Goal: Transaction & Acquisition: Purchase product/service

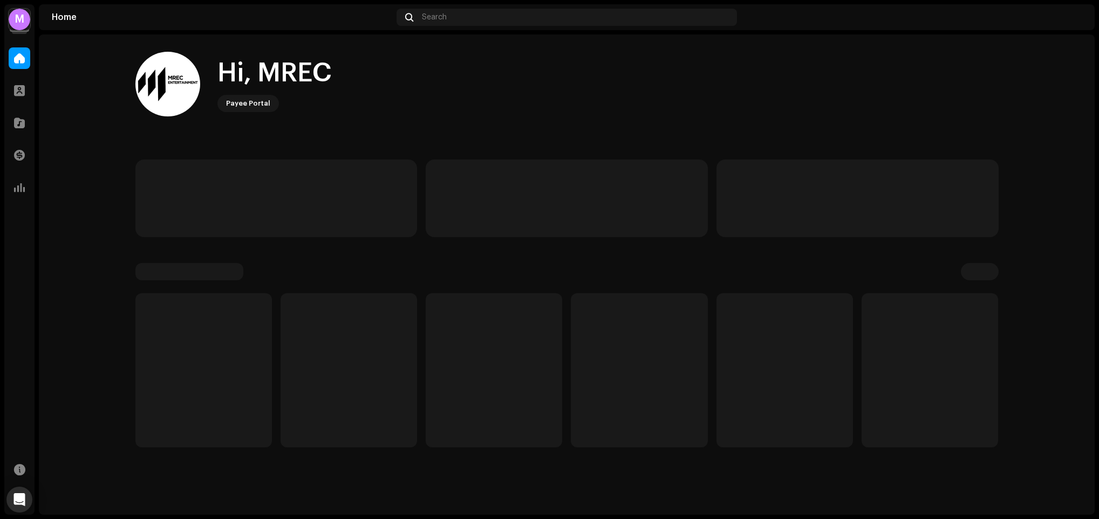
click at [19, 23] on div "M" at bounding box center [20, 20] width 22 height 22
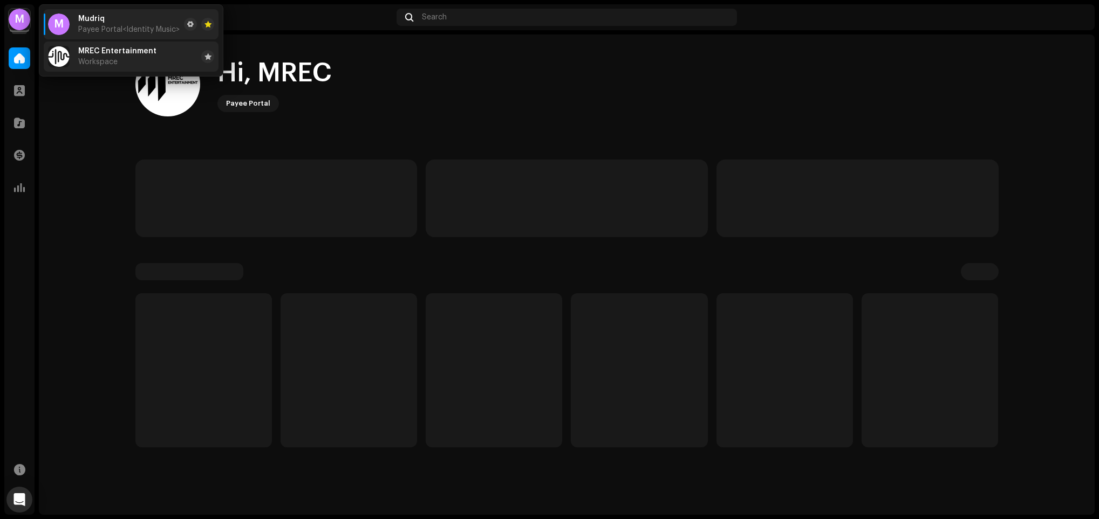
click at [99, 55] on span "MREC Entertainment" at bounding box center [117, 51] width 78 height 9
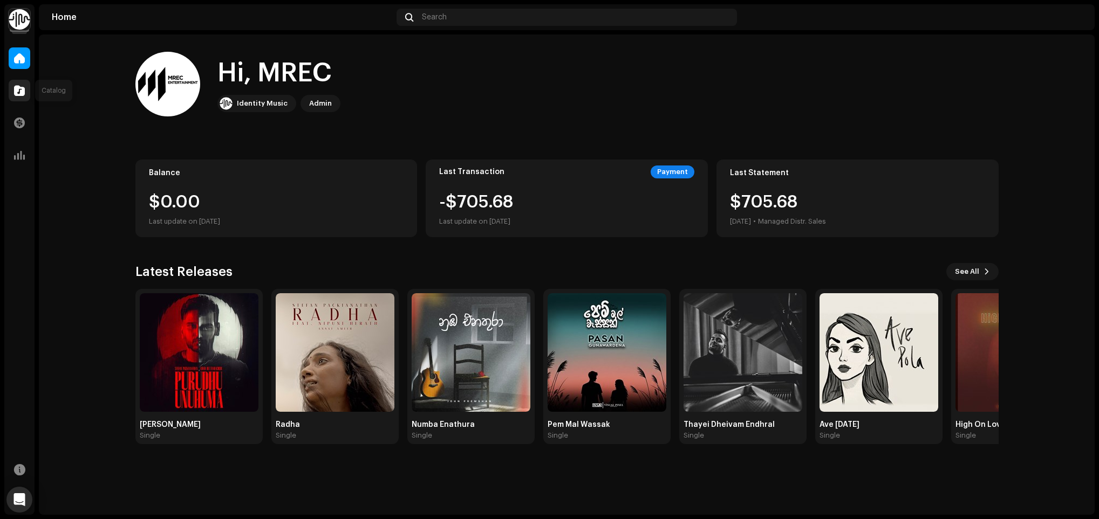
click at [25, 84] on div at bounding box center [20, 91] width 22 height 22
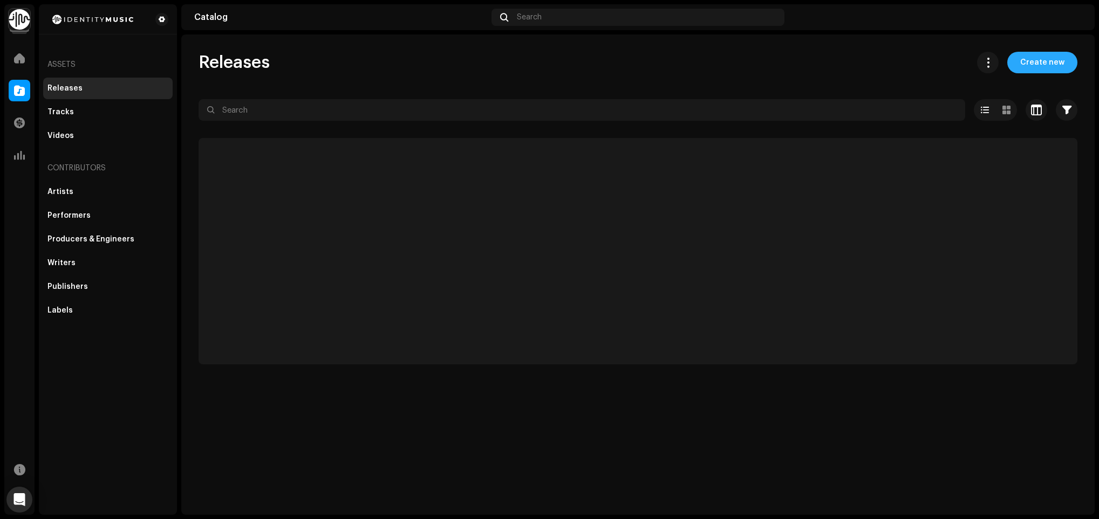
click at [1023, 60] on span "Create new" at bounding box center [1042, 63] width 44 height 22
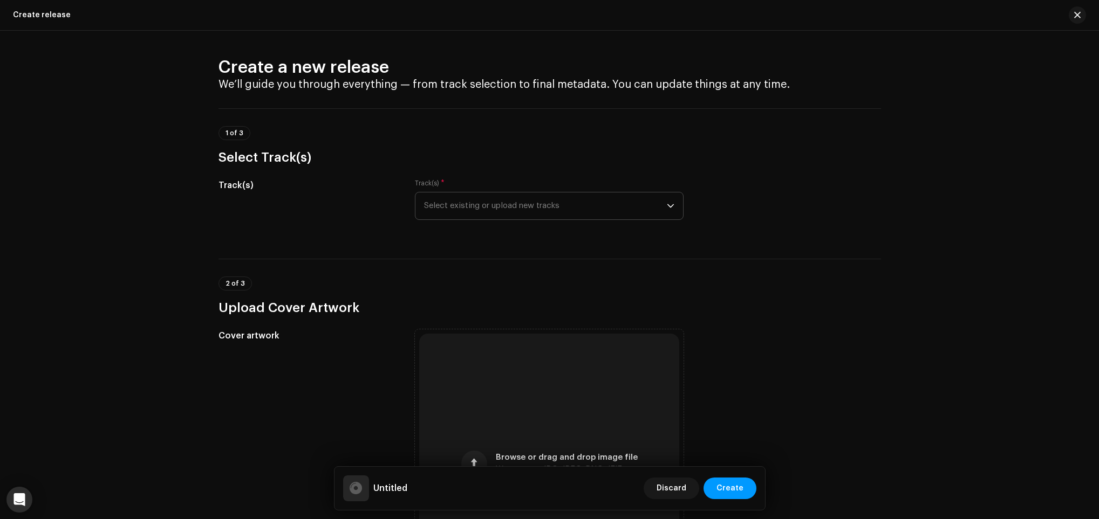
click at [489, 209] on span "Select existing or upload new tracks" at bounding box center [545, 206] width 243 height 27
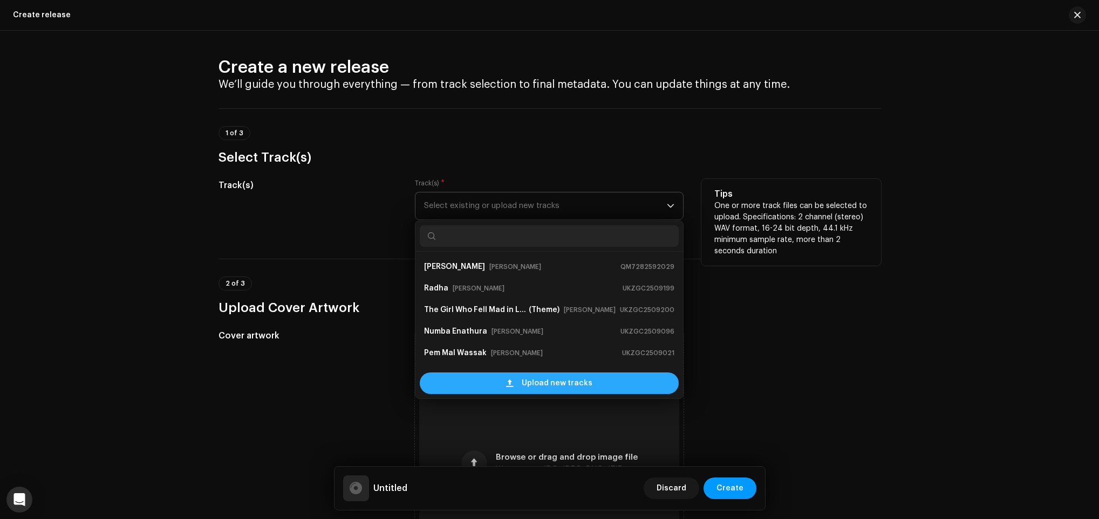
scroll to position [17, 0]
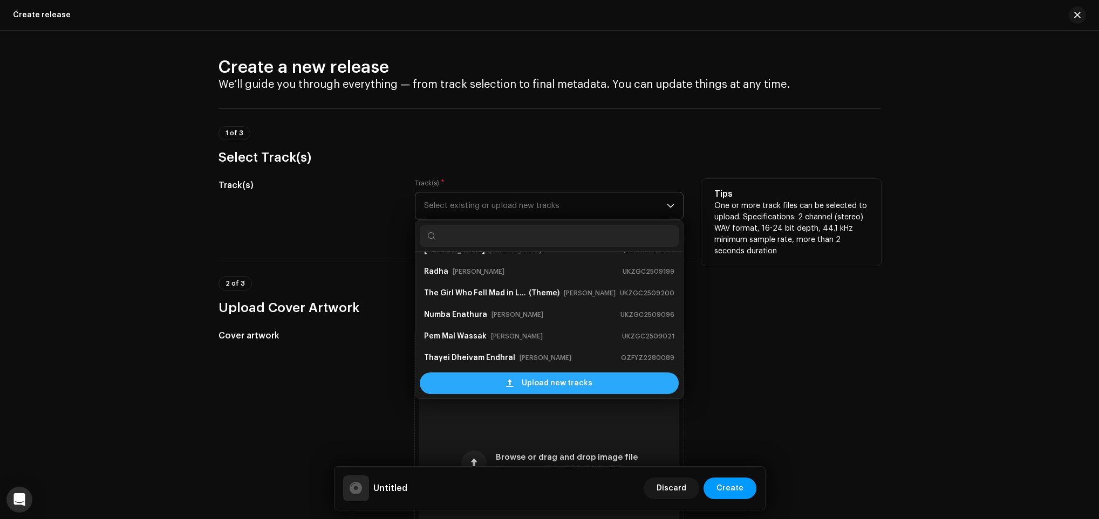
click at [539, 387] on span "Upload new tracks" at bounding box center [557, 384] width 71 height 22
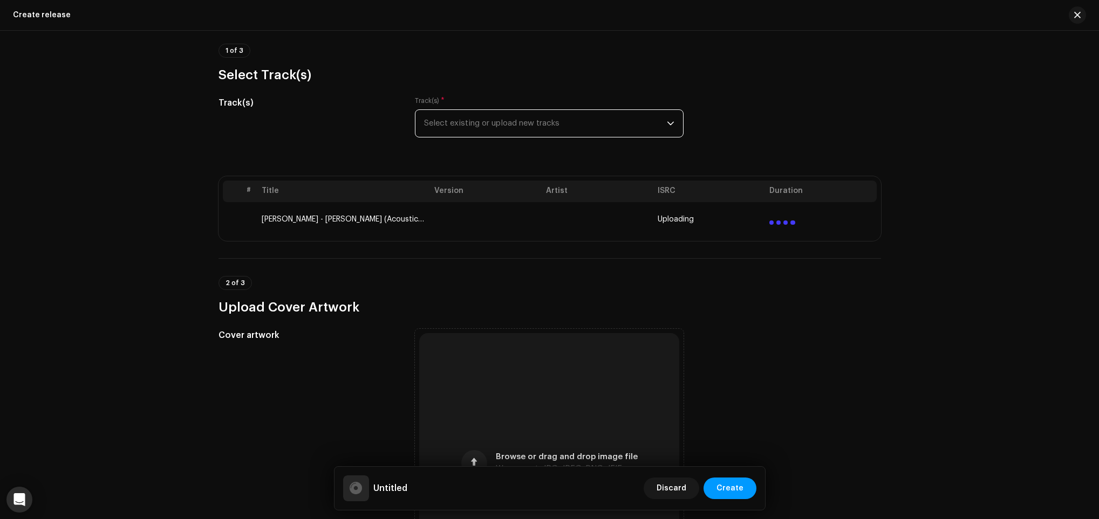
scroll to position [162, 0]
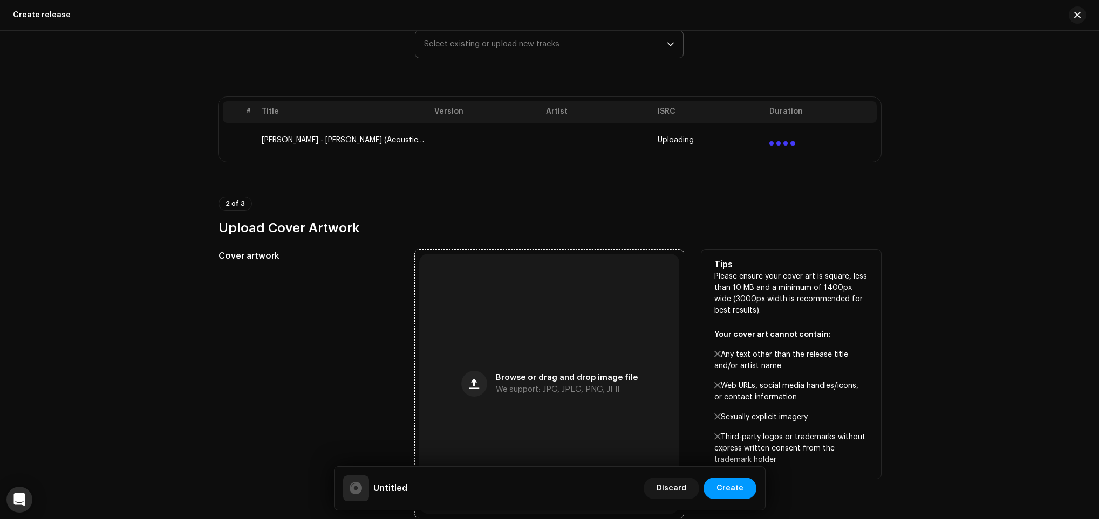
click at [501, 325] on div "Browse or drag and drop image file We support: JPG, JPEG, PNG, JFIF" at bounding box center [549, 384] width 260 height 260
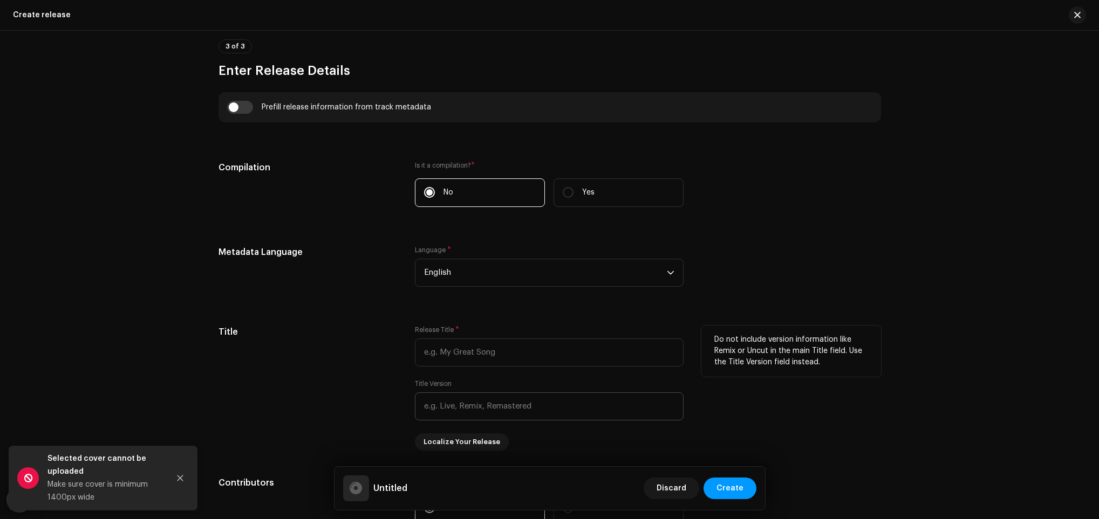
scroll to position [890, 0]
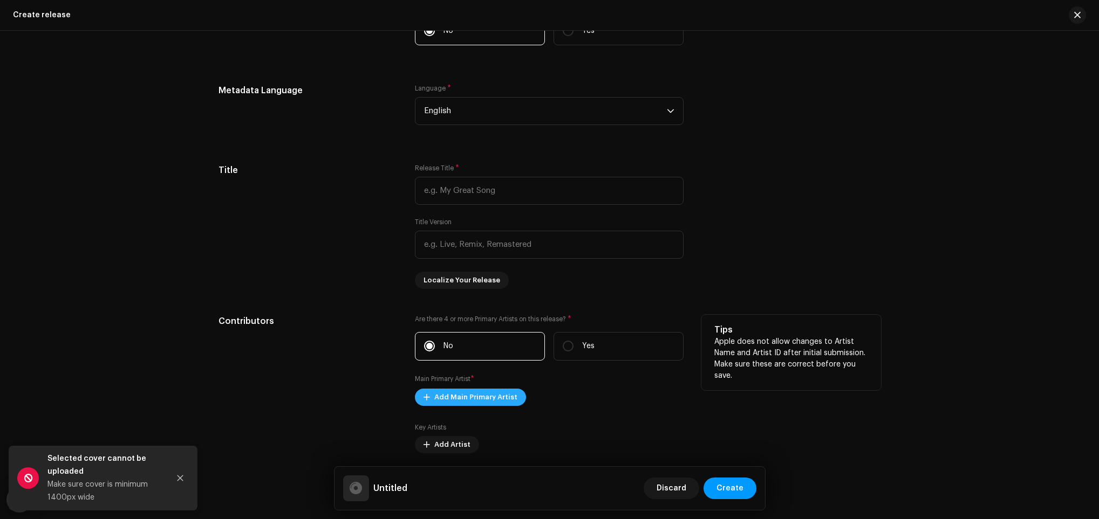
click at [479, 395] on span "Add Main Primary Artist" at bounding box center [475, 398] width 83 height 22
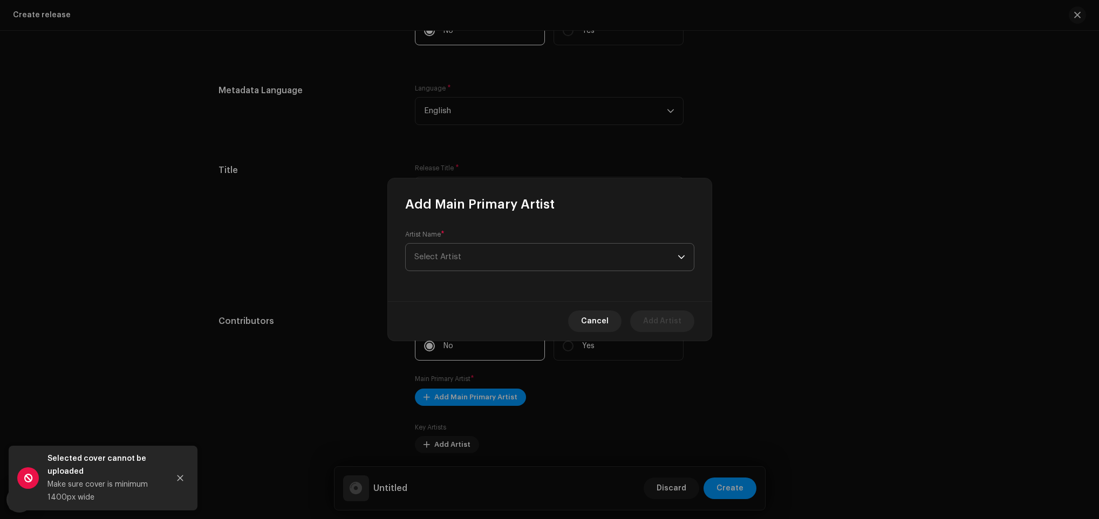
click at [515, 258] on span "Select Artist" at bounding box center [545, 257] width 263 height 27
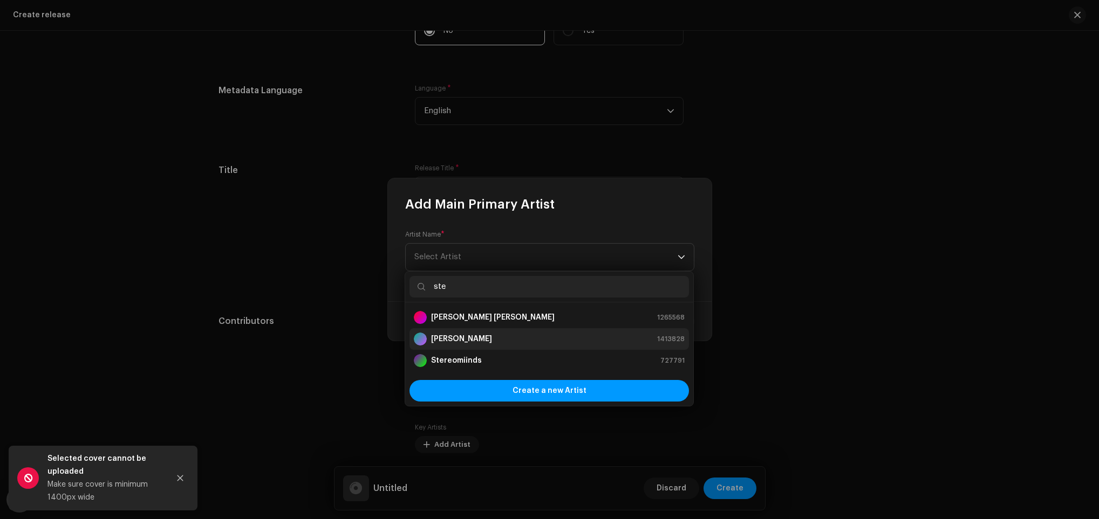
type input "ste"
click at [481, 334] on strong "[PERSON_NAME]" at bounding box center [461, 339] width 61 height 11
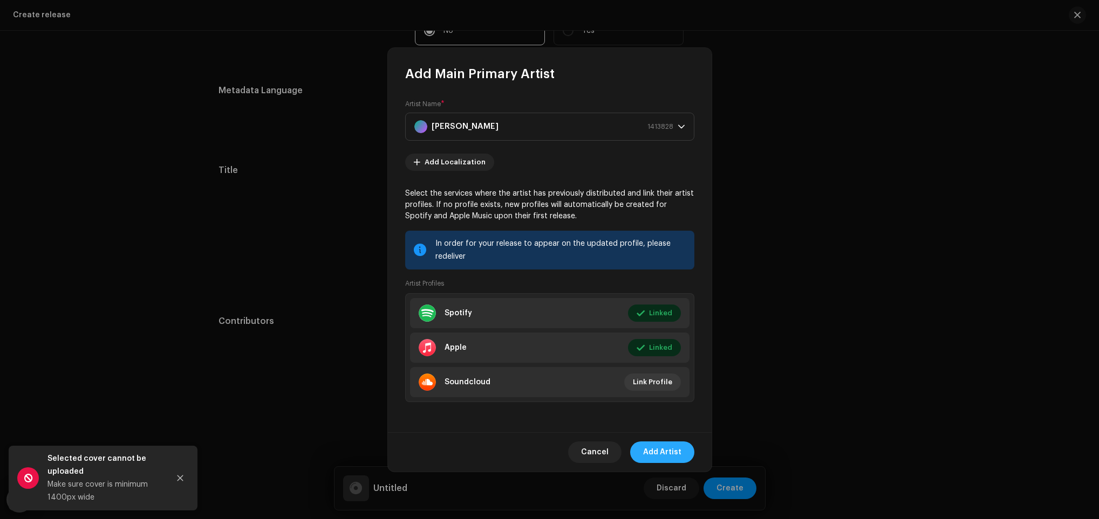
click at [654, 450] on span "Add Artist" at bounding box center [662, 453] width 38 height 22
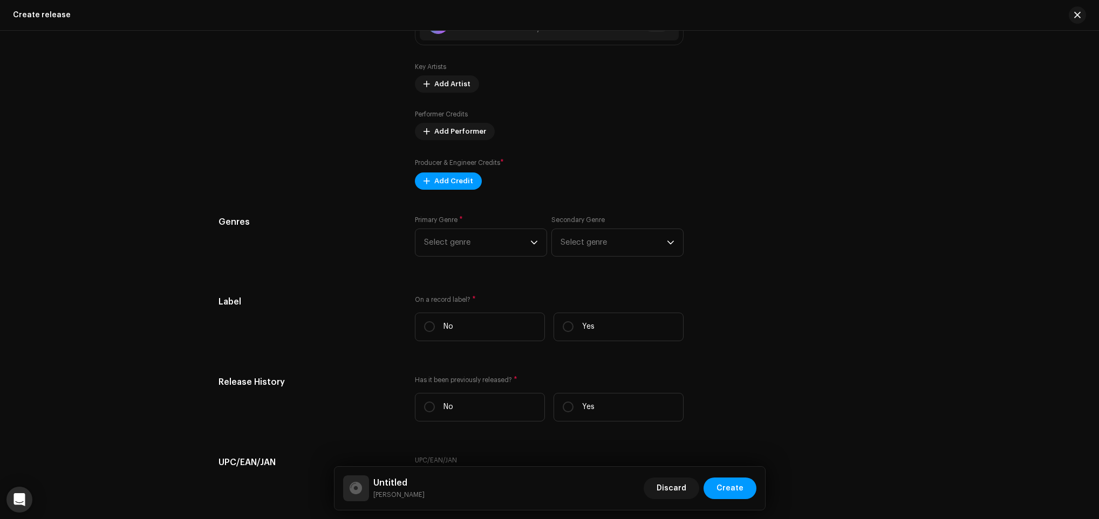
scroll to position [1375, 0]
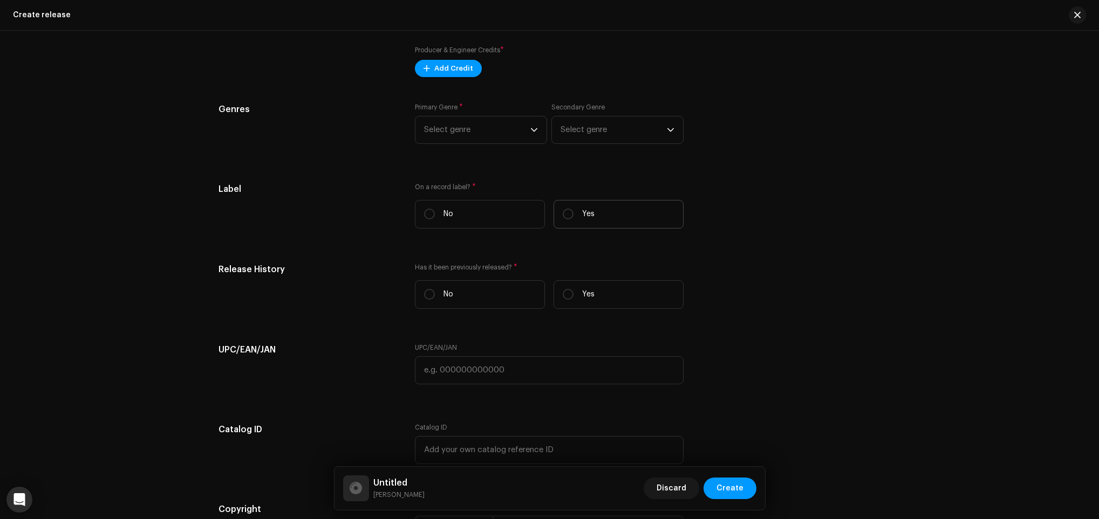
click at [600, 225] on label "Yes" at bounding box center [618, 214] width 130 height 29
click at [573, 220] on input "Yes" at bounding box center [568, 214] width 11 height 11
radio input "true"
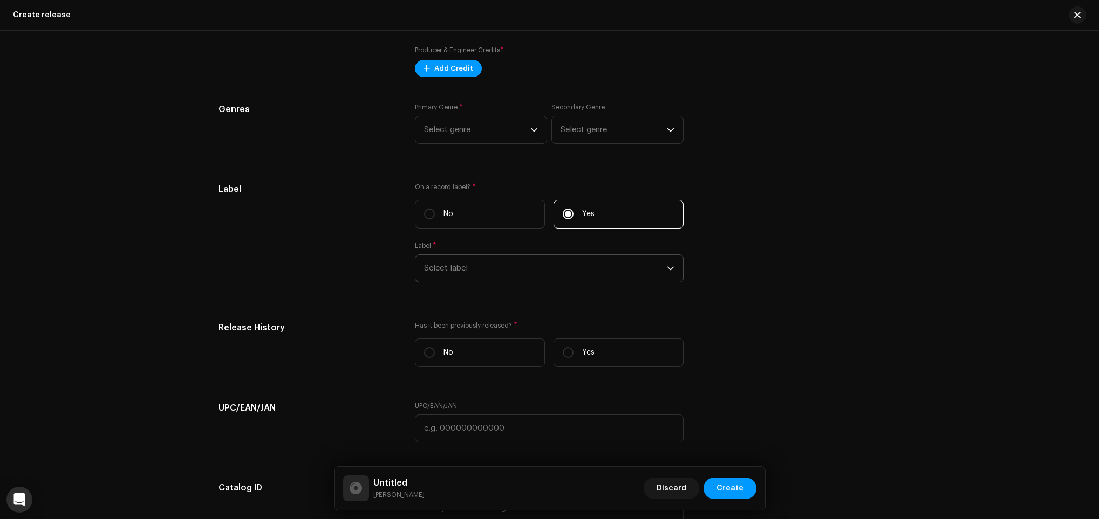
click at [591, 280] on span "Select label" at bounding box center [545, 268] width 243 height 27
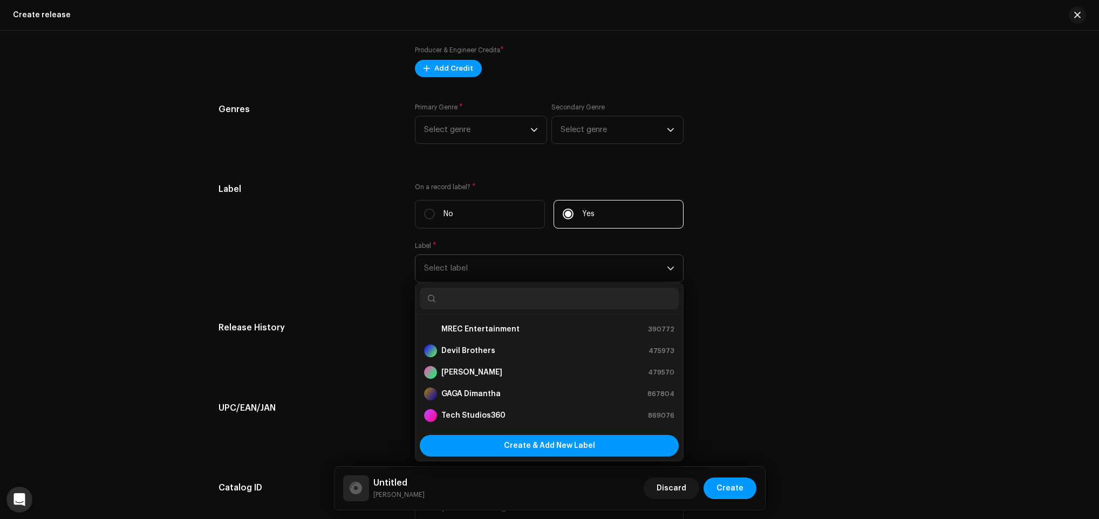
click at [457, 321] on ul "MREC Entertainment 390772 Devil Brothers 475973 [PERSON_NAME] 479570 GAGA Diman…" at bounding box center [549, 480] width 268 height 332
click at [457, 329] on strong "MREC Entertainment" at bounding box center [480, 329] width 78 height 11
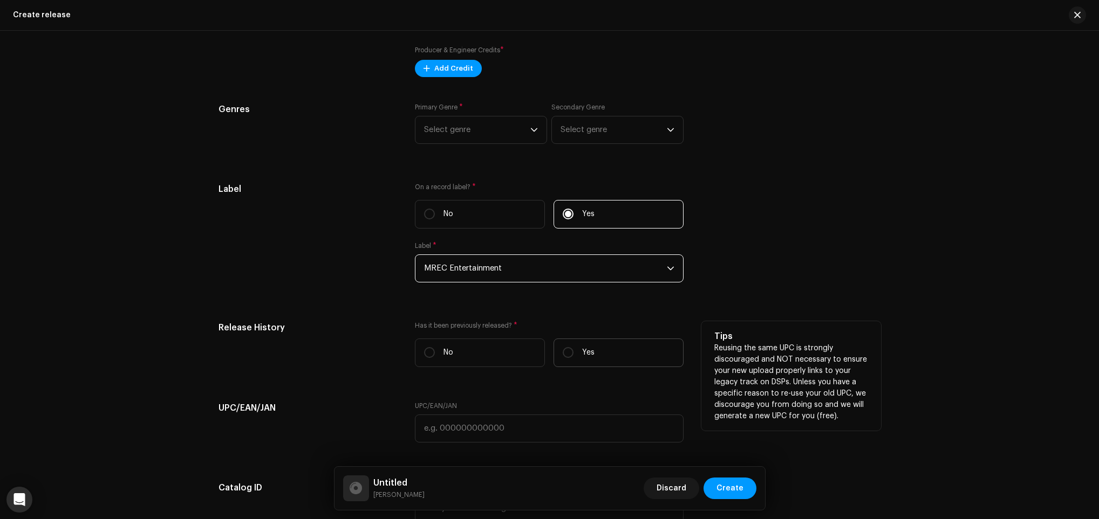
click at [635, 348] on label "Yes" at bounding box center [618, 353] width 130 height 29
click at [573, 348] on input "Yes" at bounding box center [568, 352] width 11 height 11
radio input "true"
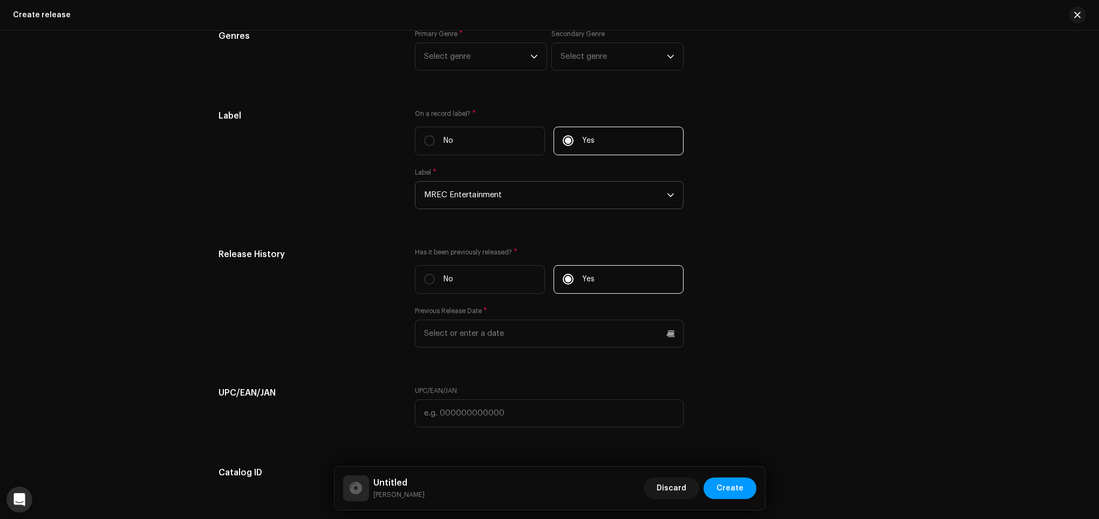
scroll to position [1537, 0]
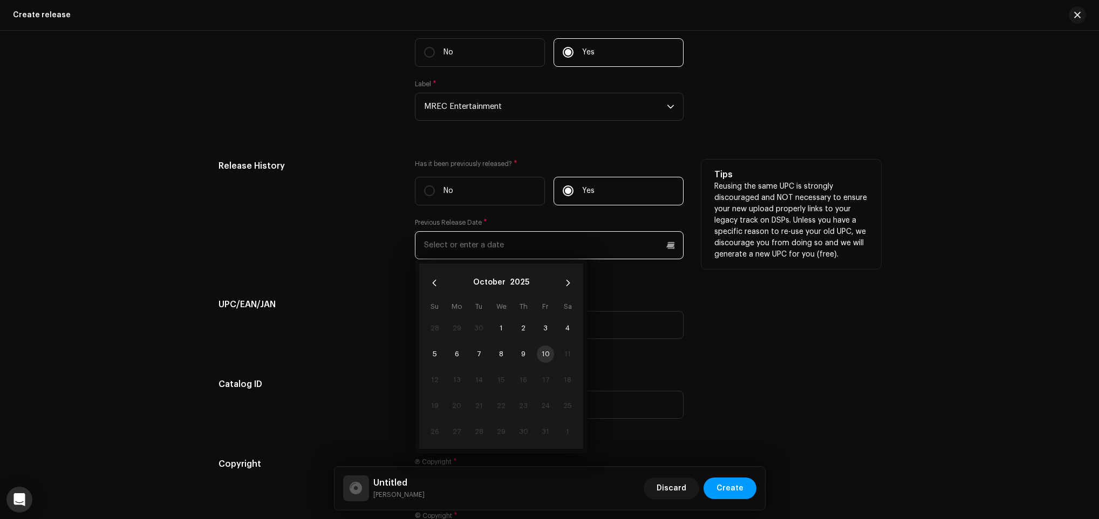
click at [562, 240] on input "text" at bounding box center [549, 245] width 269 height 28
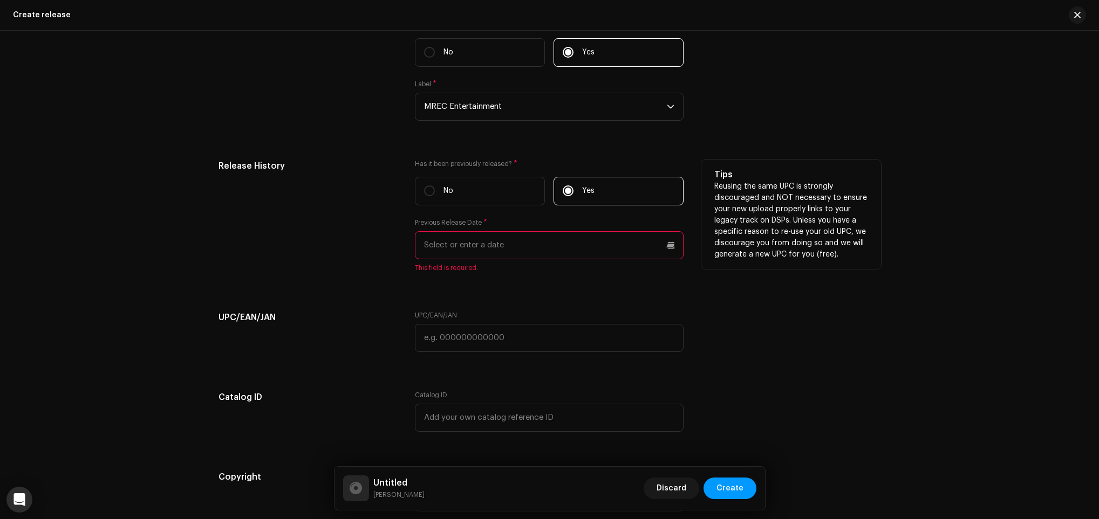
click at [577, 243] on input "text" at bounding box center [549, 245] width 269 height 28
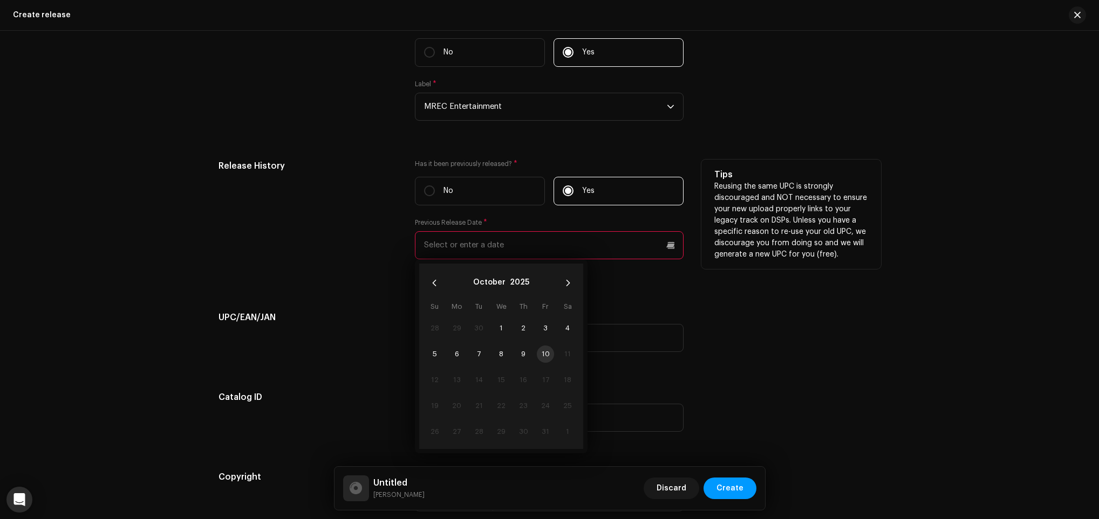
click at [759, 231] on p "Reusing the same UPC is strongly discouraged and NOT necessary to ensure your n…" at bounding box center [791, 220] width 154 height 79
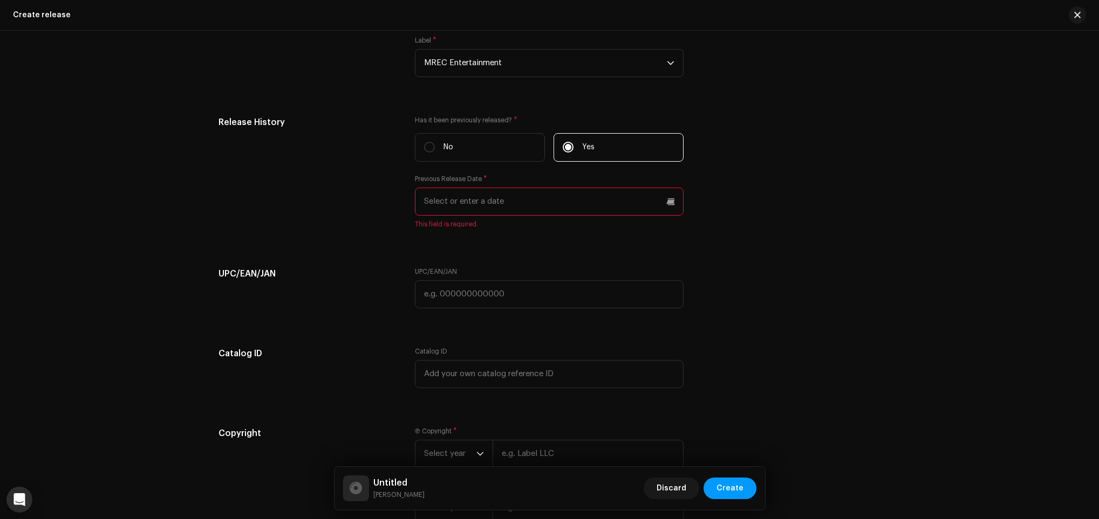
scroll to position [1699, 0]
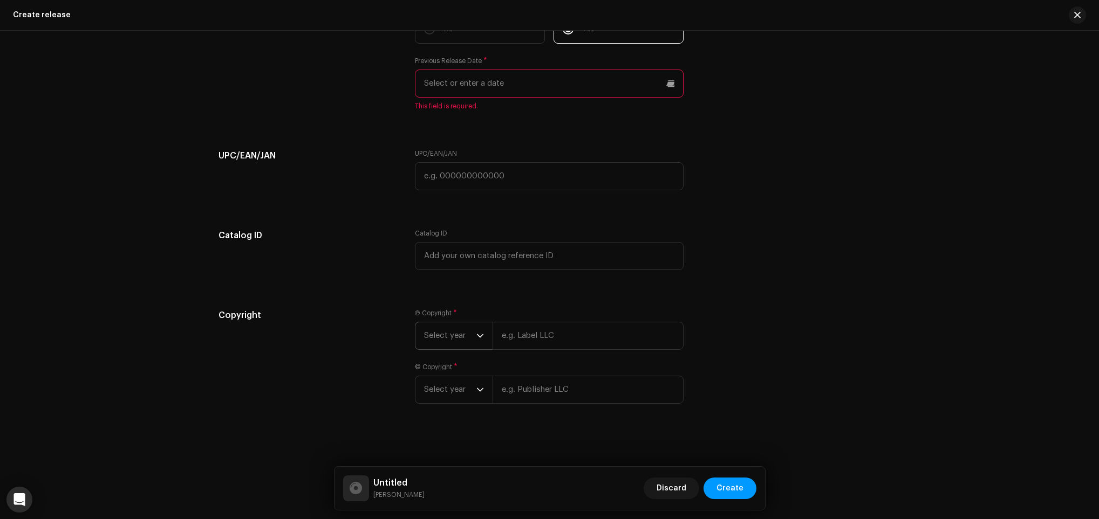
click at [472, 348] on span "Select year" at bounding box center [450, 336] width 52 height 27
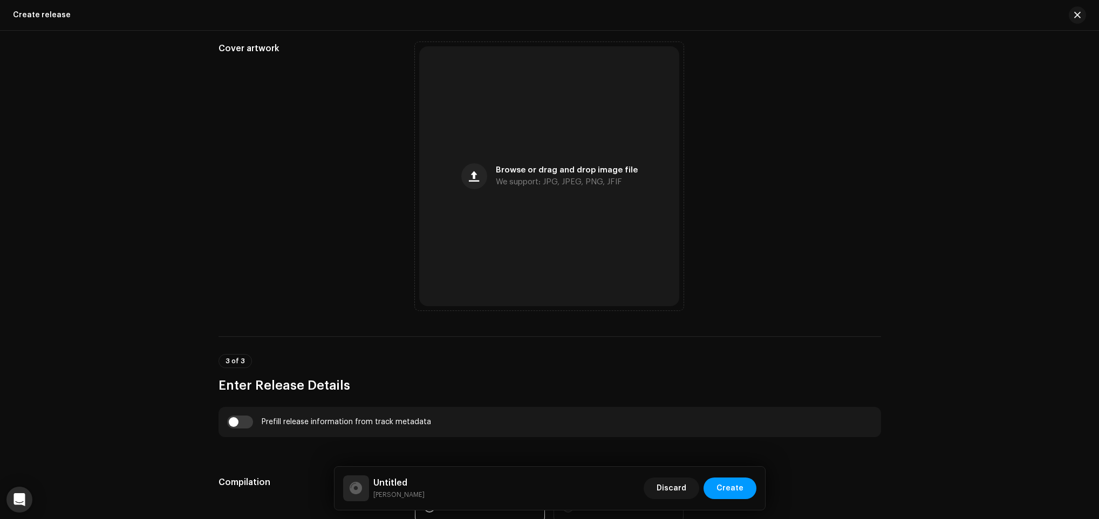
scroll to position [404, 0]
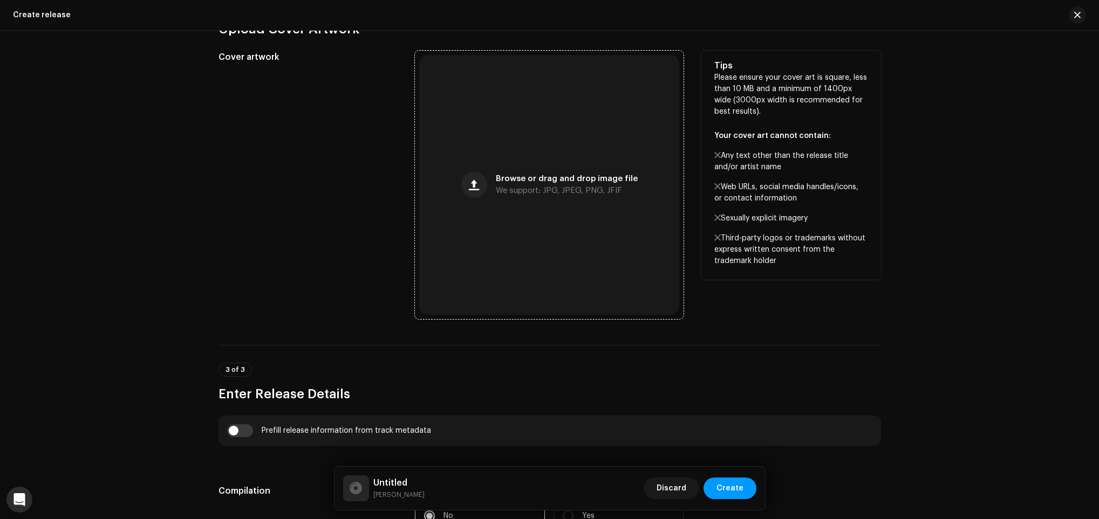
click at [570, 159] on div "Browse or drag and drop image file We support: JPG, JPEG, PNG, JFIF" at bounding box center [549, 185] width 260 height 260
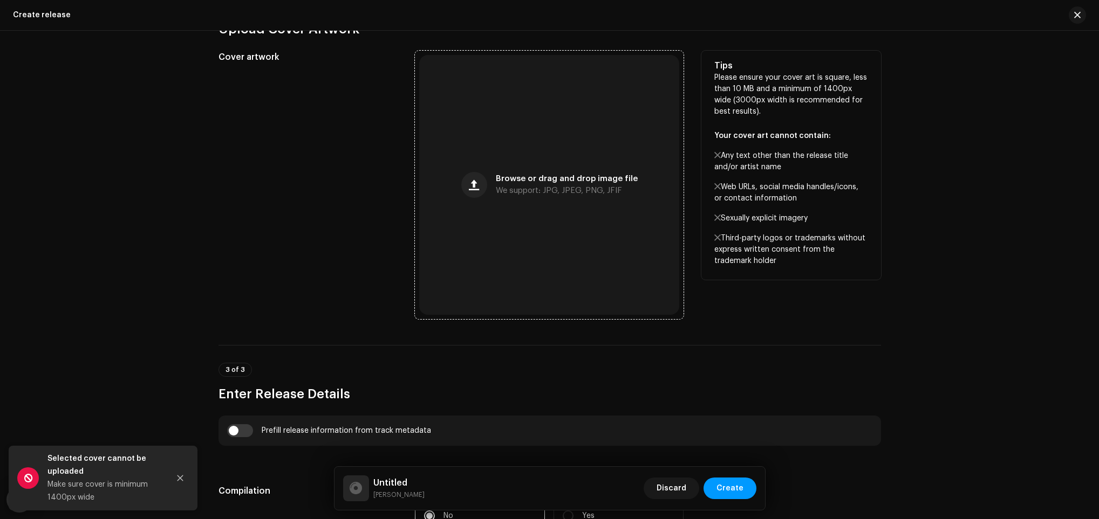
click at [549, 269] on div "Browse or drag and drop image file We support: JPG, JPEG, PNG, JFIF" at bounding box center [549, 185] width 260 height 260
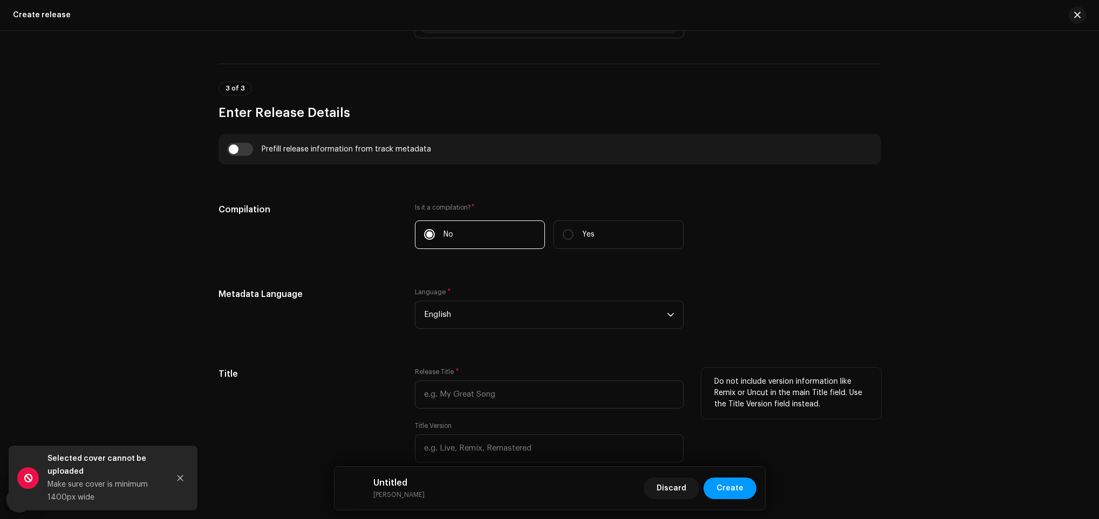
scroll to position [809, 0]
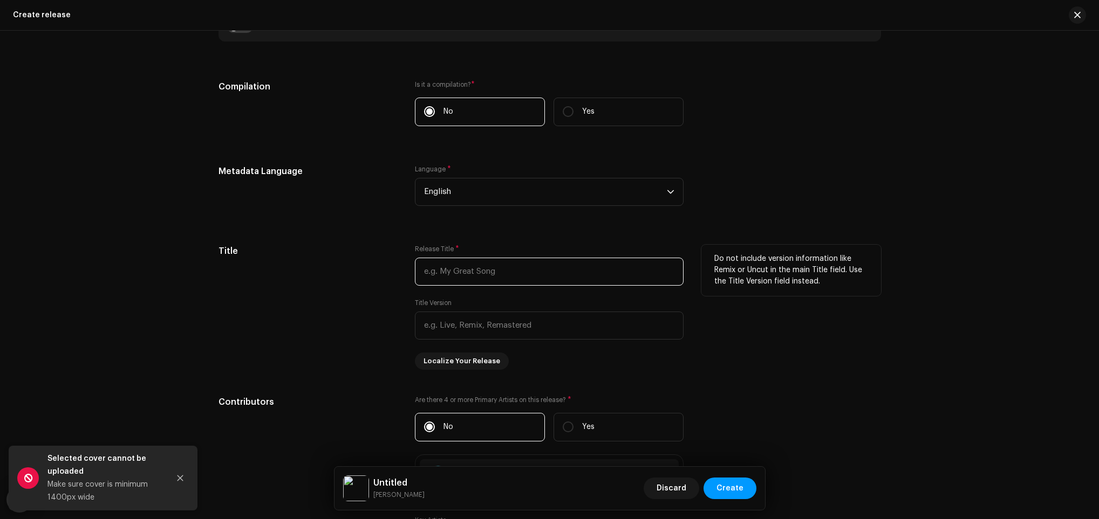
click at [506, 266] on input "text" at bounding box center [549, 272] width 269 height 28
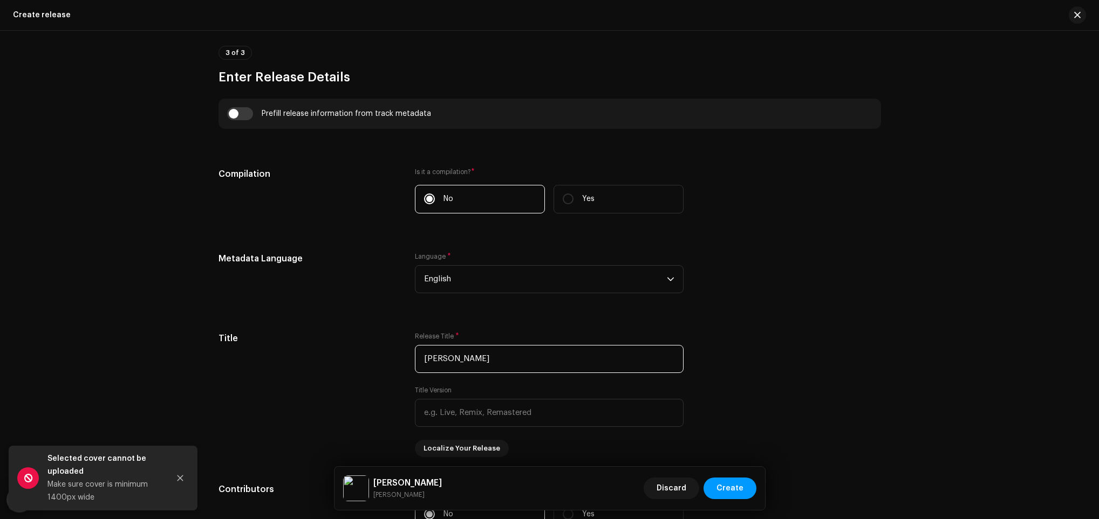
scroll to position [728, 0]
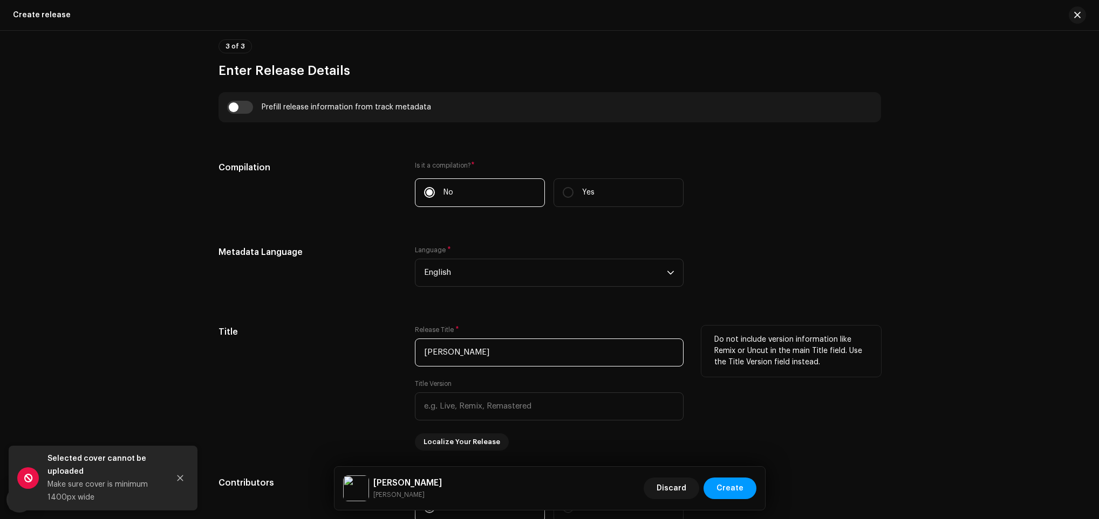
click at [463, 361] on input "[PERSON_NAME]" at bounding box center [549, 353] width 269 height 28
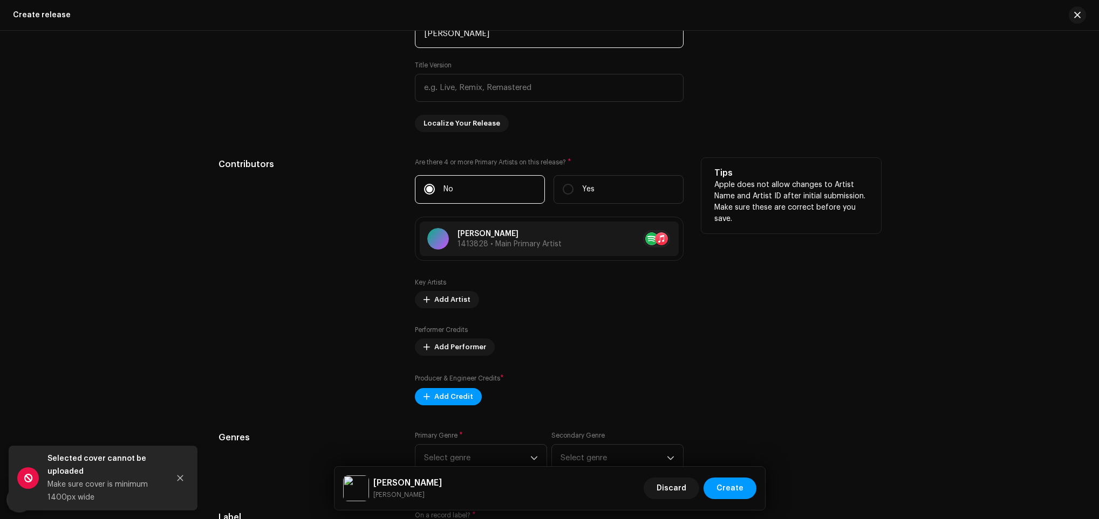
scroll to position [1133, 0]
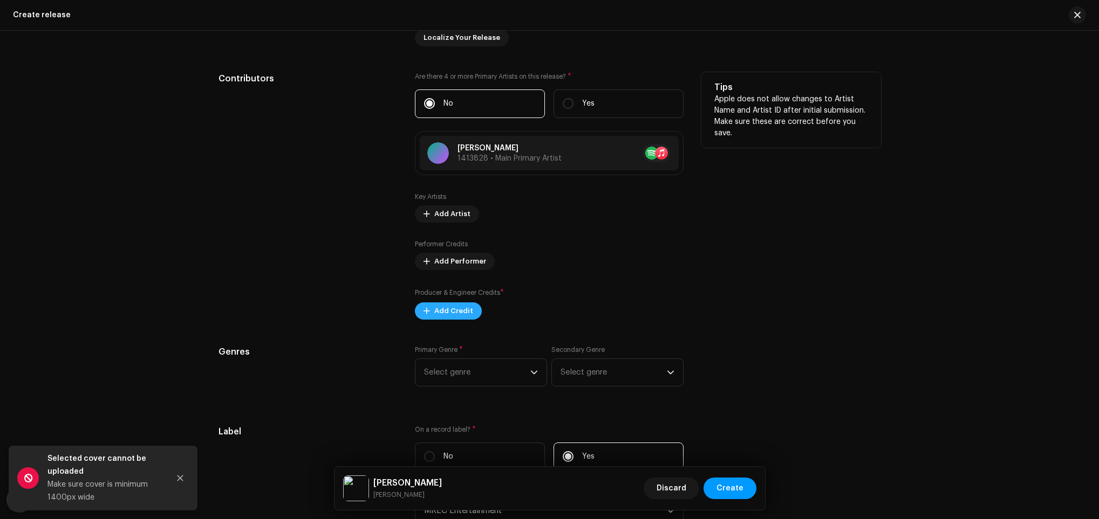
type input "[PERSON_NAME]"
click at [463, 316] on span "Add Credit" at bounding box center [453, 311] width 39 height 22
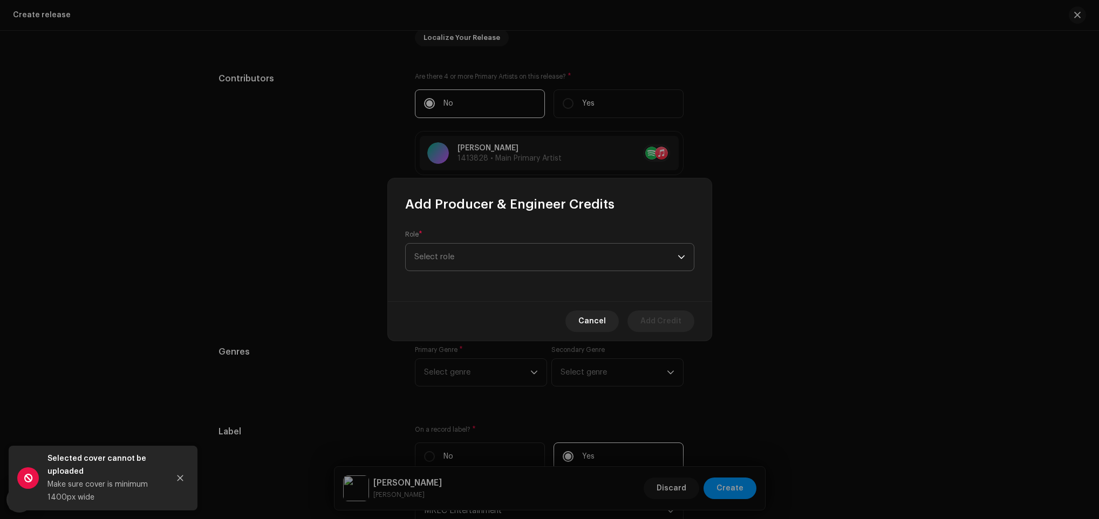
click at [489, 265] on span "Select role" at bounding box center [545, 257] width 263 height 27
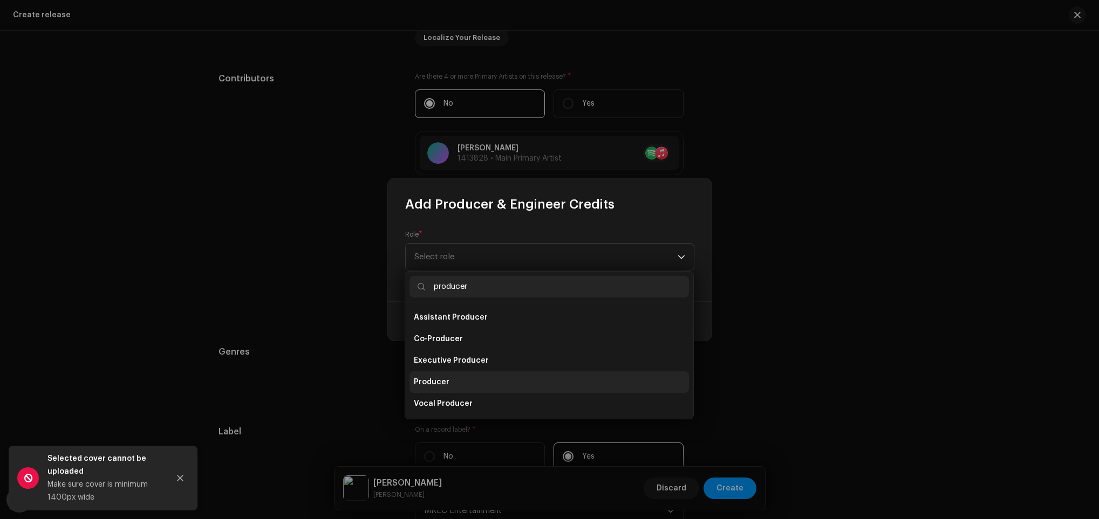
type input "producer"
click at [473, 376] on li "Producer" at bounding box center [548, 383] width 279 height 22
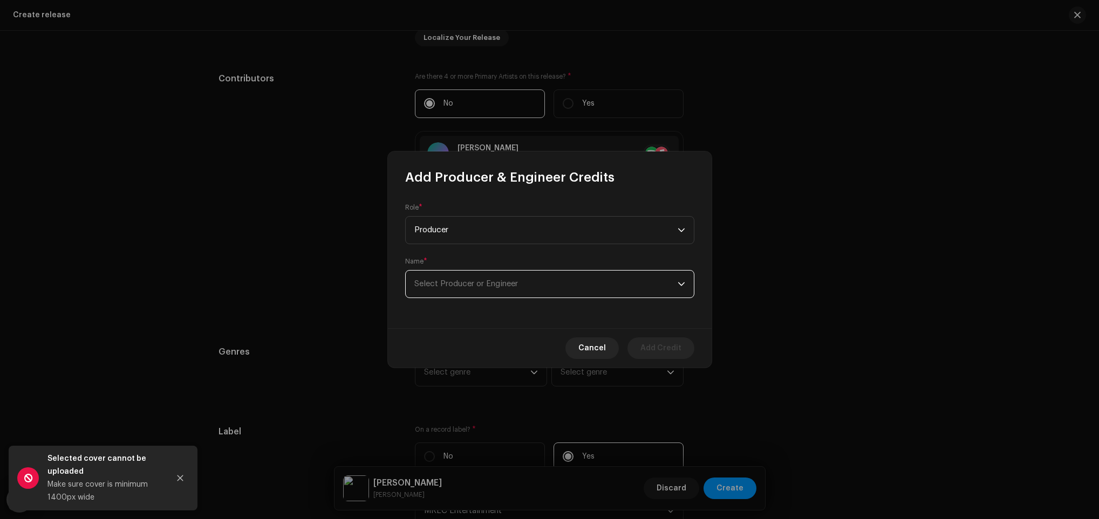
click at [484, 283] on span "Select Producer or Engineer" at bounding box center [466, 284] width 104 height 8
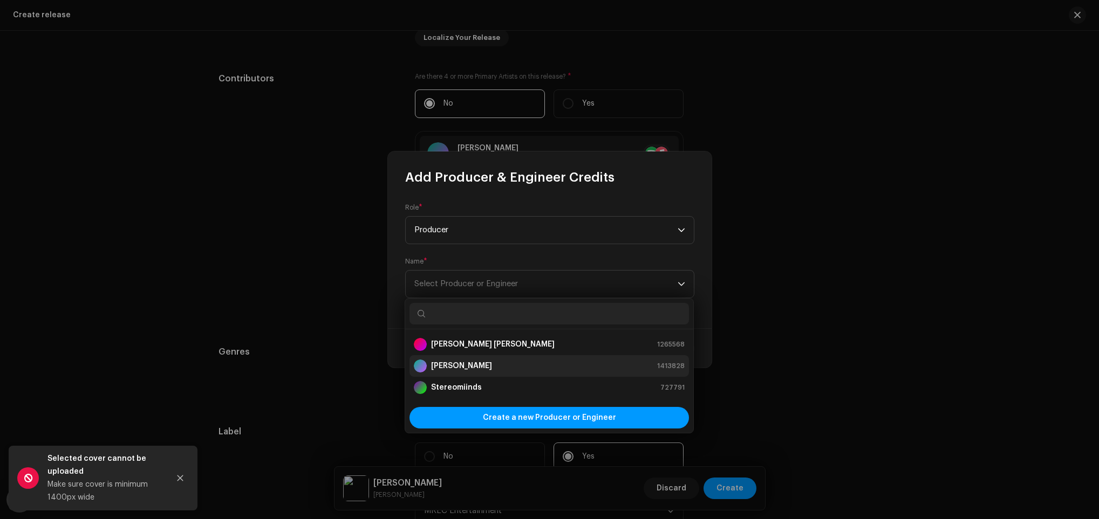
click at [479, 367] on strong "[PERSON_NAME]" at bounding box center [461, 366] width 61 height 11
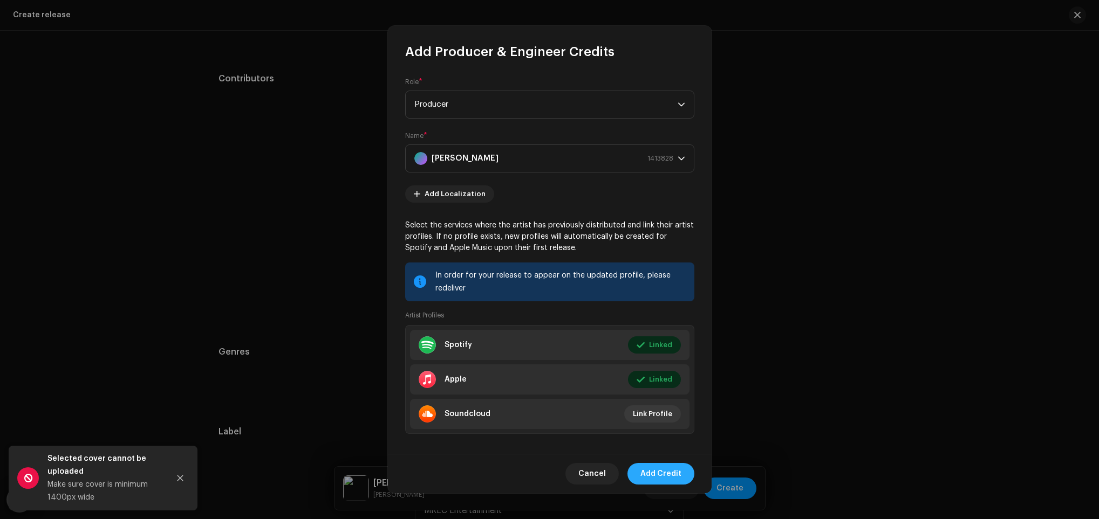
click at [662, 478] on span "Add Credit" at bounding box center [660, 474] width 41 height 22
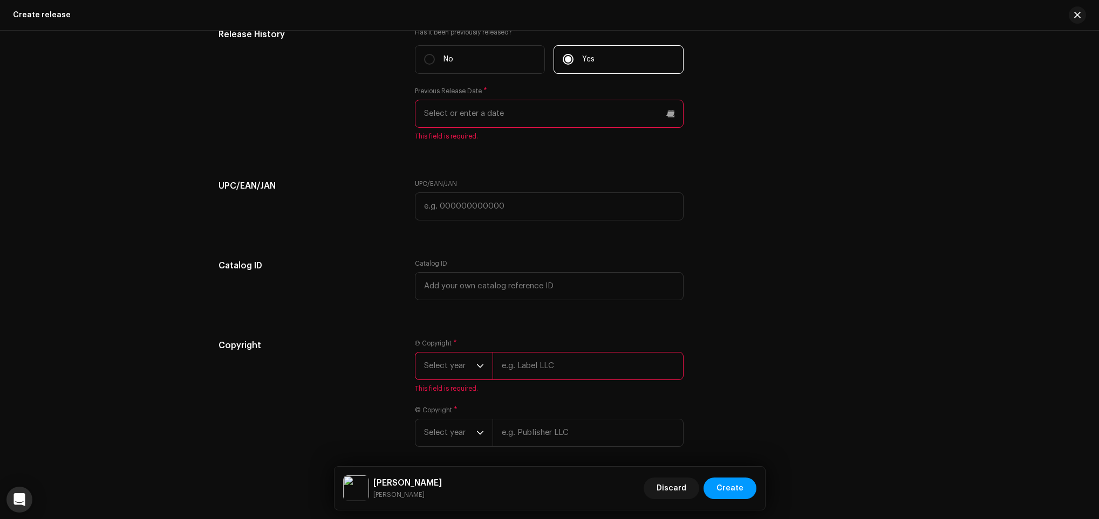
scroll to position [1763, 0]
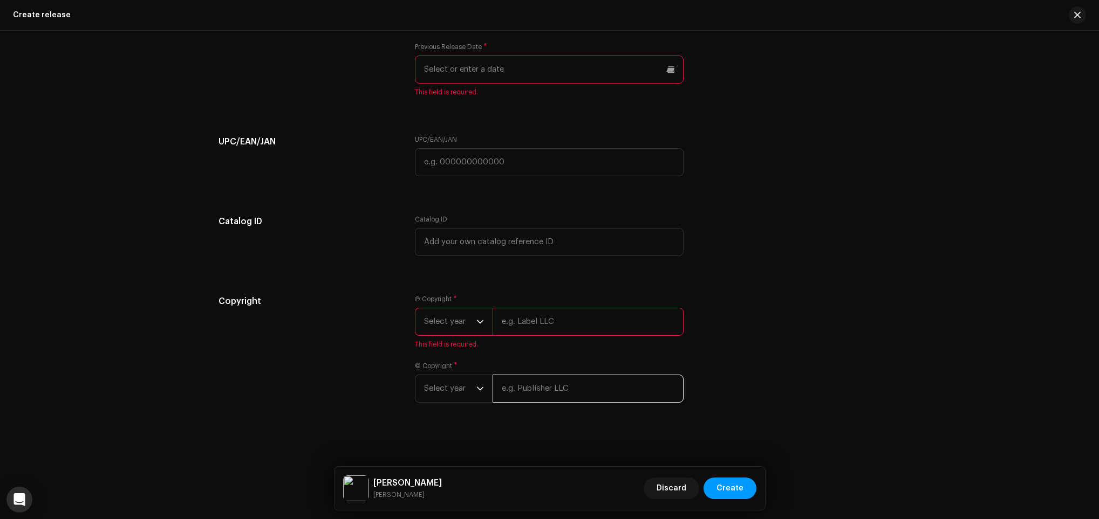
click at [541, 400] on input "text" at bounding box center [587, 389] width 191 height 28
paste input "[PERSON_NAME]"
type input "[PERSON_NAME], [PERSON_NAME]"
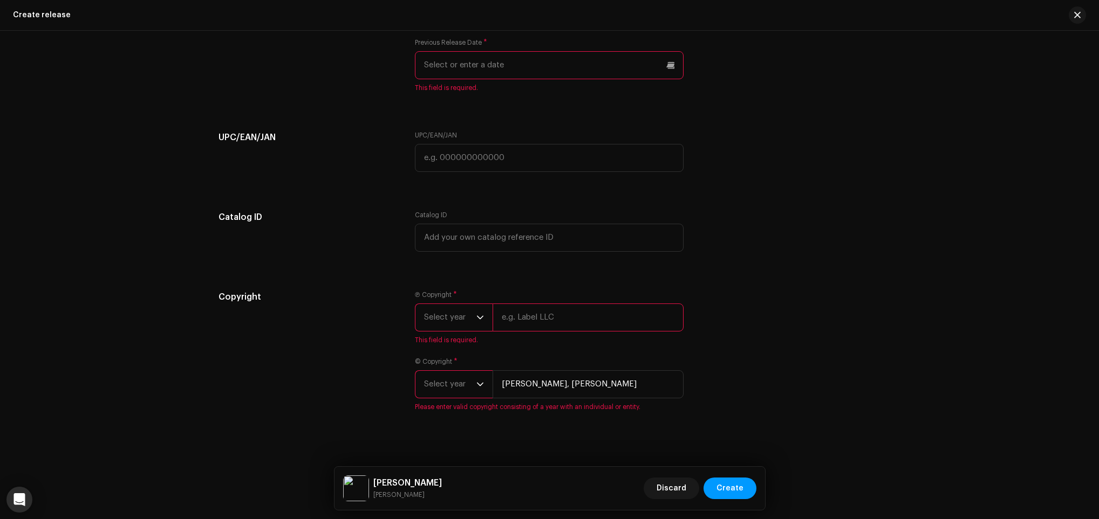
click at [473, 325] on span "Select year" at bounding box center [450, 317] width 52 height 27
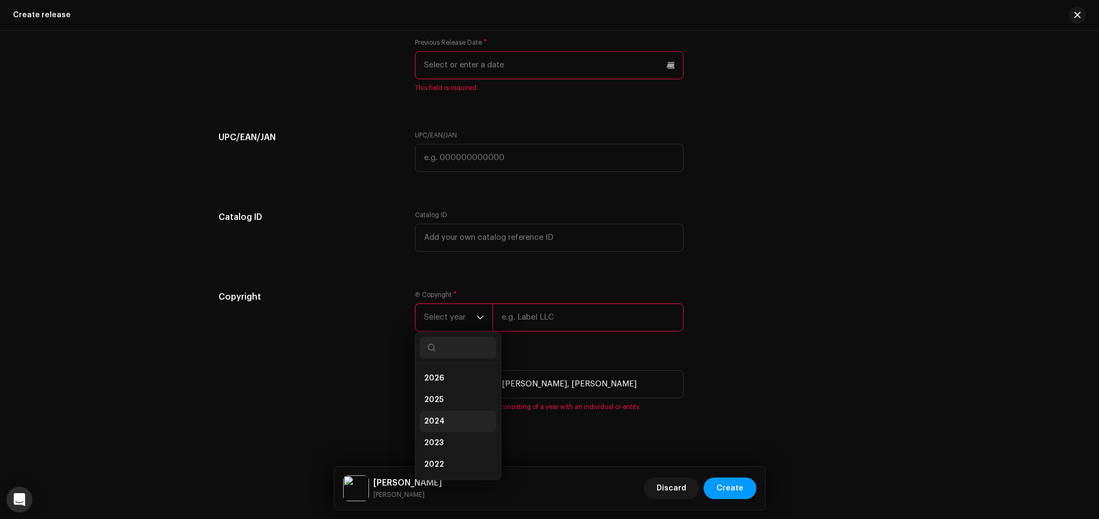
click at [472, 426] on li "2024" at bounding box center [458, 422] width 77 height 22
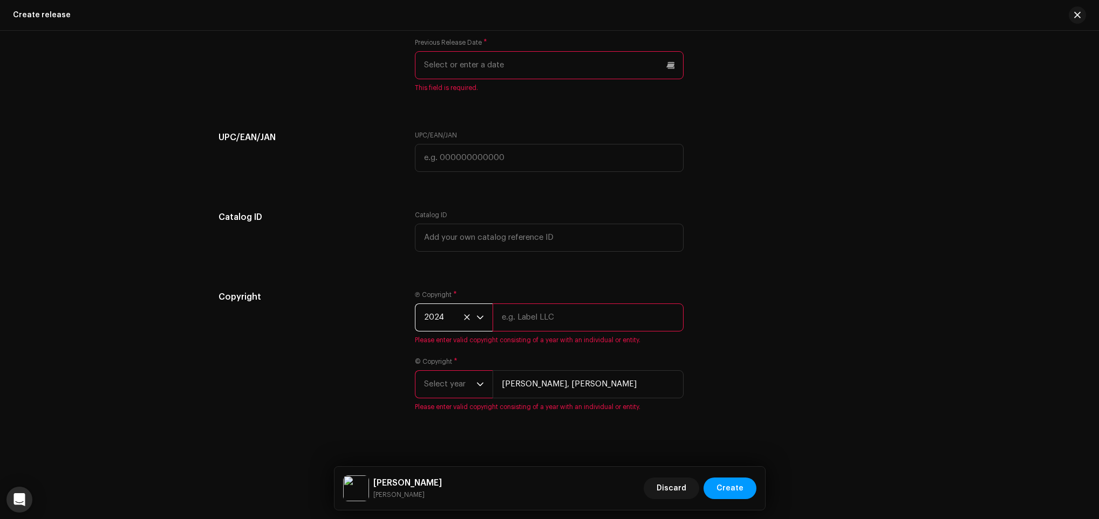
click at [454, 388] on span "Select year" at bounding box center [450, 384] width 52 height 27
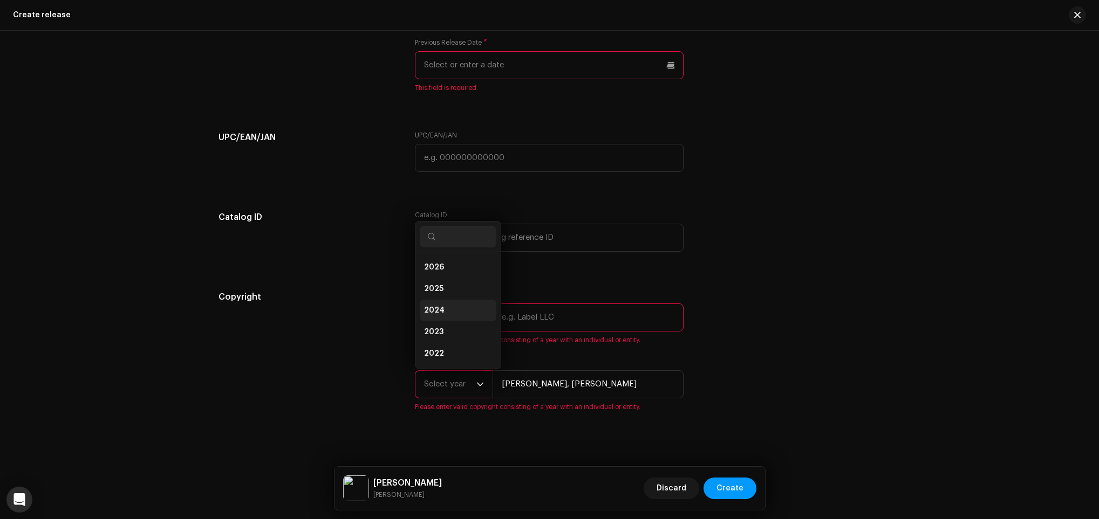
click at [467, 308] on li "2024" at bounding box center [458, 311] width 77 height 22
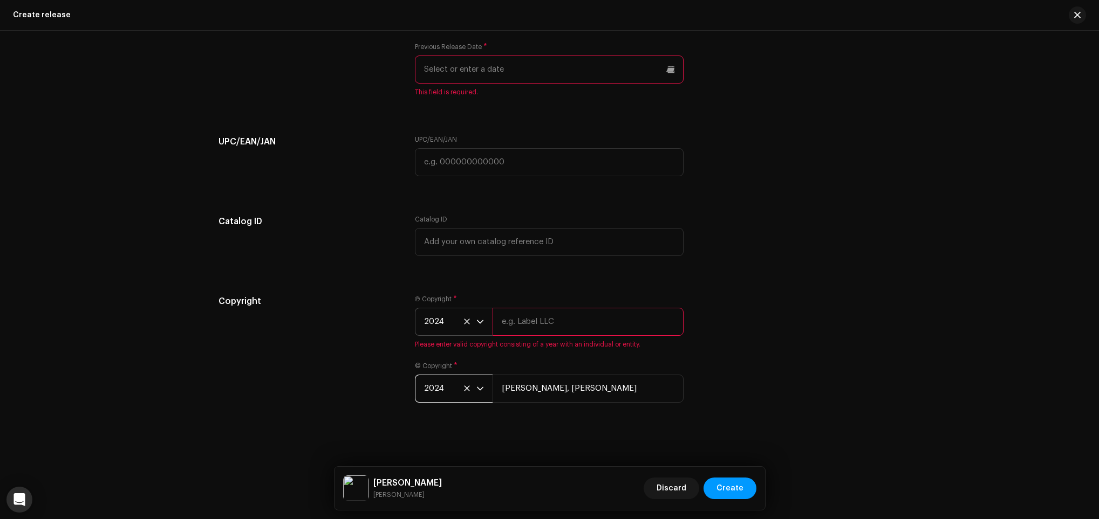
click at [566, 324] on input "text" at bounding box center [587, 322] width 191 height 28
type input "MREC Entertainment Pvt. Ltd."
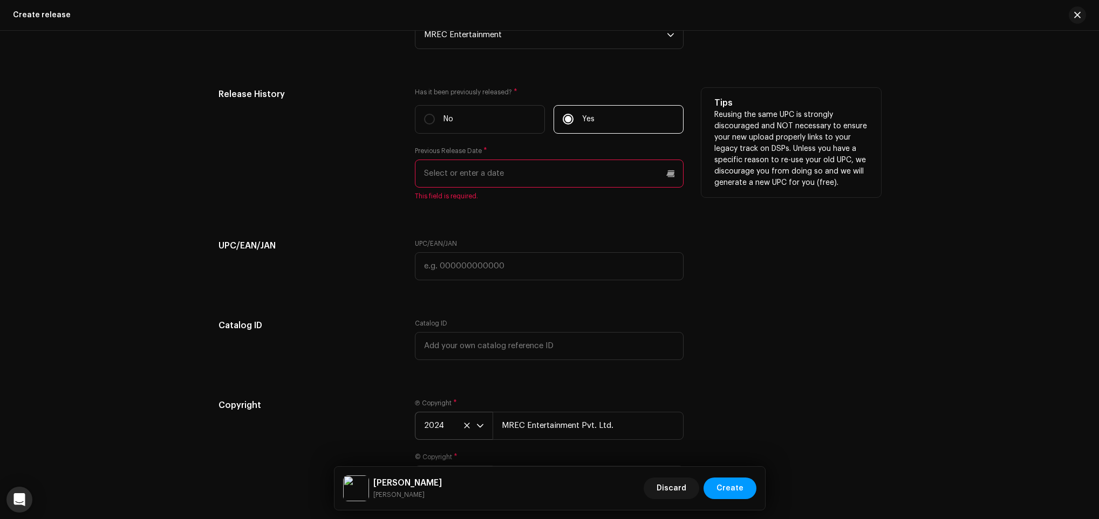
scroll to position [1507, 0]
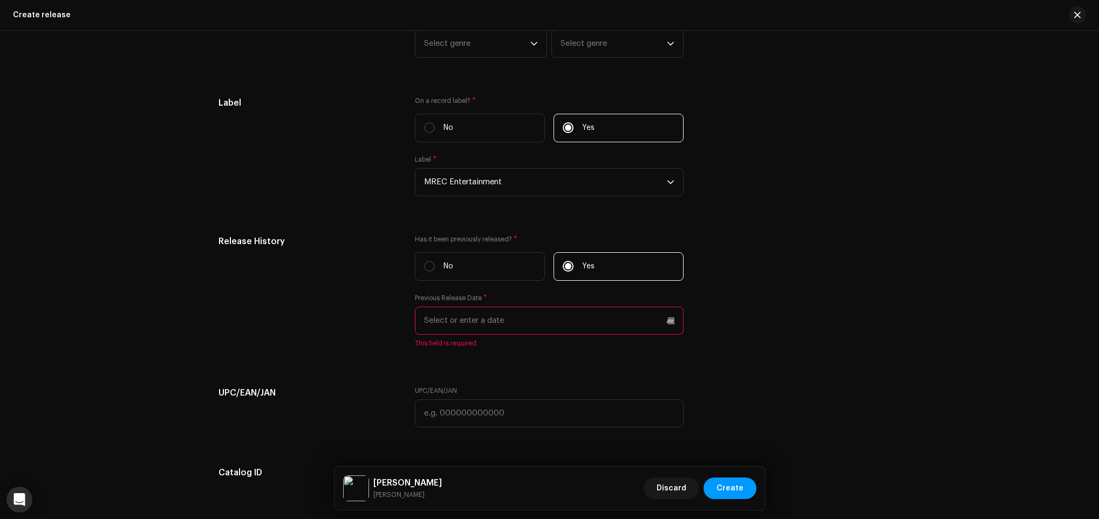
click at [526, 312] on input "text" at bounding box center [549, 321] width 269 height 28
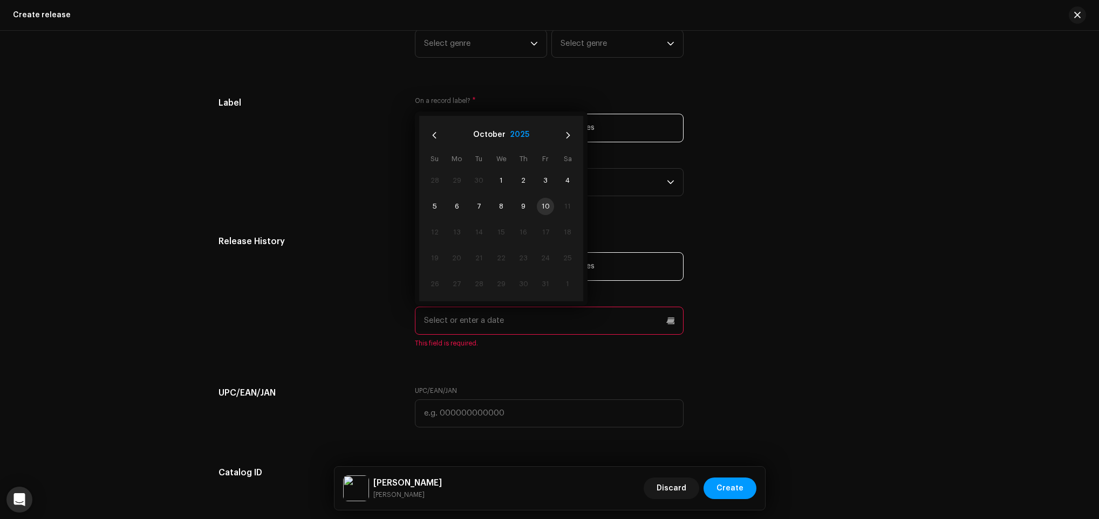
click at [513, 138] on button "2025" at bounding box center [519, 135] width 19 height 17
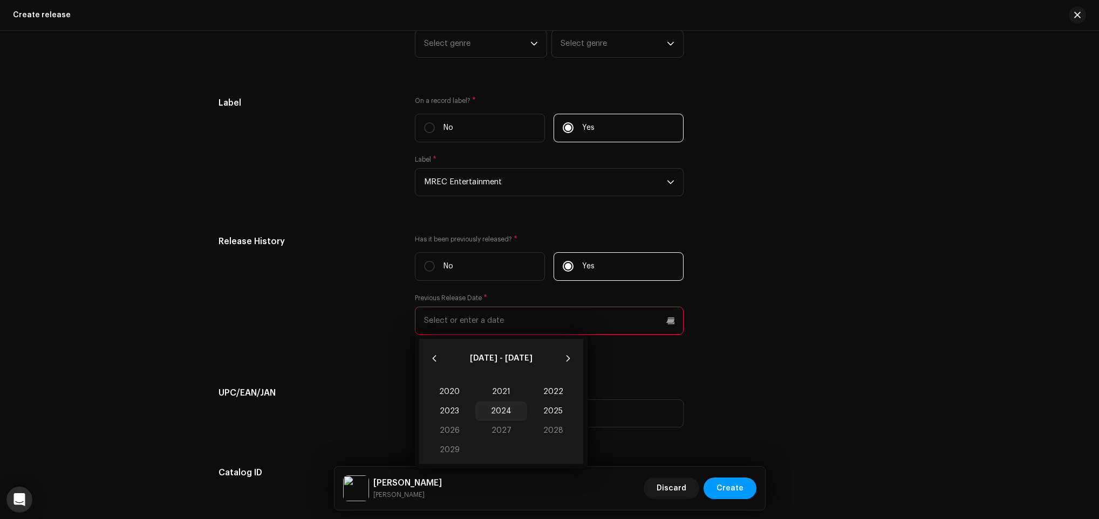
click at [509, 415] on span "2024" at bounding box center [501, 411] width 52 height 19
click at [453, 397] on span "Jan" at bounding box center [446, 390] width 46 height 17
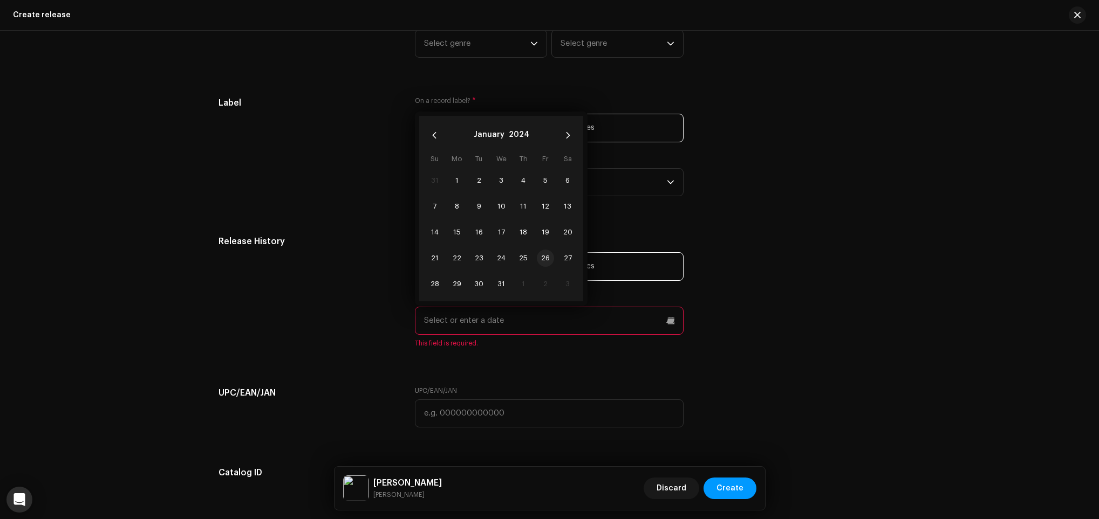
click at [539, 263] on span "26" at bounding box center [545, 258] width 17 height 17
type input "[DATE]"
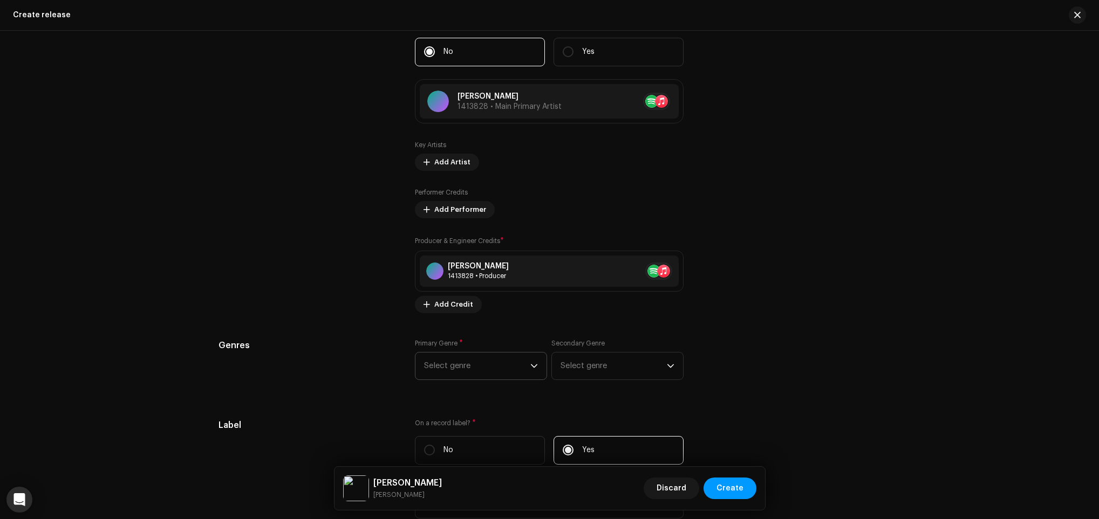
scroll to position [1183, 0]
click at [487, 372] on span "Select genre" at bounding box center [477, 367] width 106 height 27
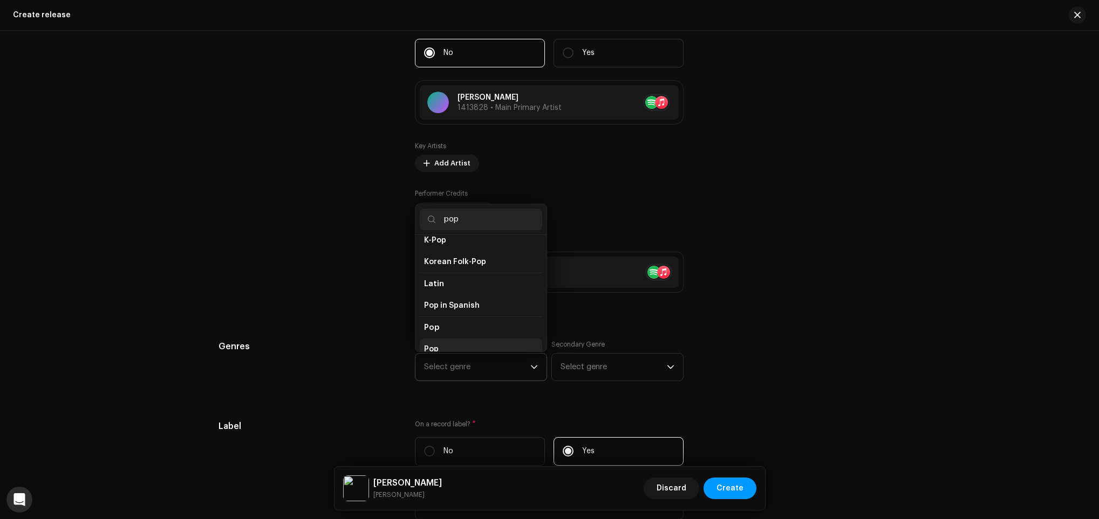
scroll to position [326, 0]
type input "pop"
click at [455, 338] on li "Pop" at bounding box center [481, 348] width 122 height 22
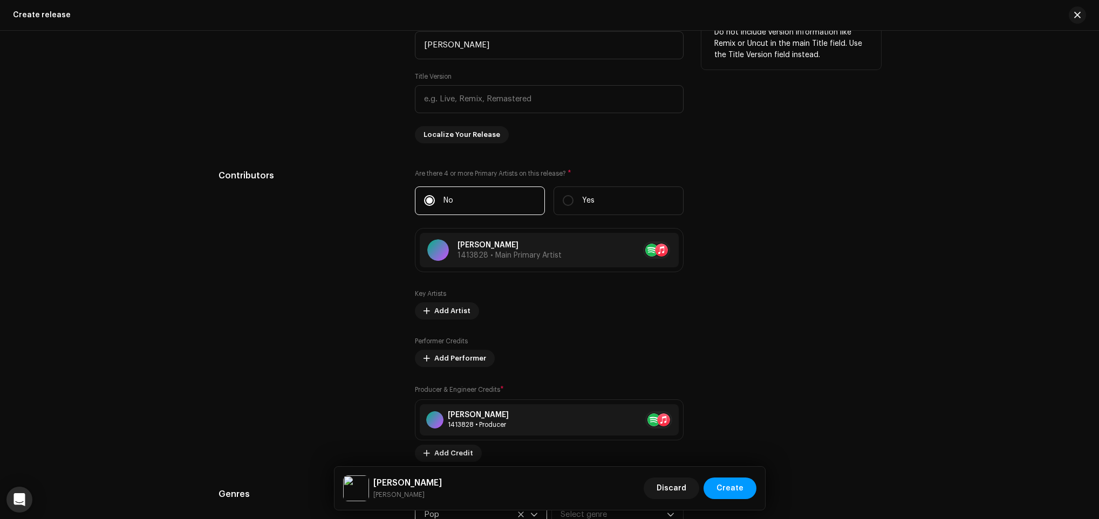
scroll to position [779, 0]
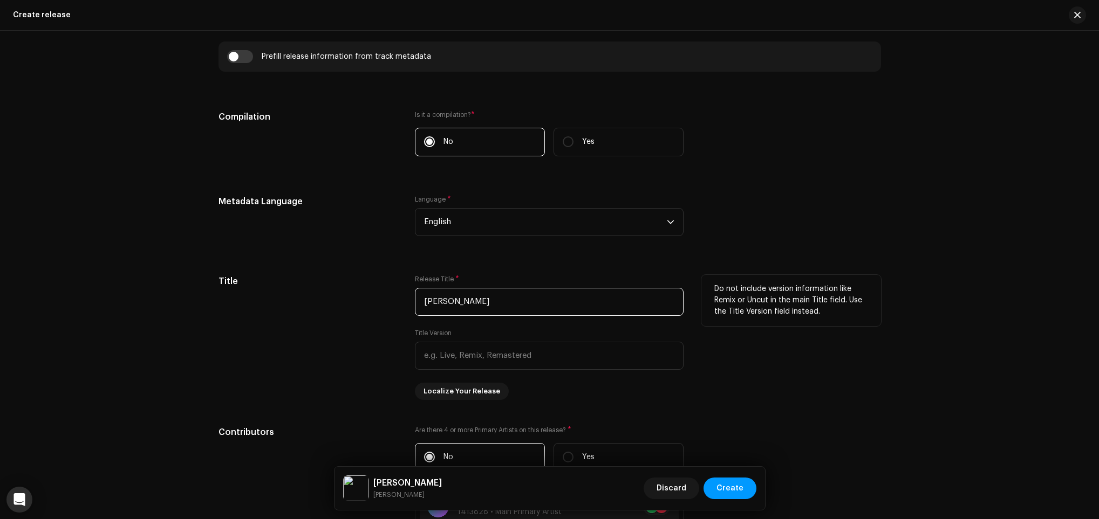
drag, startPoint x: 512, startPoint y: 298, endPoint x: 498, endPoint y: 298, distance: 13.5
click at [498, 298] on input "[PERSON_NAME]" at bounding box center [549, 302] width 269 height 28
drag, startPoint x: 510, startPoint y: 309, endPoint x: 312, endPoint y: 311, distance: 197.9
click at [312, 311] on div "Title Release Title * [PERSON_NAME] Title Version Localize Your Release Do not …" at bounding box center [549, 337] width 662 height 125
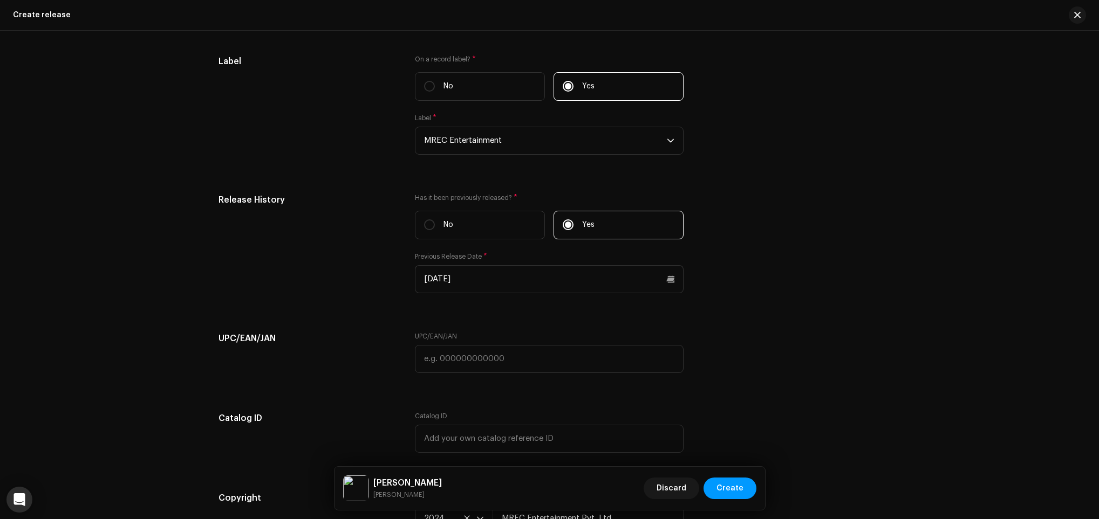
scroll to position [1588, 0]
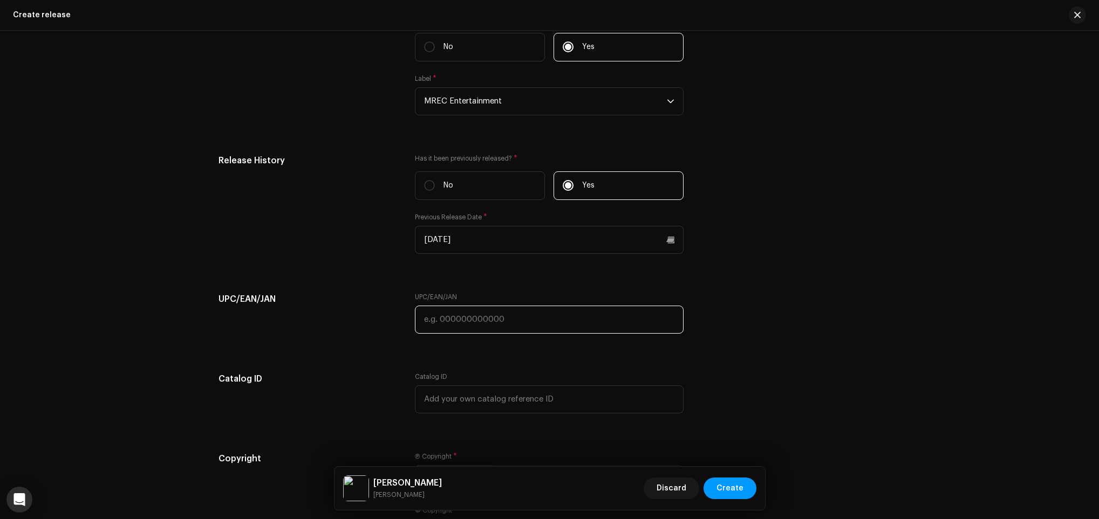
drag, startPoint x: 489, startPoint y: 308, endPoint x: 463, endPoint y: 316, distance: 27.5
click at [462, 311] on input "text" at bounding box center [549, 320] width 269 height 28
paste input "197190874662"
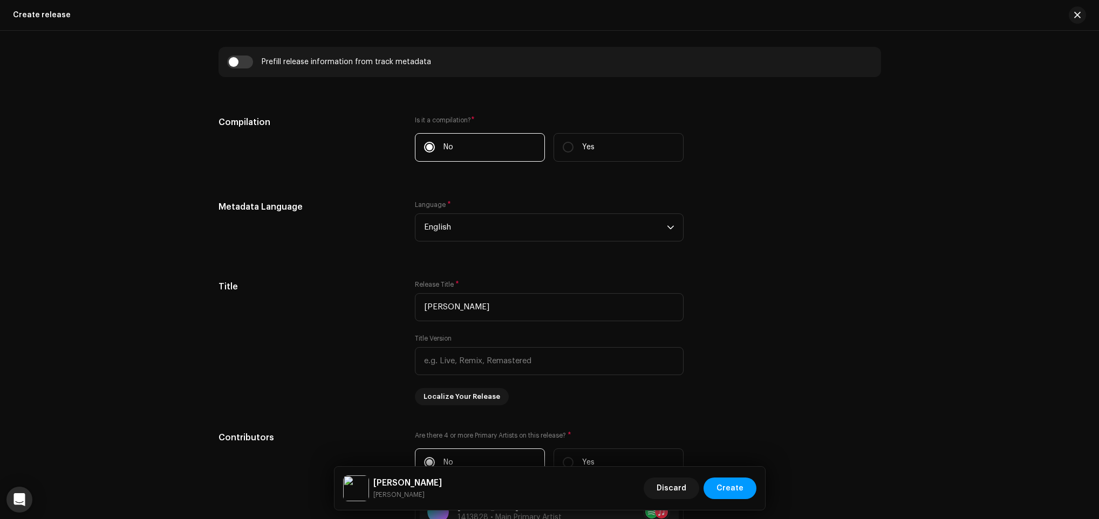
scroll to position [779, 0]
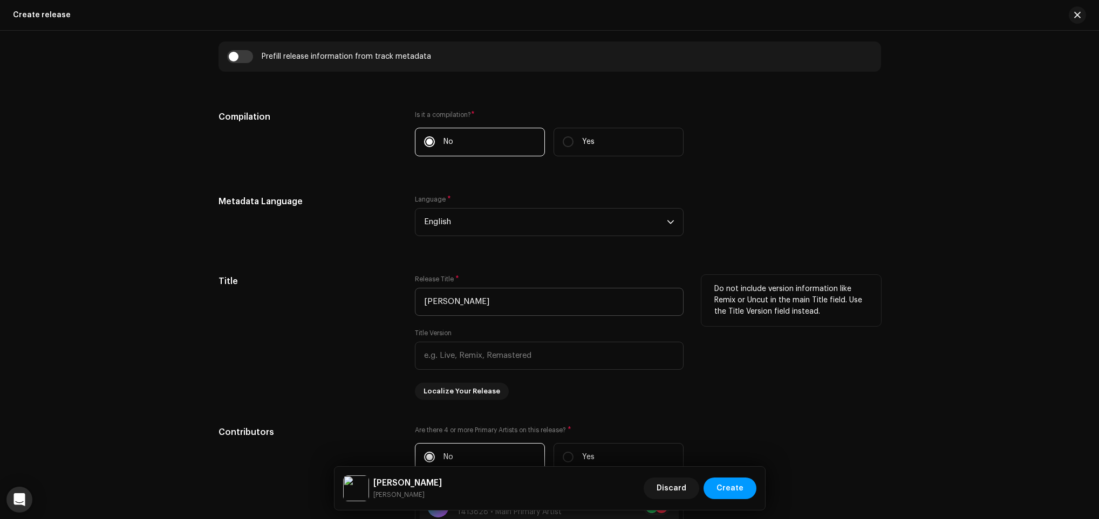
type input "197190874662"
drag, startPoint x: 510, startPoint y: 294, endPoint x: 413, endPoint y: 298, distance: 97.1
click at [348, 291] on div "Title Release Title * [PERSON_NAME] Title Version Localize Your Release Do not …" at bounding box center [549, 337] width 662 height 125
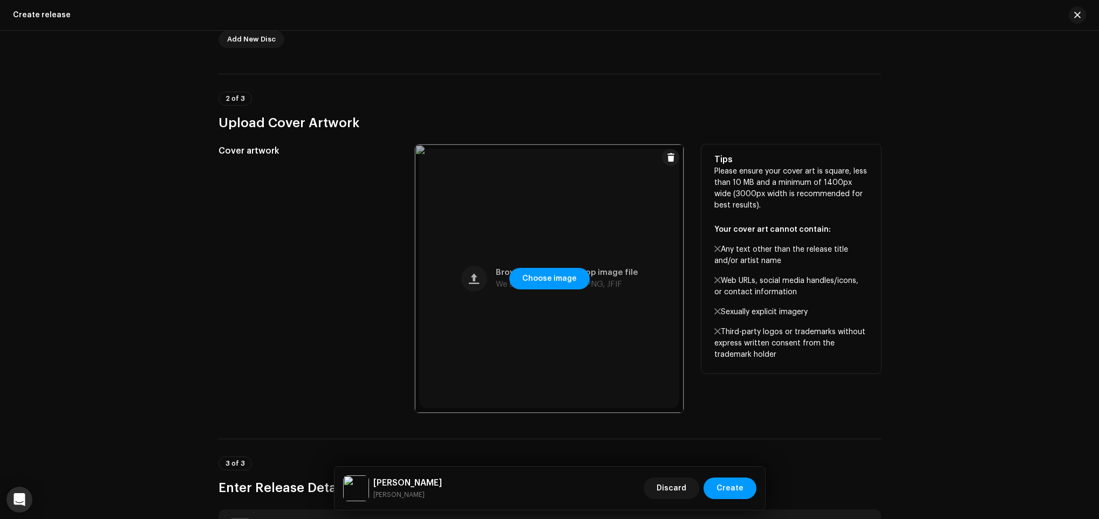
scroll to position [132, 0]
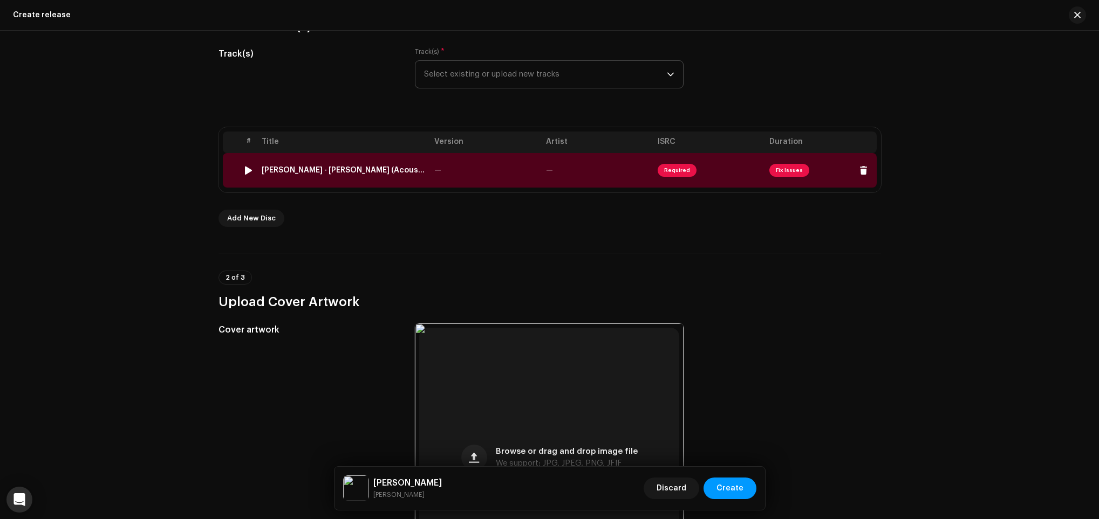
click at [417, 179] on td "[PERSON_NAME] - [PERSON_NAME] (Acoustic Version).wav" at bounding box center [343, 170] width 173 height 35
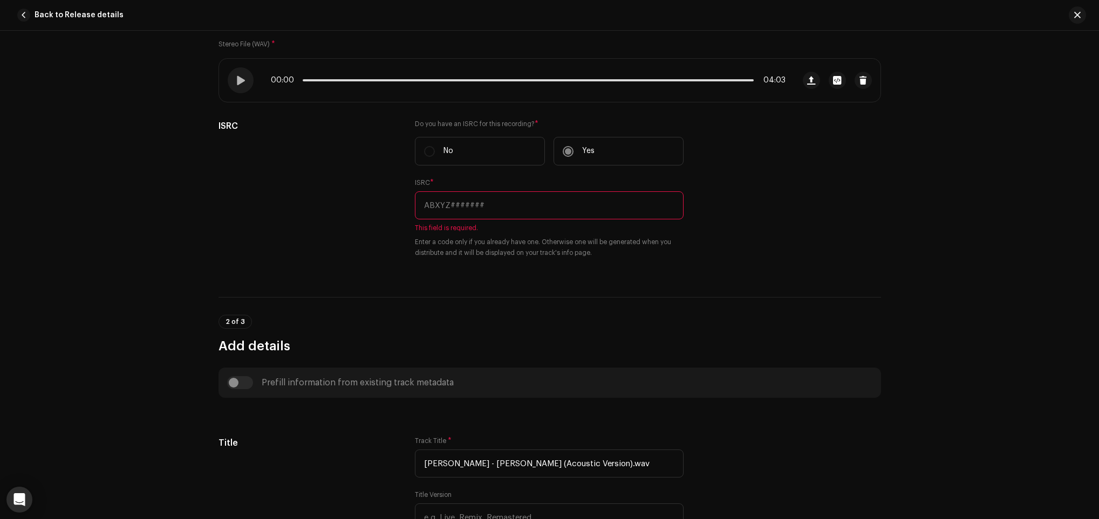
scroll to position [324, 0]
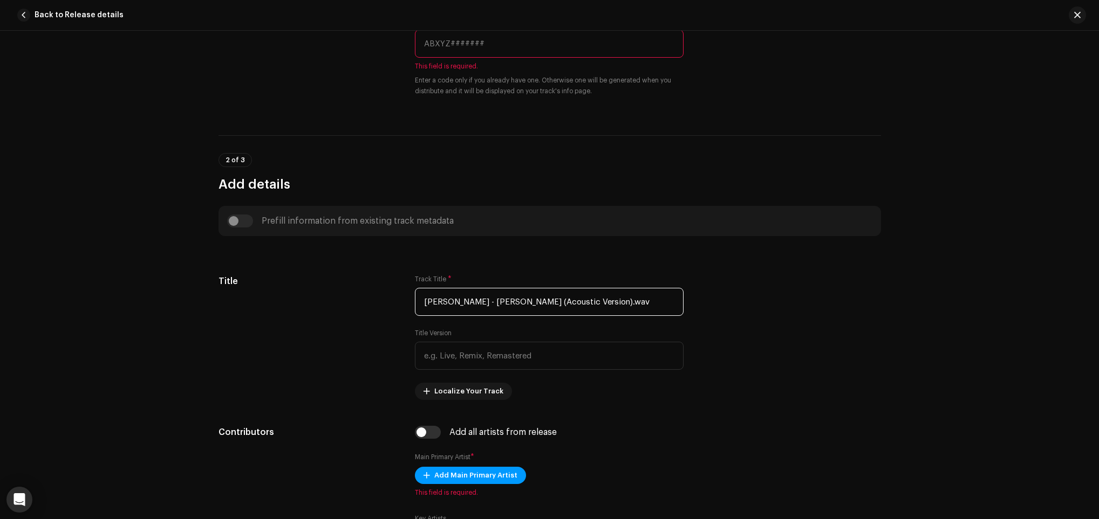
drag, startPoint x: 602, startPoint y: 306, endPoint x: 178, endPoint y: 289, distance: 424.8
click at [178, 289] on div "Track details Complete the following to finalize your track. 1 of 3 Add Audio F…" at bounding box center [549, 275] width 1099 height 489
paste input "[PERSON_NAME]"
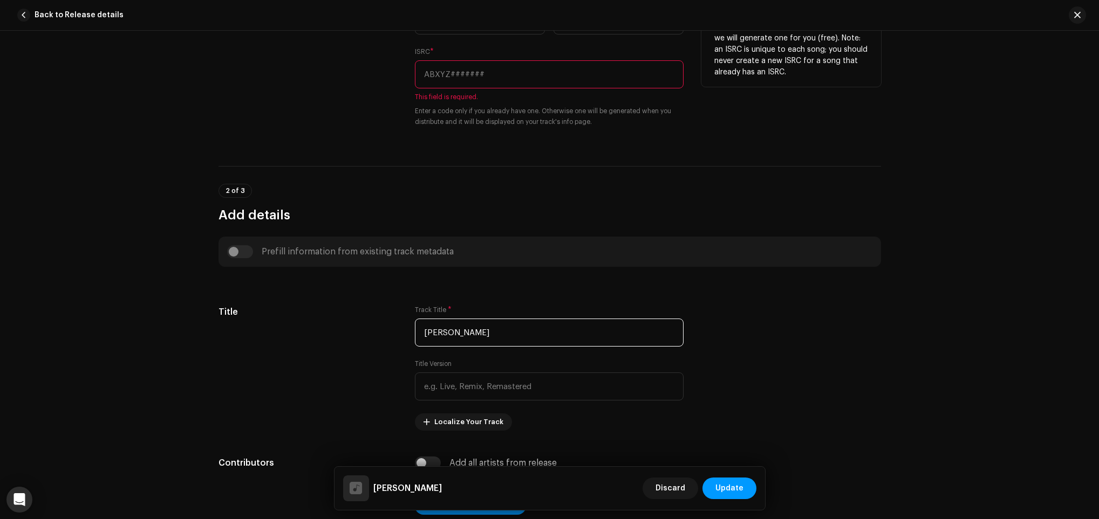
scroll to position [243, 0]
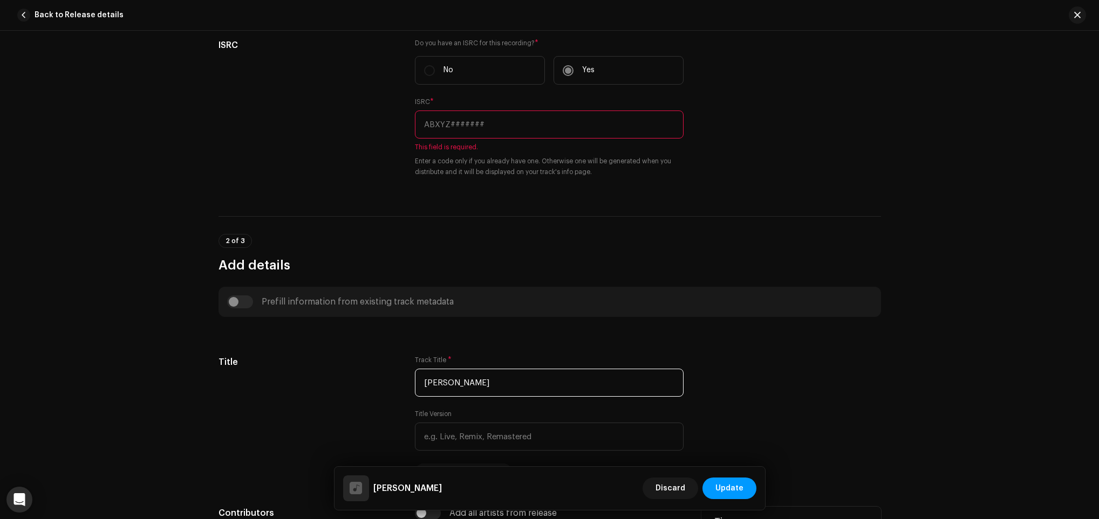
type input "[PERSON_NAME]"
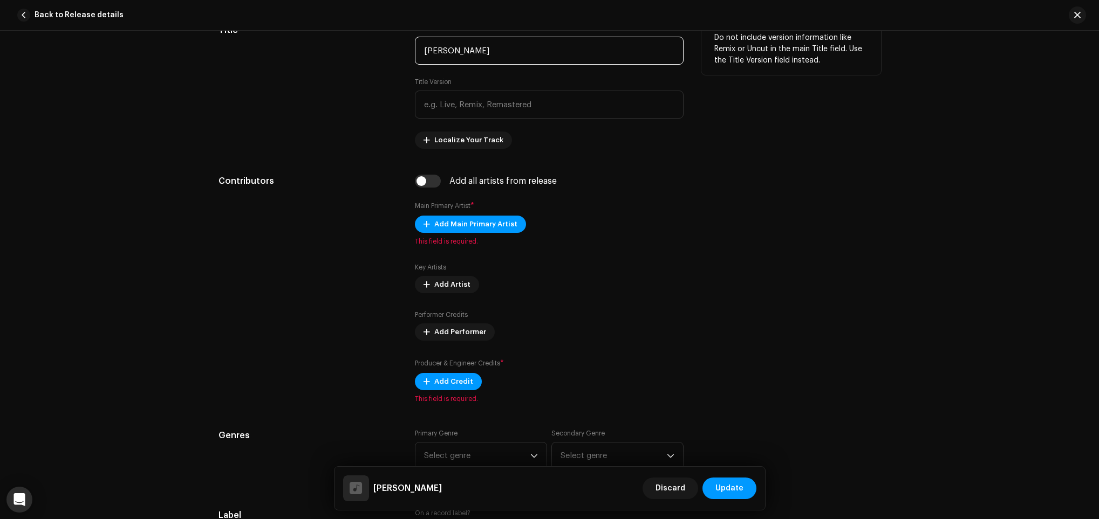
scroll to position [728, 0]
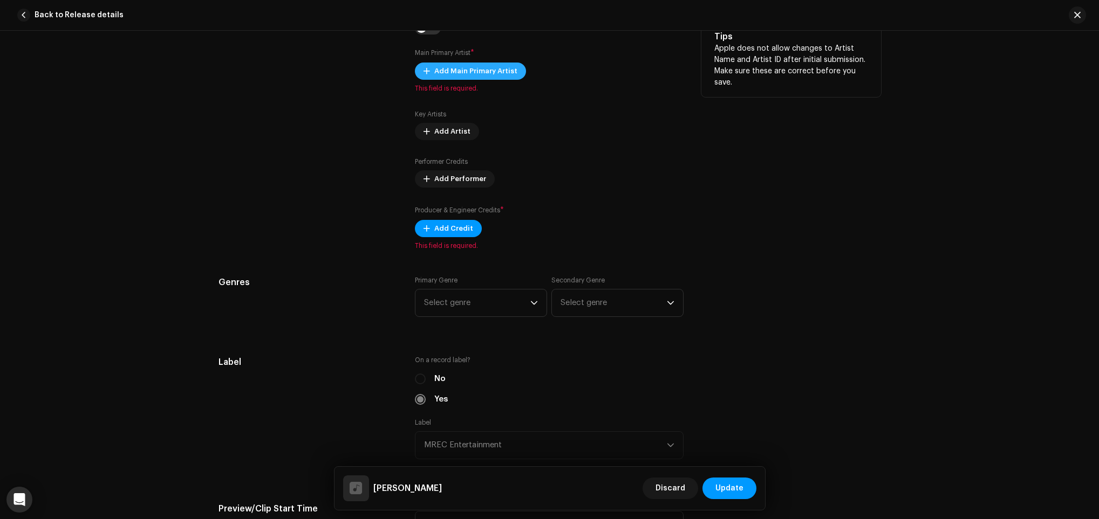
click at [505, 76] on span "Add Main Primary Artist" at bounding box center [475, 71] width 83 height 22
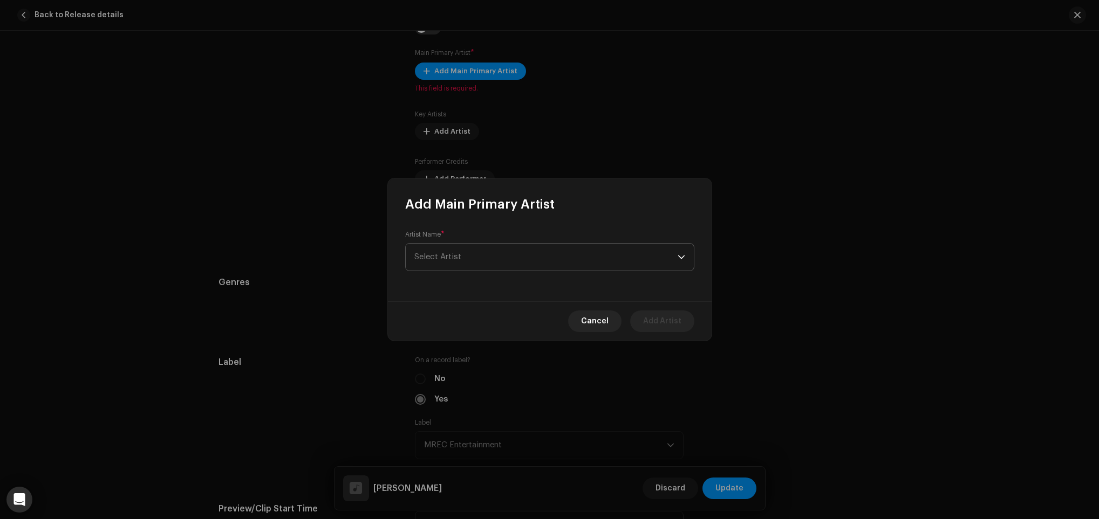
click at [501, 238] on div "Artist Name * Select Artist" at bounding box center [549, 250] width 289 height 41
click at [500, 239] on span "Select Artist" at bounding box center [545, 250] width 263 height 27
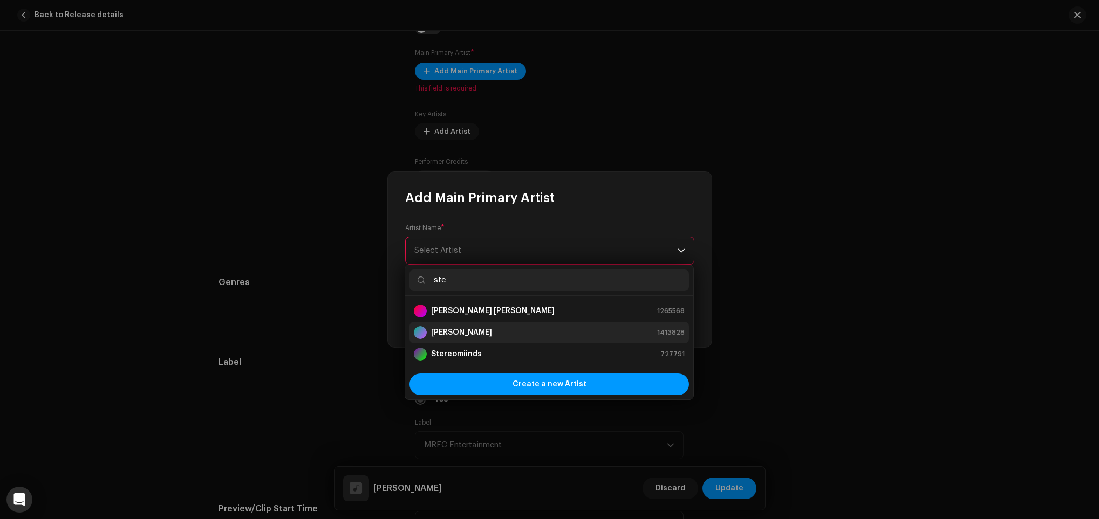
type input "ste"
click at [512, 324] on li "[PERSON_NAME] 1413828" at bounding box center [548, 333] width 279 height 22
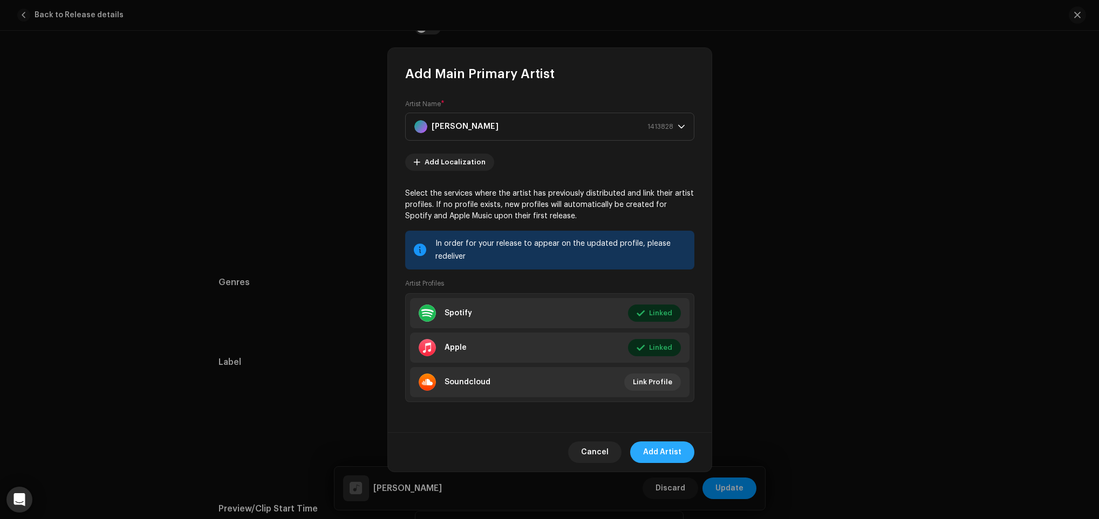
click at [676, 448] on span "Add Artist" at bounding box center [662, 453] width 38 height 22
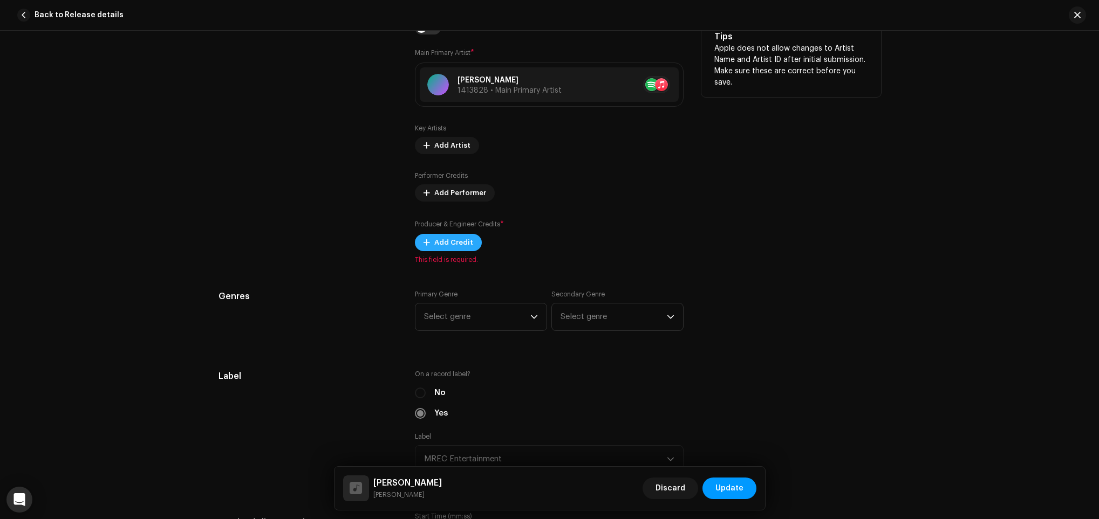
click at [463, 252] on span "Add Credit" at bounding box center [453, 243] width 39 height 22
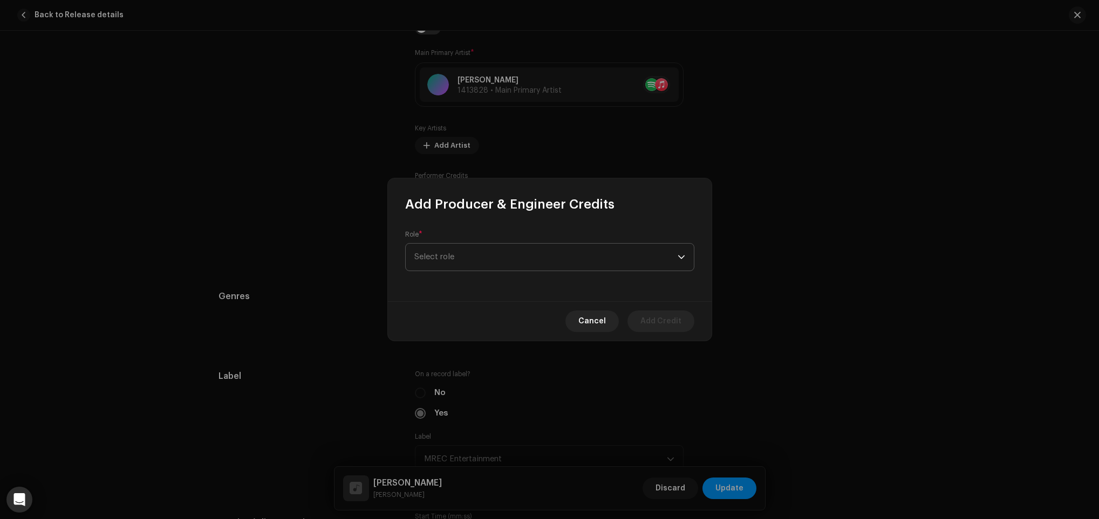
click at [487, 258] on span "Select role" at bounding box center [545, 257] width 263 height 27
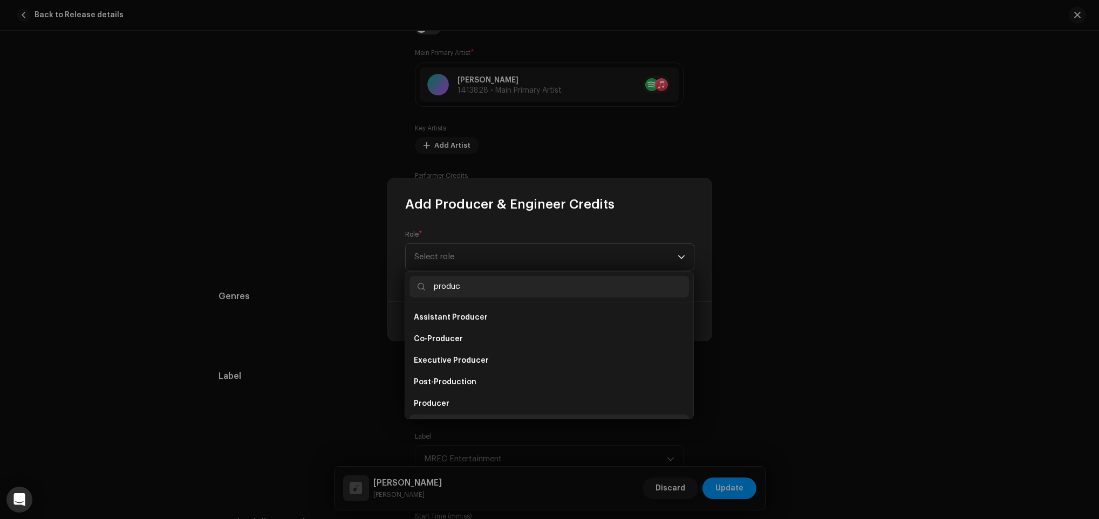
scroll to position [17, 0]
type input "produc"
click at [532, 392] on li "Producer" at bounding box center [548, 387] width 279 height 22
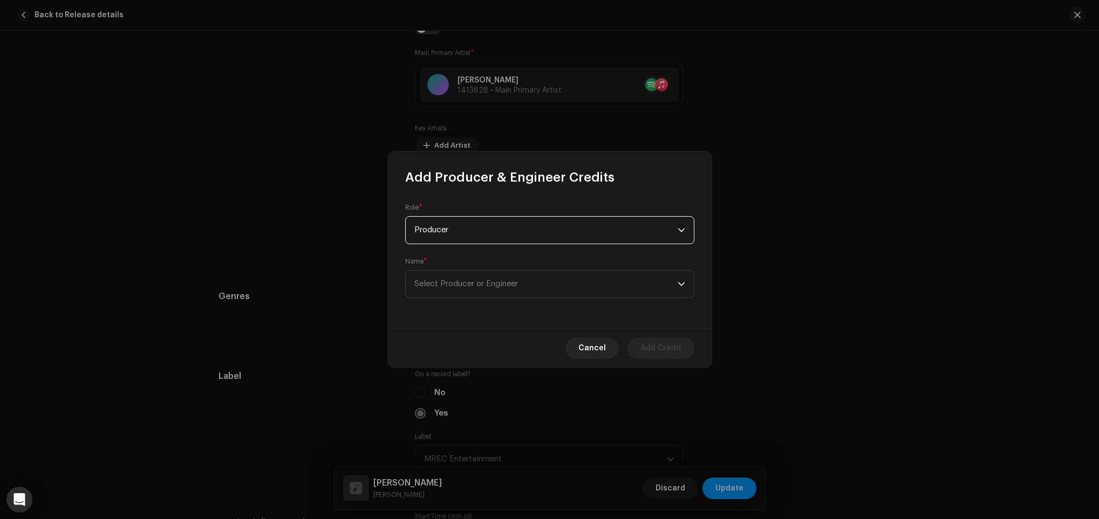
click at [571, 299] on div "Role * Producer Name * Select Producer or Engineer" at bounding box center [550, 257] width 324 height 142
click at [536, 260] on div "Name * Select Producer or Engineer" at bounding box center [549, 277] width 289 height 41
click at [504, 282] on span "Select Producer or Engineer" at bounding box center [466, 284] width 104 height 8
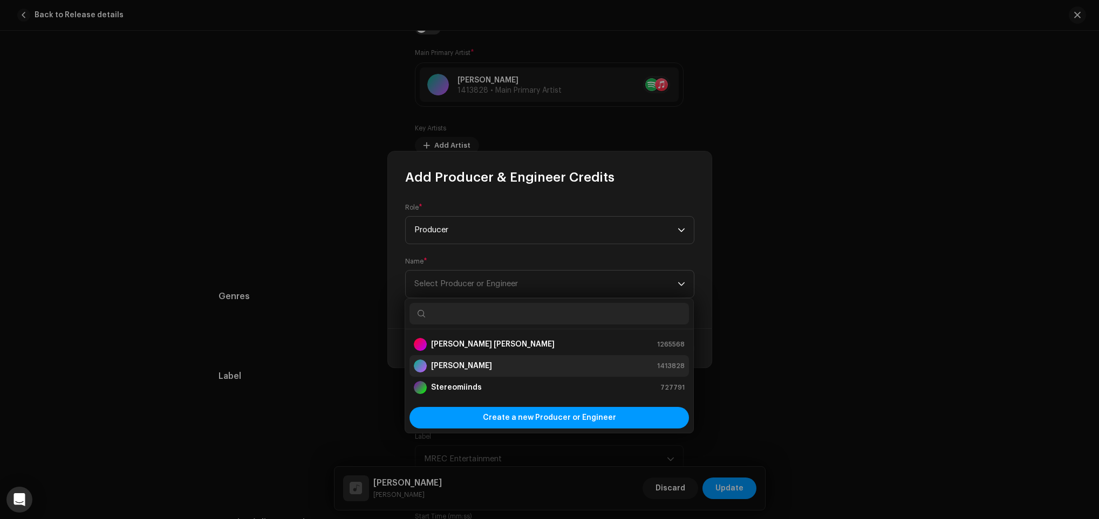
click at [502, 358] on li "[PERSON_NAME] 1413828" at bounding box center [548, 366] width 279 height 22
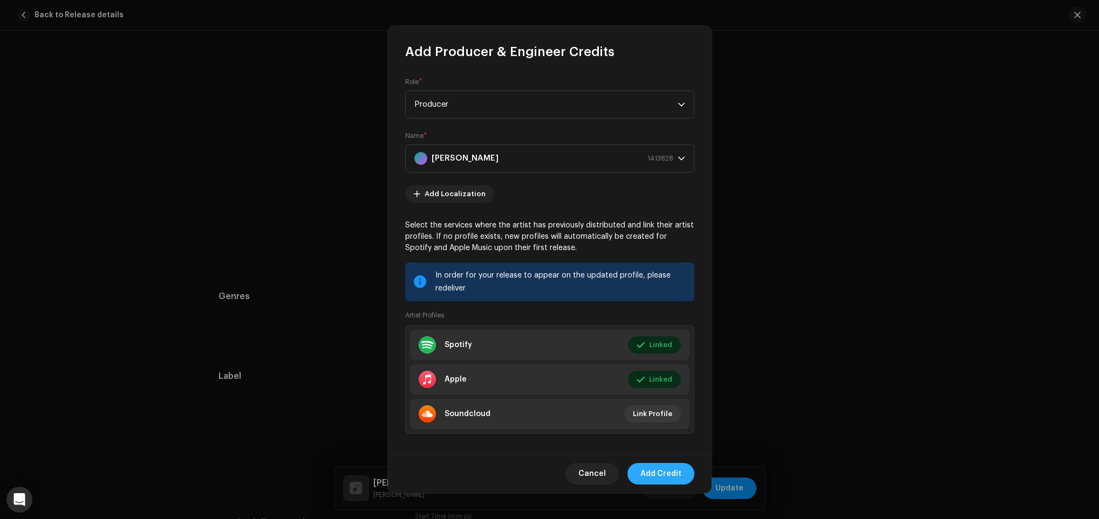
click at [666, 467] on span "Add Credit" at bounding box center [660, 474] width 41 height 22
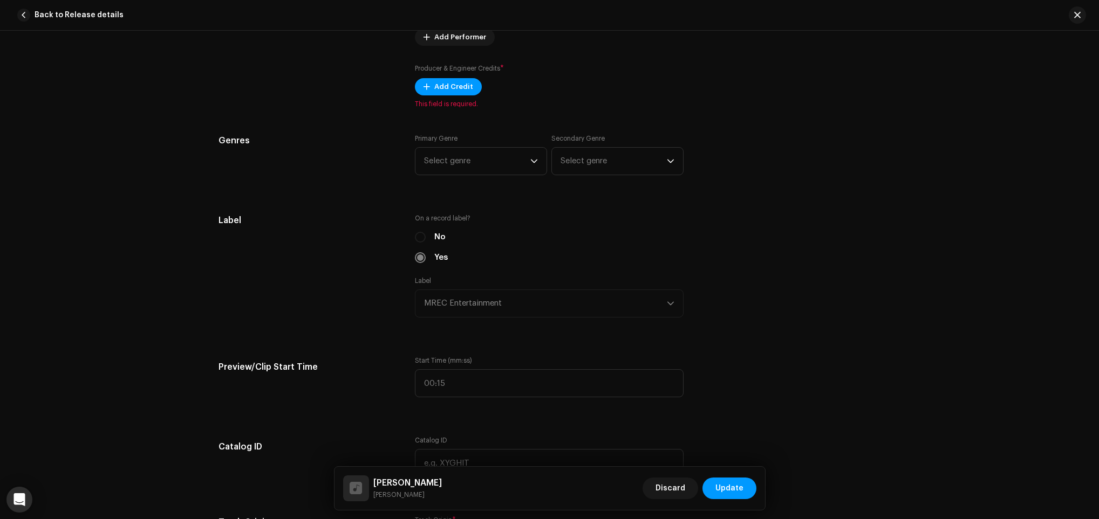
scroll to position [890, 0]
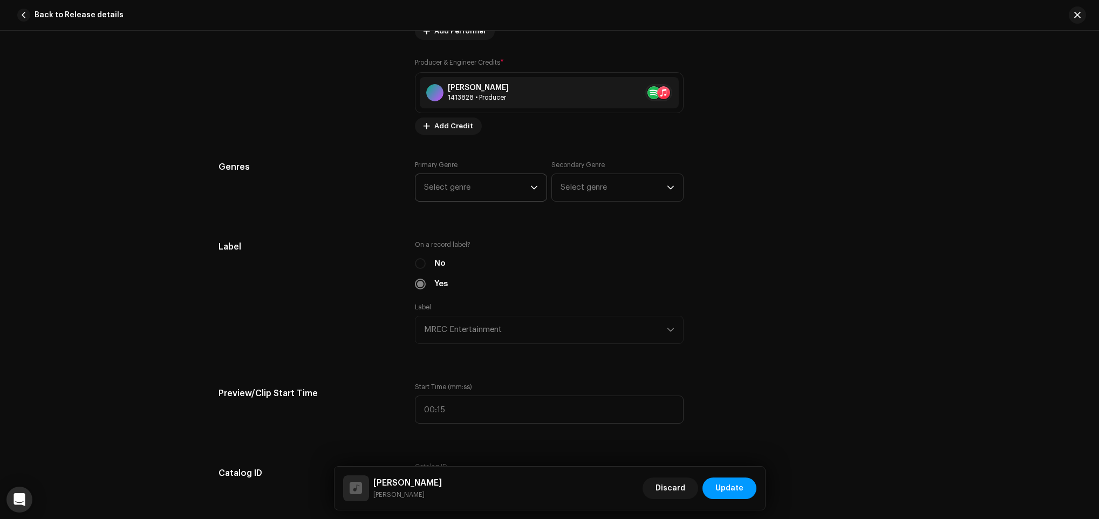
click at [492, 187] on span "Select genre" at bounding box center [477, 187] width 106 height 27
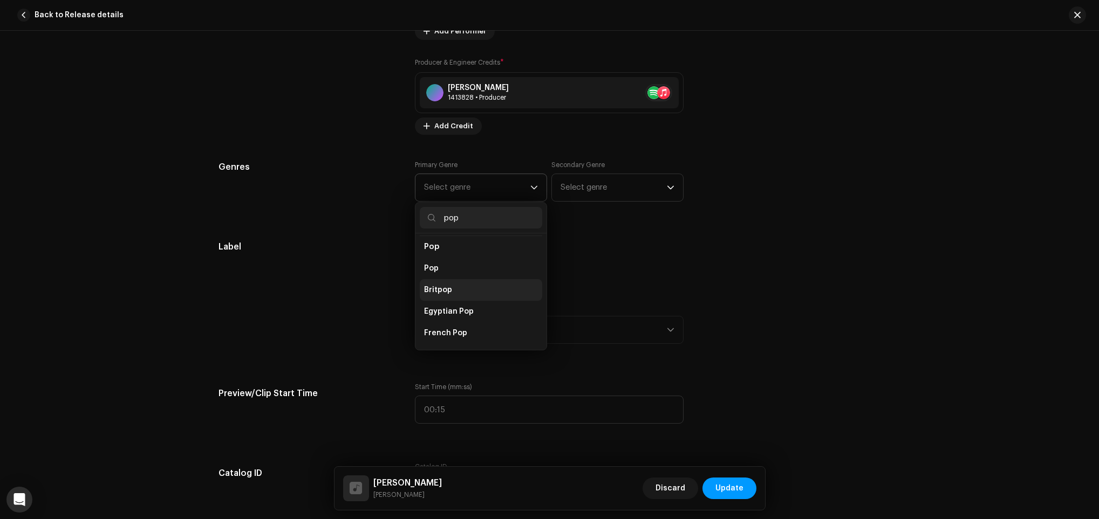
scroll to position [404, 0]
type input "pop"
click at [447, 256] on li "Pop" at bounding box center [481, 267] width 122 height 22
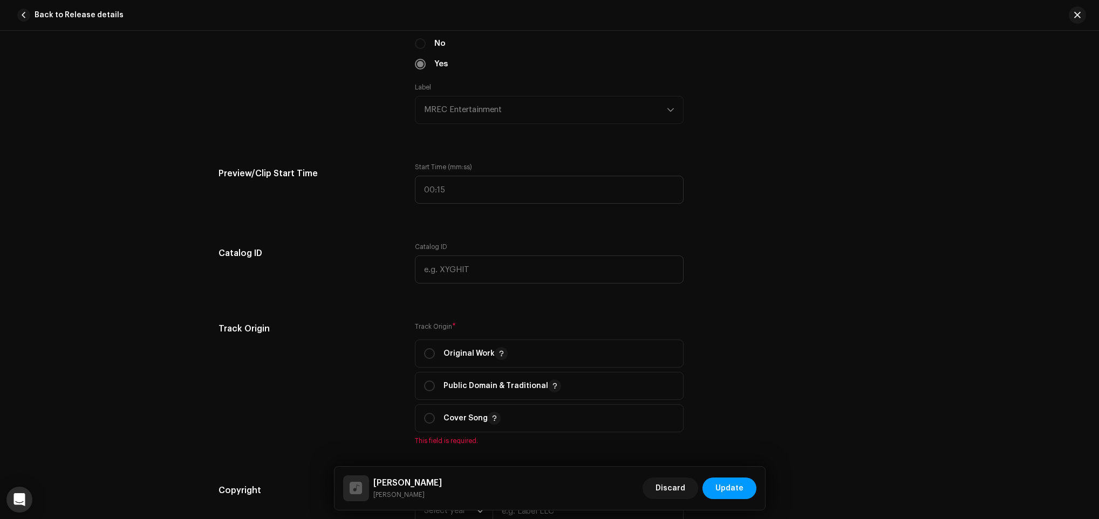
scroll to position [1133, 0]
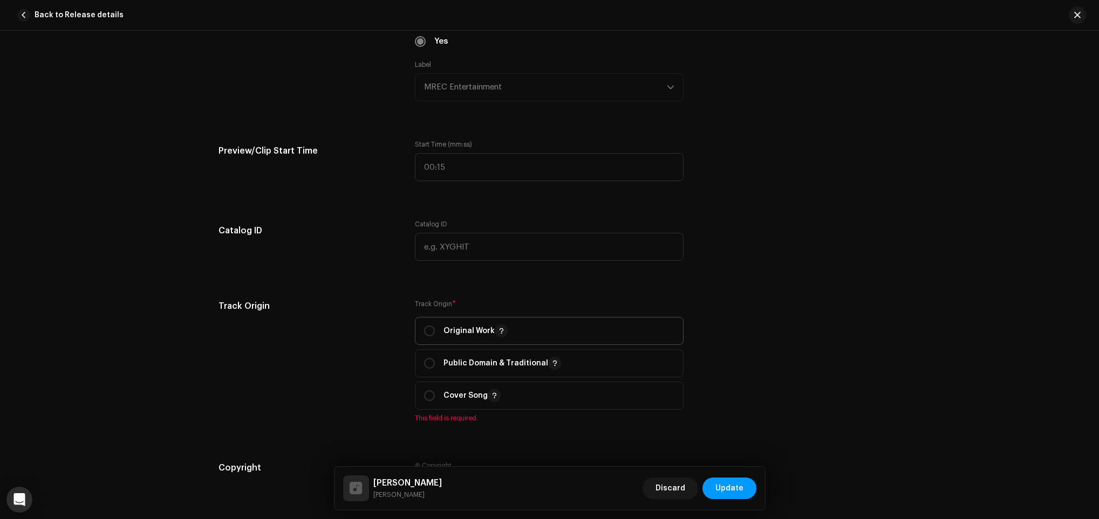
click at [450, 335] on p "Original Work" at bounding box center [475, 331] width 64 height 13
radio input "true"
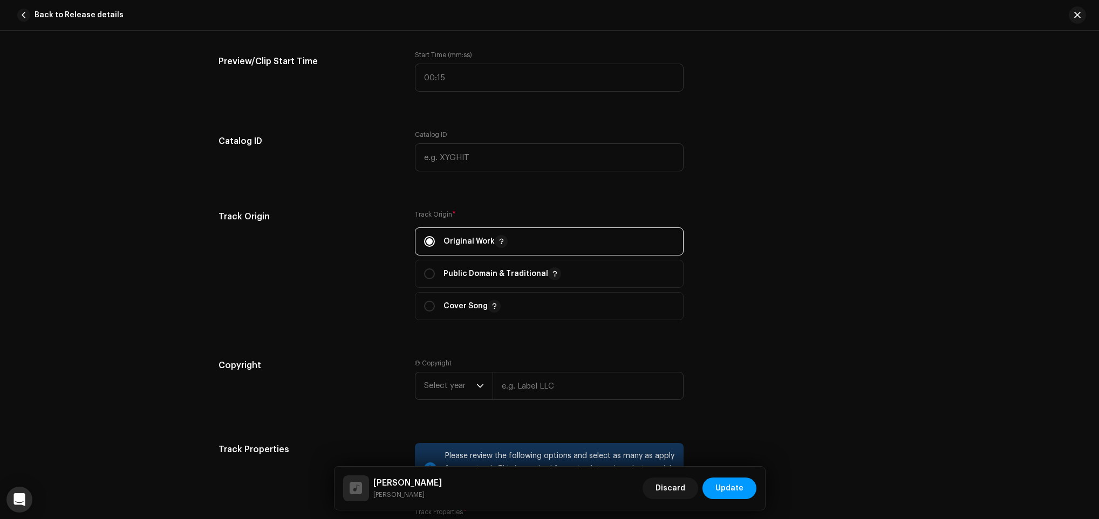
scroll to position [1375, 0]
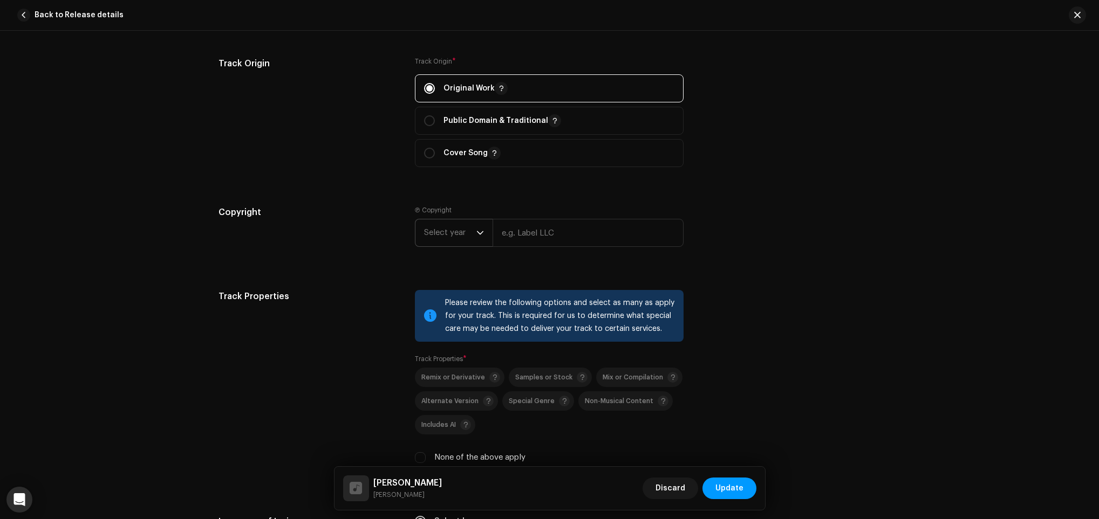
click at [458, 235] on span "Select year" at bounding box center [450, 233] width 52 height 27
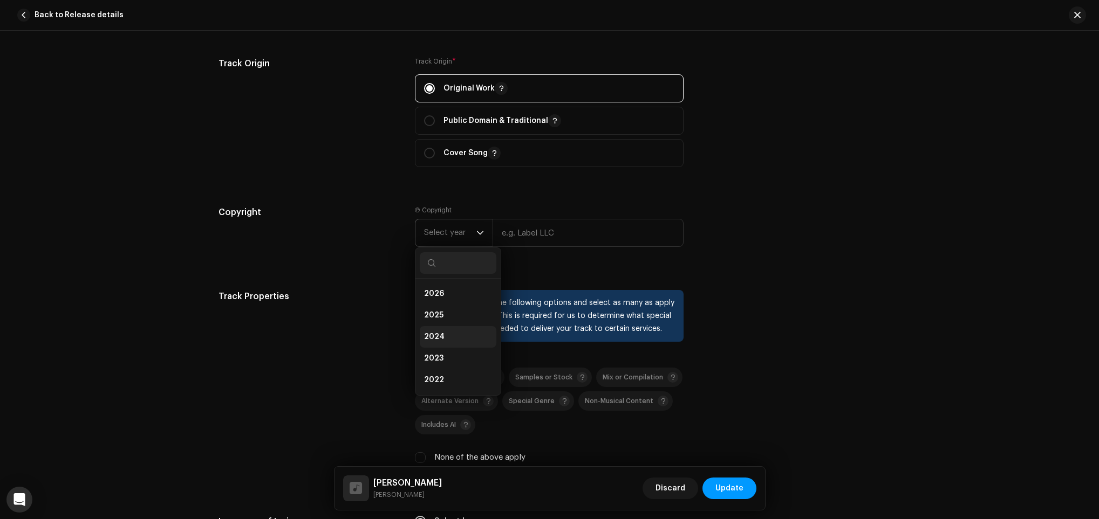
click at [458, 332] on li "2024" at bounding box center [458, 337] width 77 height 22
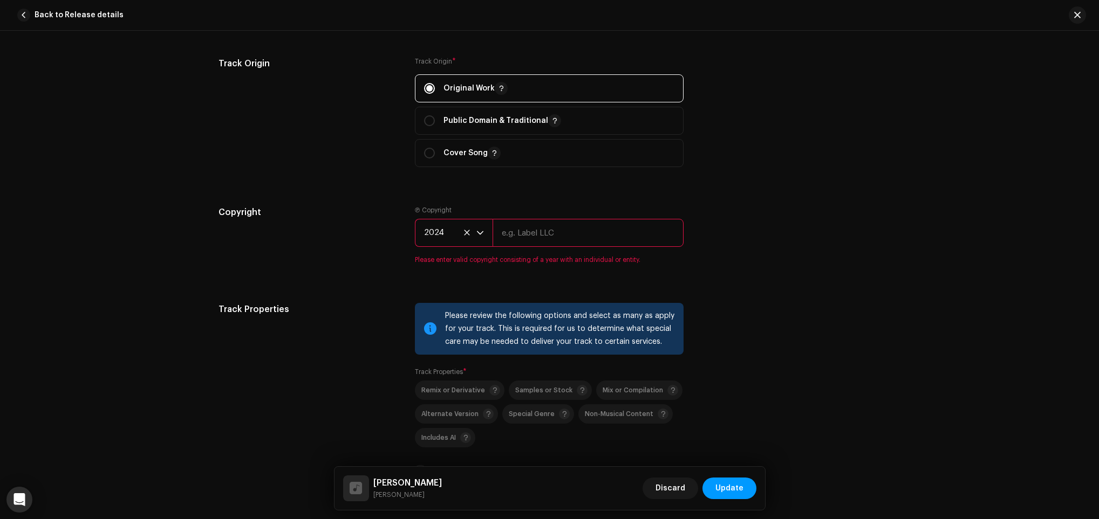
click at [543, 222] on input "text" at bounding box center [587, 233] width 191 height 28
type input "MREC Entertainment Pvt. Ltd."
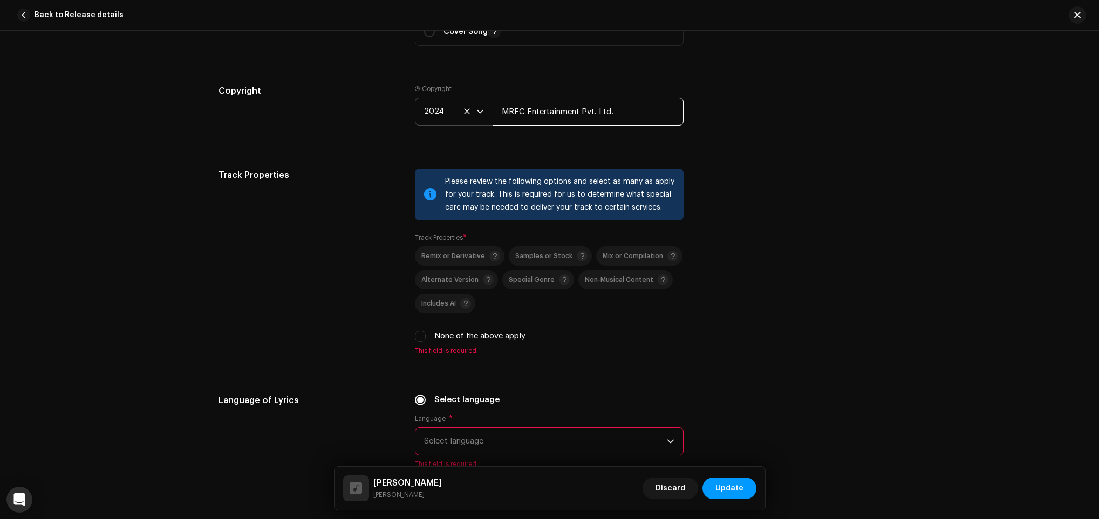
scroll to position [1618, 0]
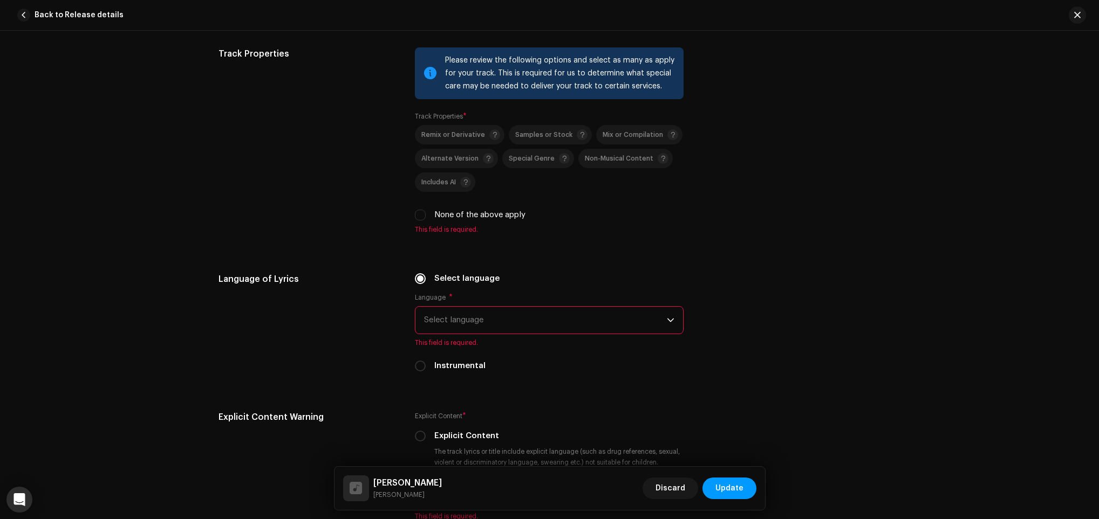
click at [491, 229] on span "This field is required." at bounding box center [549, 229] width 269 height 9
click at [492, 221] on label "None of the above apply" at bounding box center [479, 215] width 91 height 12
click at [426, 221] on input "None of the above apply" at bounding box center [420, 215] width 11 height 11
checkbox input "true"
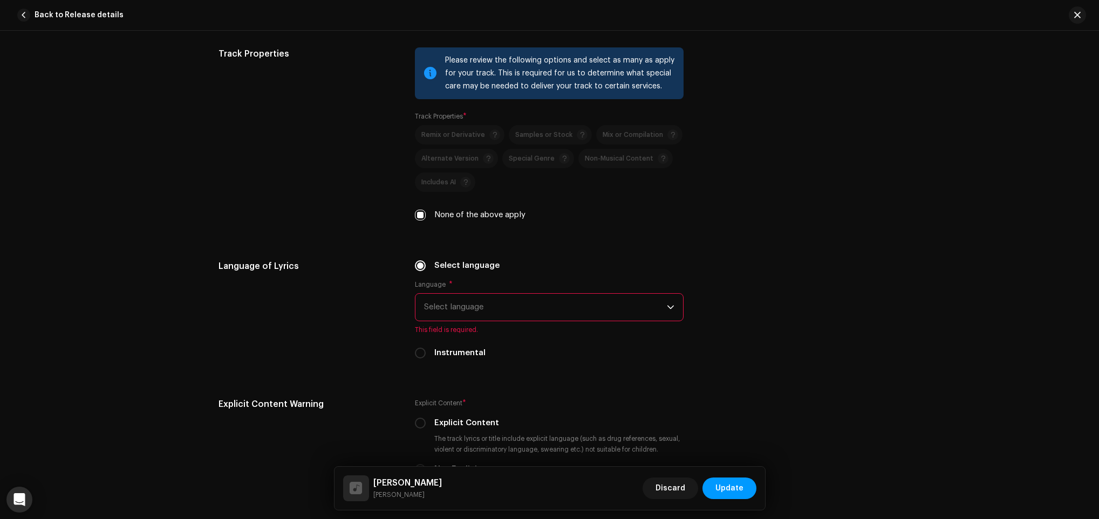
click at [491, 308] on span "Select language" at bounding box center [545, 307] width 243 height 27
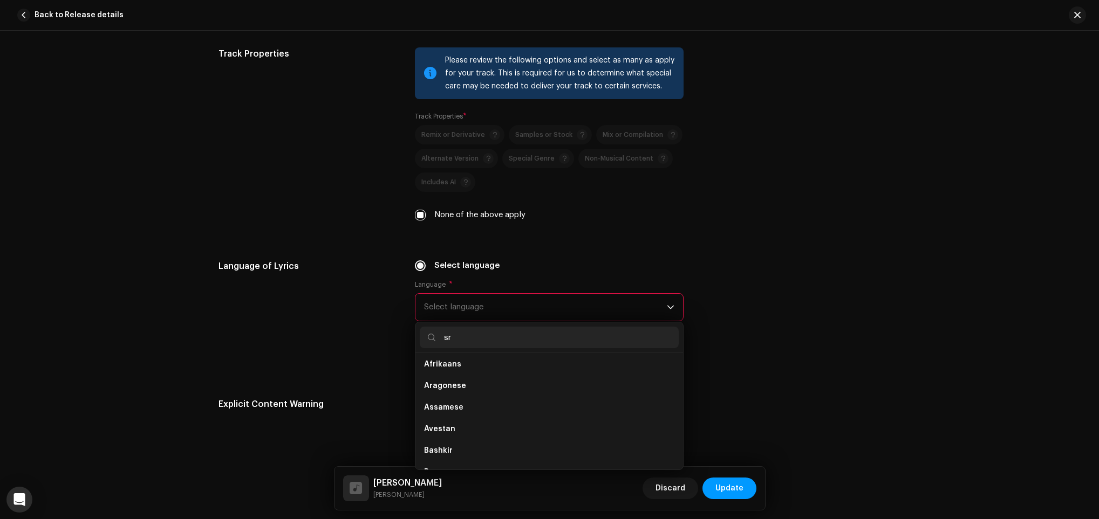
scroll to position [0, 0]
type input "s"
type input "tamil"
click at [452, 371] on li "Tamil" at bounding box center [549, 369] width 259 height 22
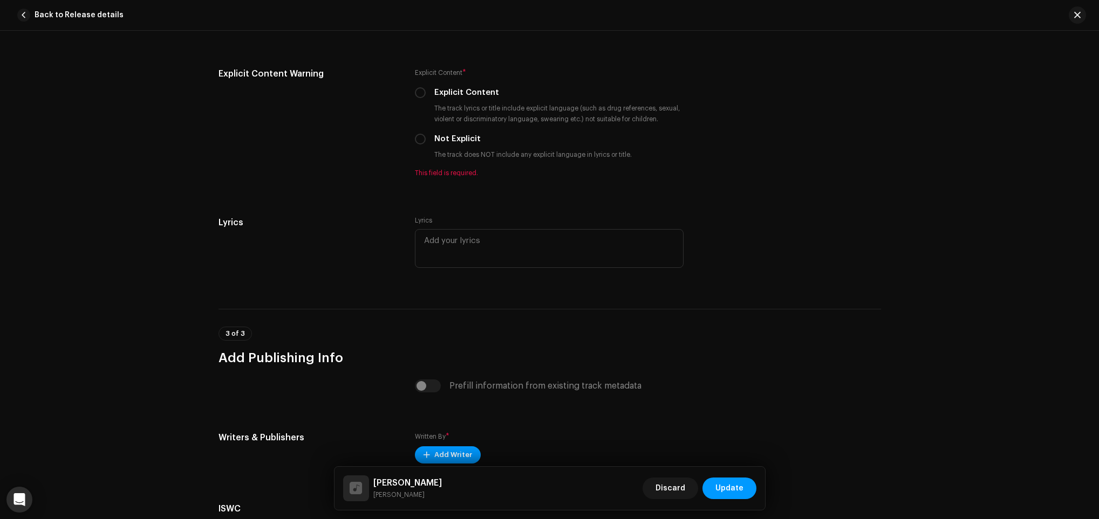
scroll to position [1942, 0]
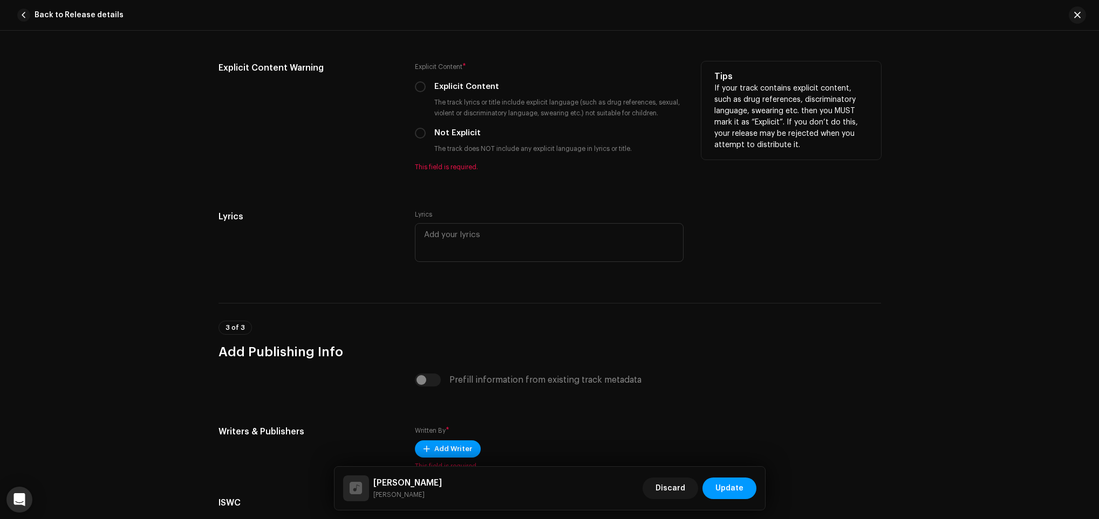
click at [434, 133] on label "Not Explicit" at bounding box center [457, 133] width 46 height 12
click at [426, 133] on input "Not Explicit" at bounding box center [420, 133] width 11 height 11
radio input "true"
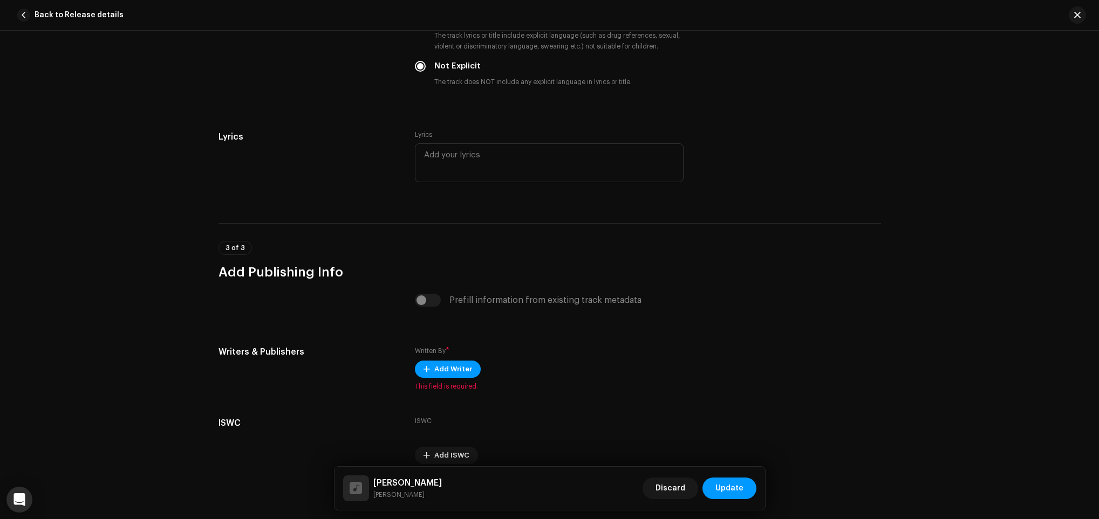
scroll to position [2060, 0]
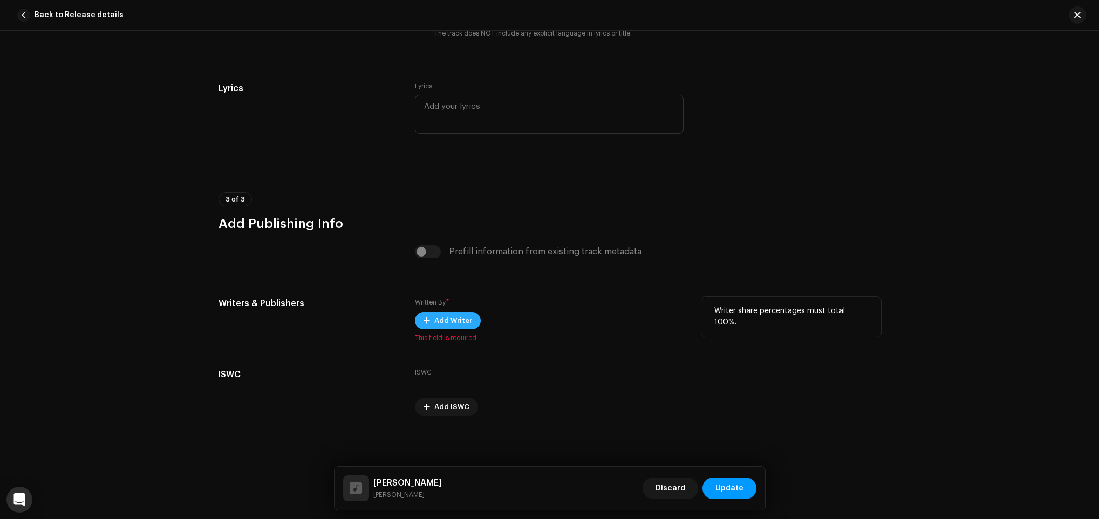
click at [454, 325] on span "Add Writer" at bounding box center [453, 321] width 38 height 22
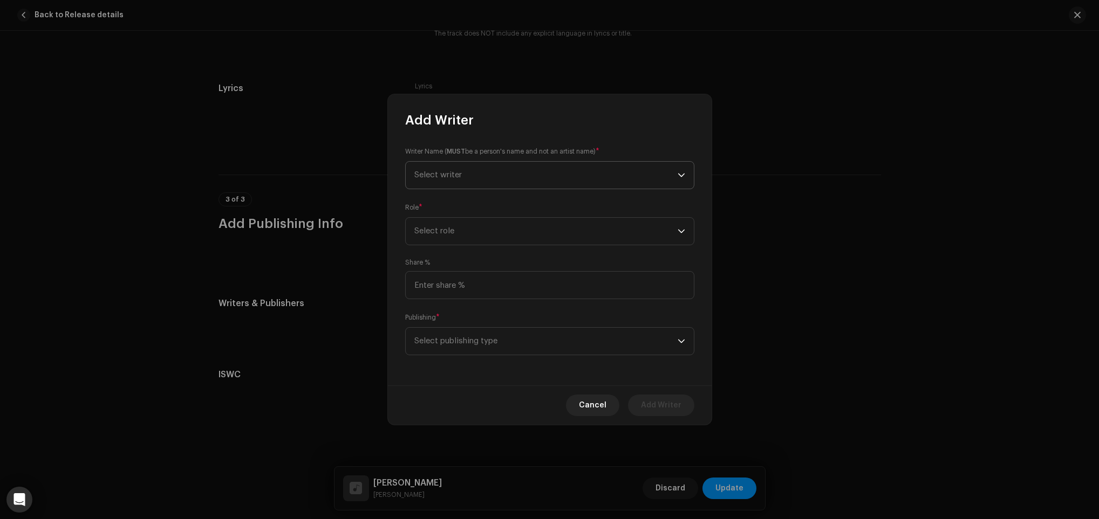
click at [484, 169] on span "Select writer" at bounding box center [545, 175] width 263 height 27
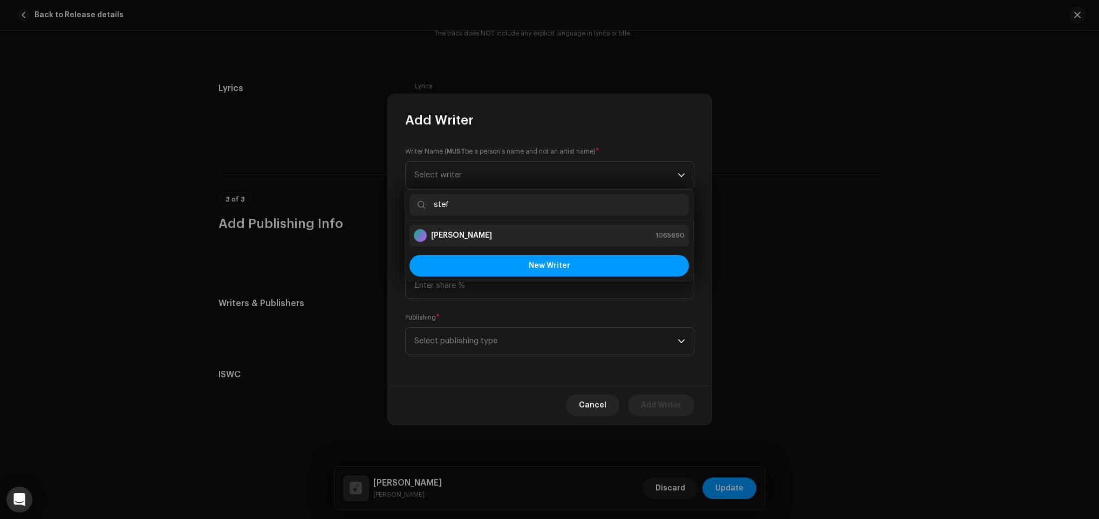
type input "stef"
click at [518, 235] on div "[PERSON_NAME] 1065690" at bounding box center [549, 235] width 271 height 13
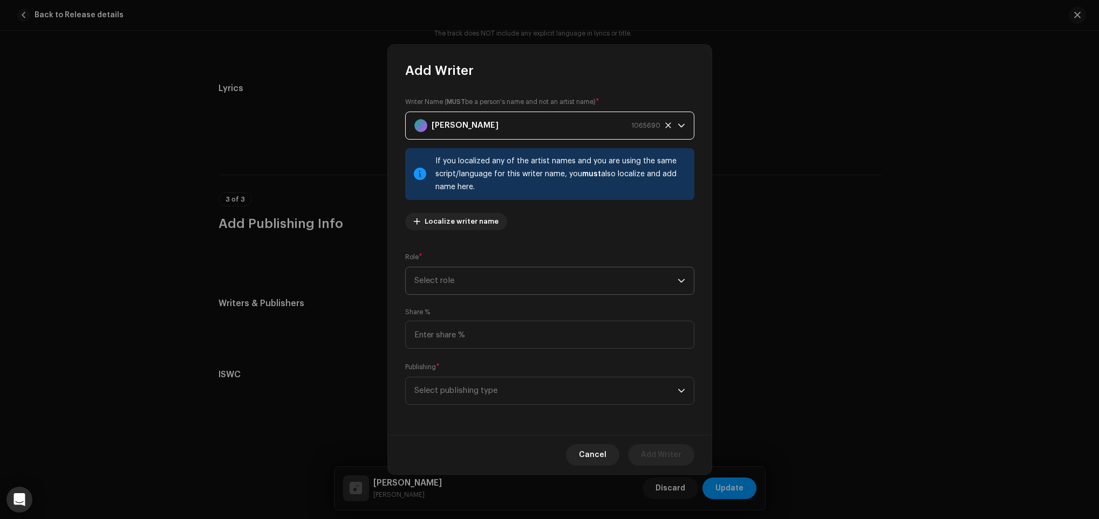
click at [497, 272] on span "Select role" at bounding box center [545, 281] width 263 height 27
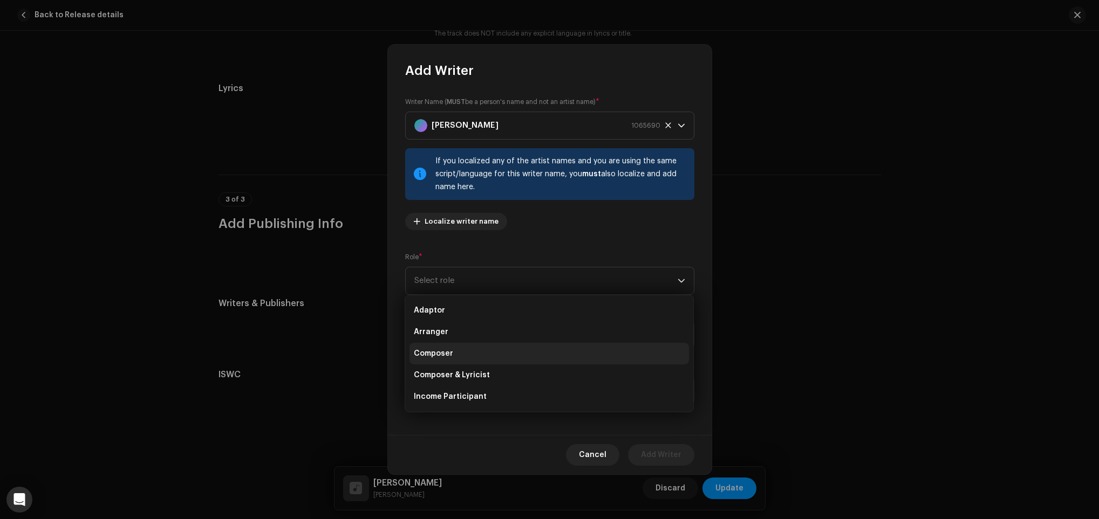
click at [492, 356] on li "Composer" at bounding box center [548, 354] width 279 height 22
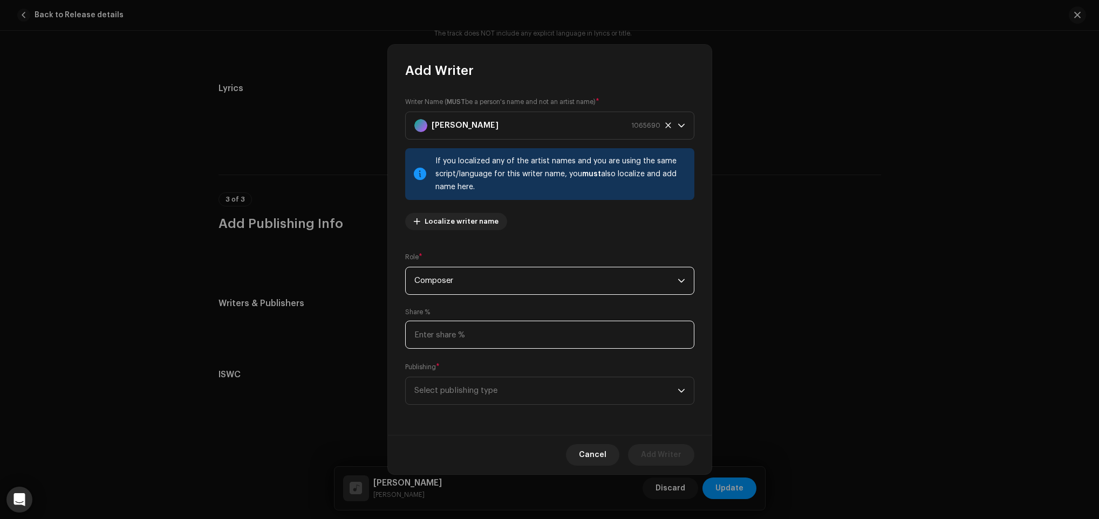
click at [485, 339] on input at bounding box center [549, 335] width 289 height 28
type input "50.00"
click at [476, 393] on span "Select publishing type" at bounding box center [545, 391] width 263 height 27
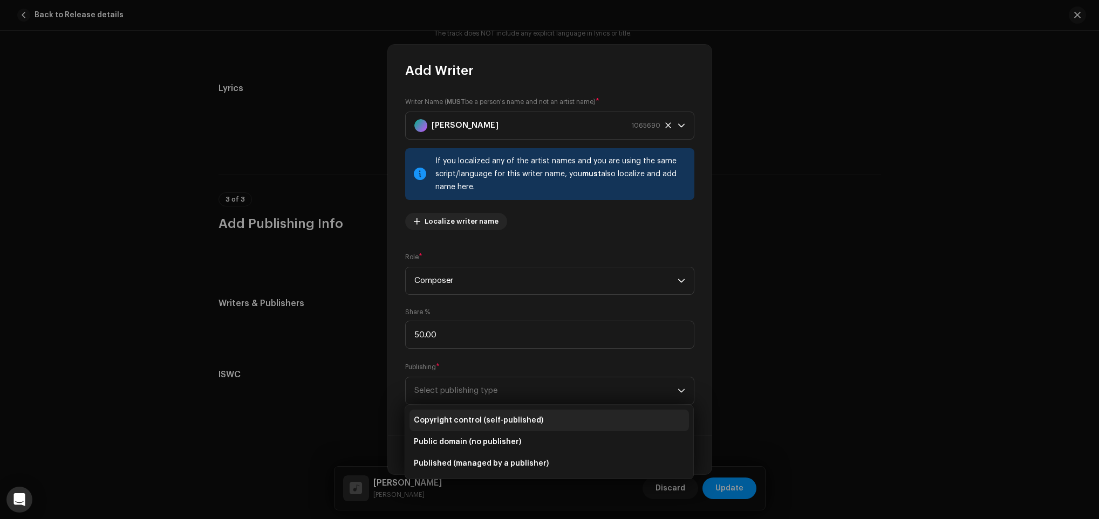
click at [490, 415] on span "Copyright control (self-published)" at bounding box center [478, 420] width 129 height 11
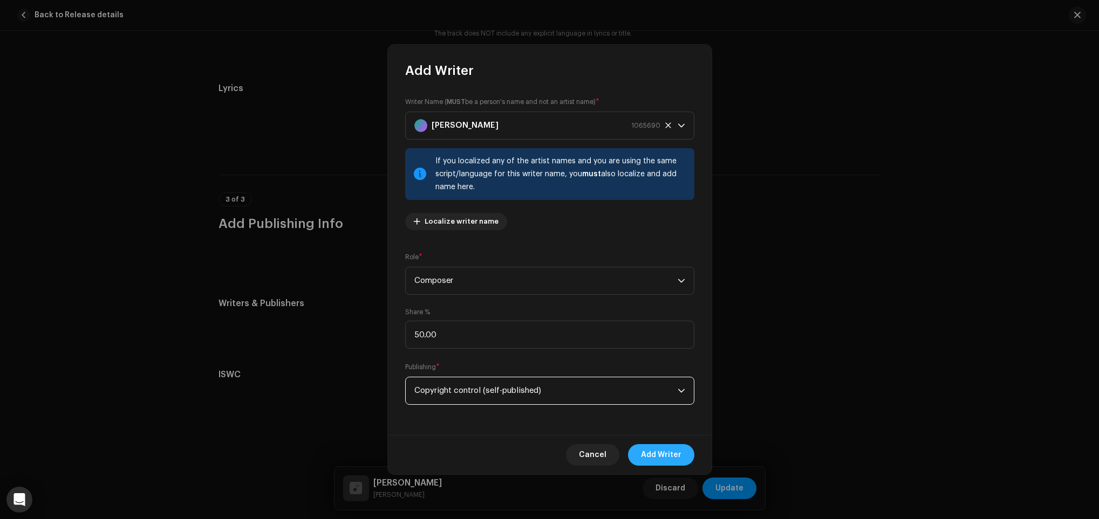
click at [667, 458] on span "Add Writer" at bounding box center [661, 455] width 40 height 22
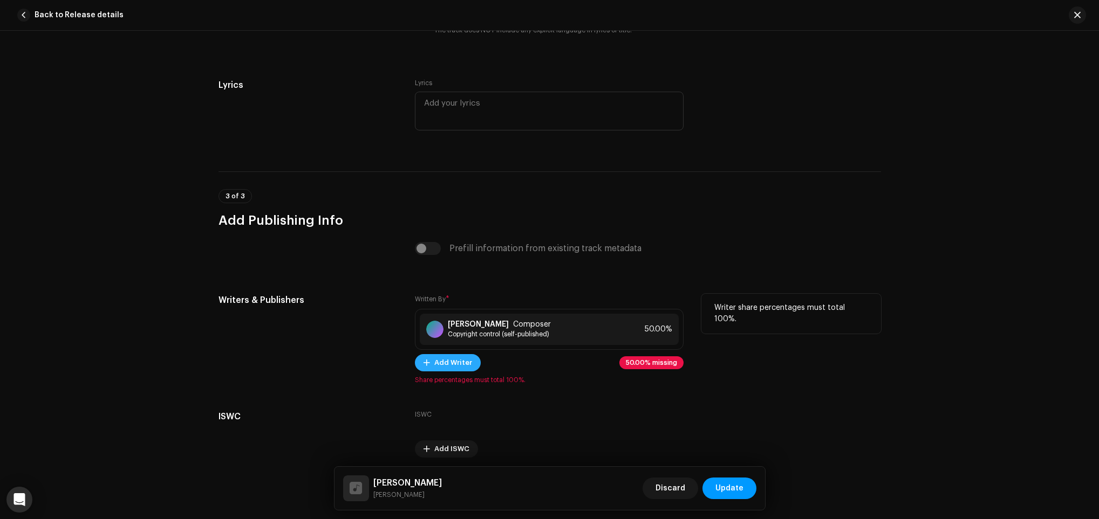
click at [424, 372] on button "Add Writer" at bounding box center [448, 362] width 66 height 17
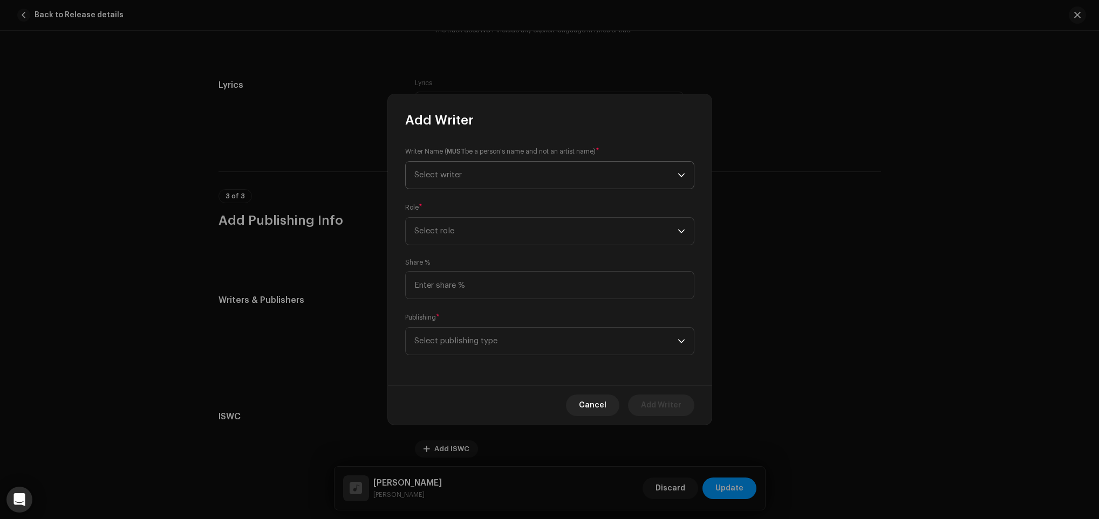
click at [474, 187] on span "Select writer" at bounding box center [545, 175] width 263 height 27
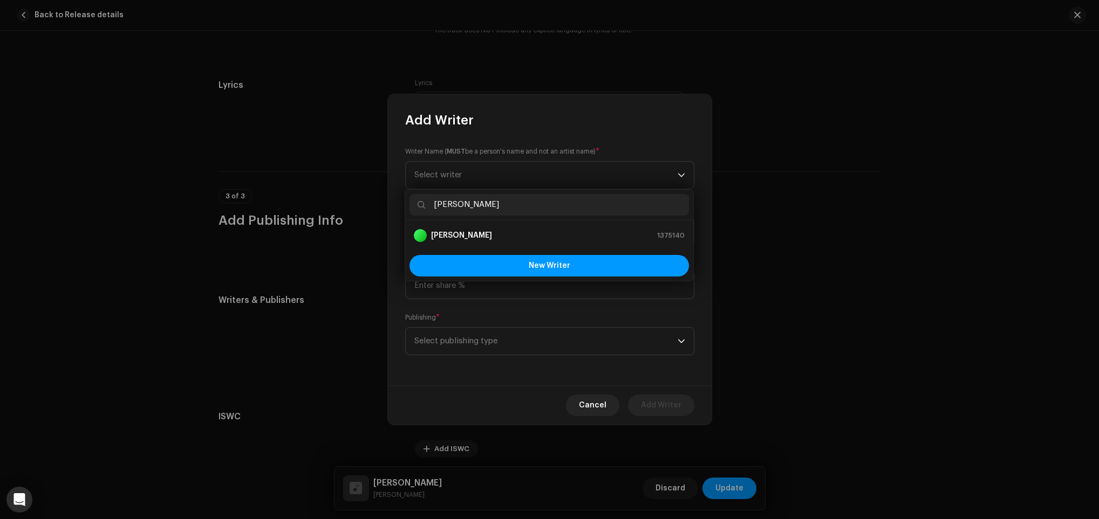
type input "[PERSON_NAME]"
click at [492, 234] on strong "[PERSON_NAME]" at bounding box center [461, 235] width 61 height 11
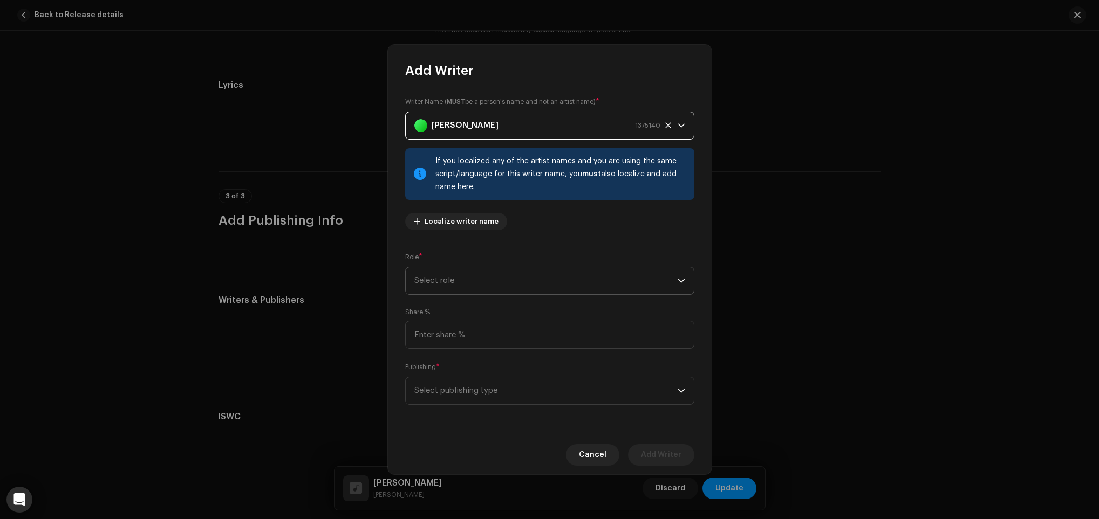
click at [525, 278] on span "Select role" at bounding box center [545, 281] width 263 height 27
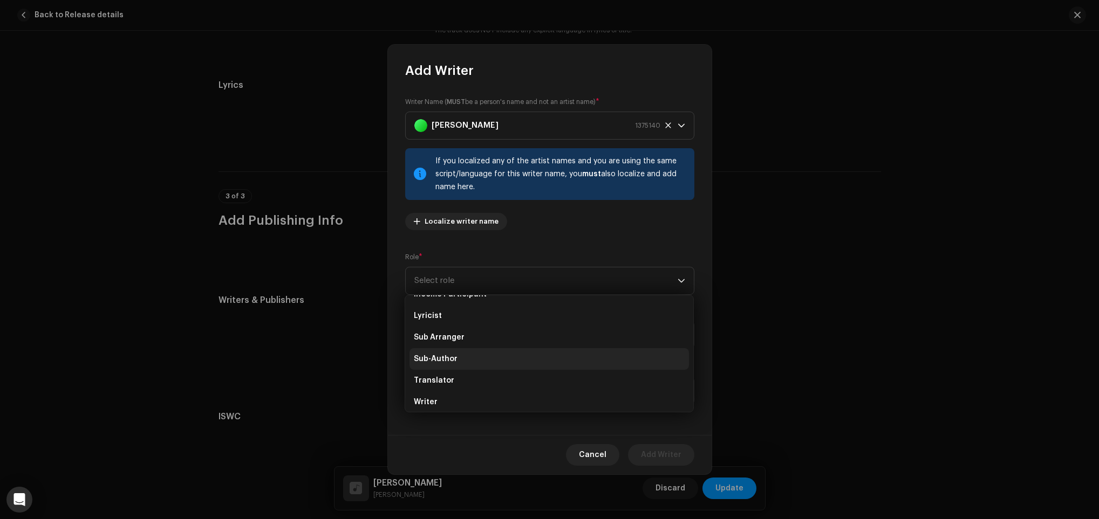
scroll to position [107, 0]
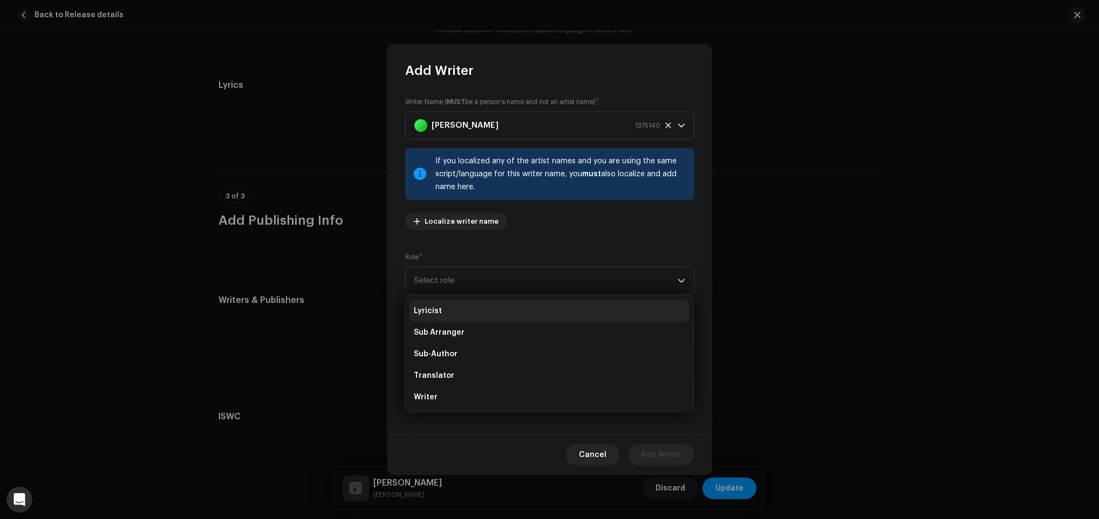
click at [453, 308] on li "Lyricist" at bounding box center [548, 311] width 279 height 22
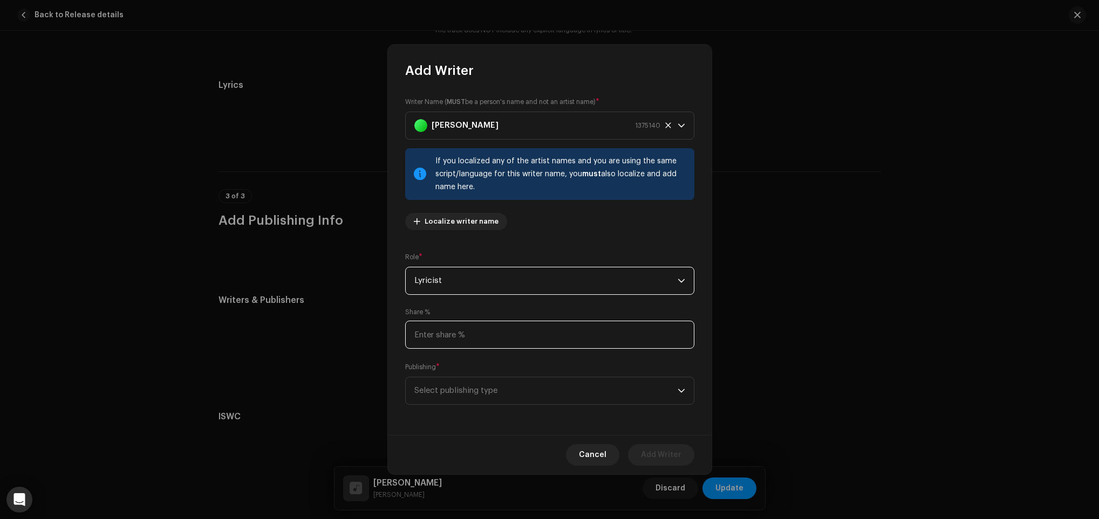
click at [474, 329] on input at bounding box center [549, 335] width 289 height 28
type input "50.00"
click at [482, 386] on span "Select publishing type" at bounding box center [545, 391] width 263 height 27
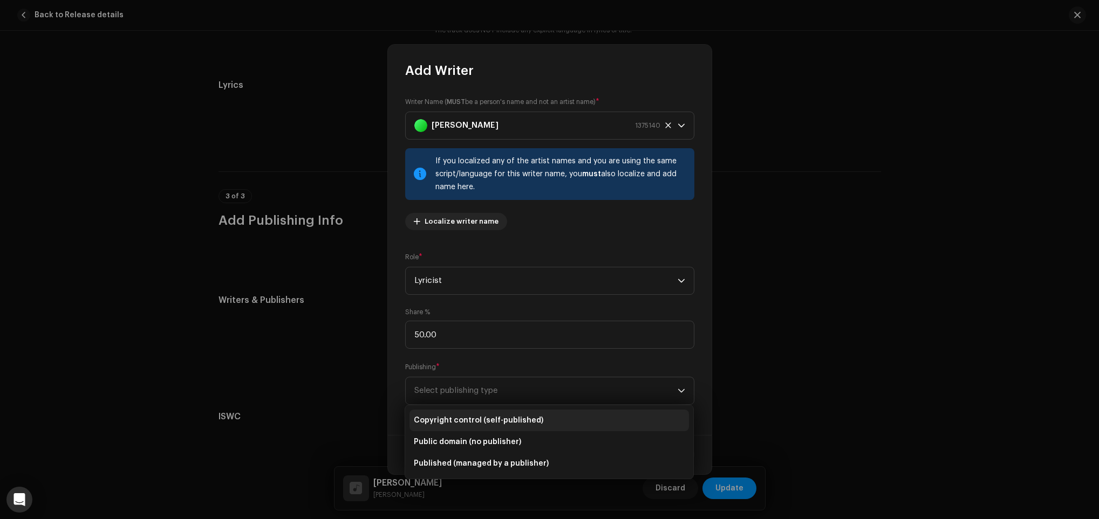
click at [510, 413] on li "Copyright control (self-published)" at bounding box center [548, 421] width 279 height 22
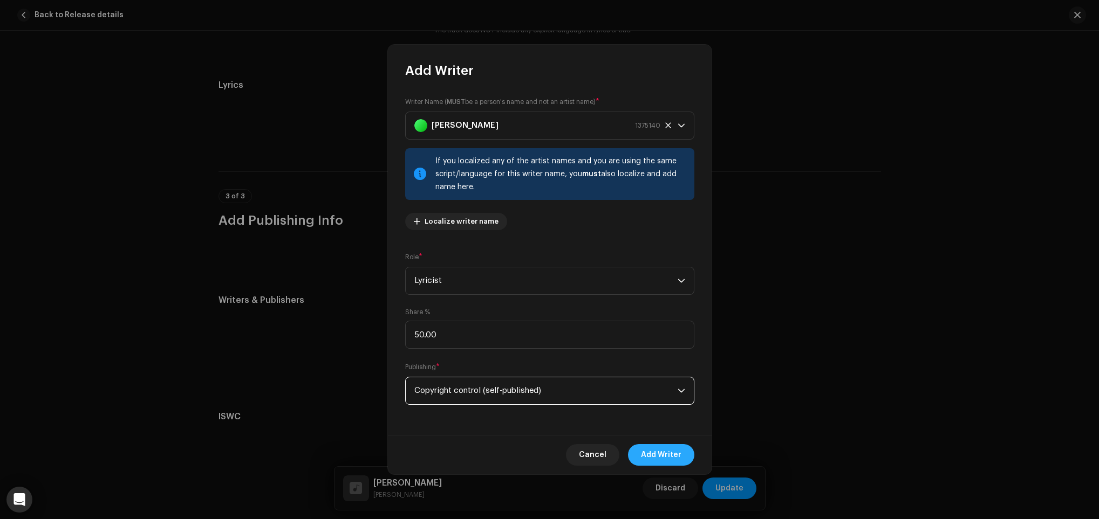
click at [659, 456] on span "Add Writer" at bounding box center [661, 455] width 40 height 22
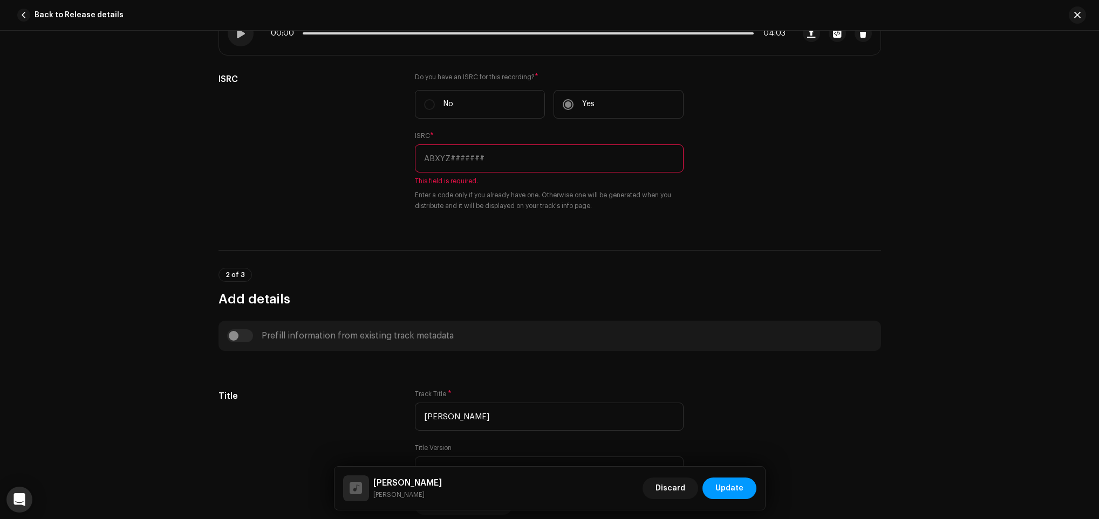
scroll to position [200, 0]
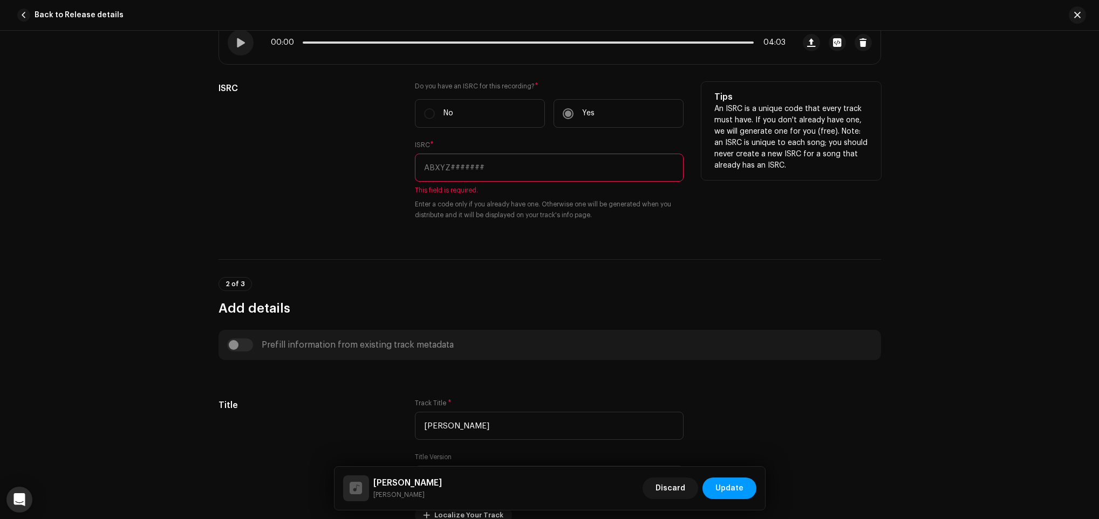
paste input "QM4TW2415010"
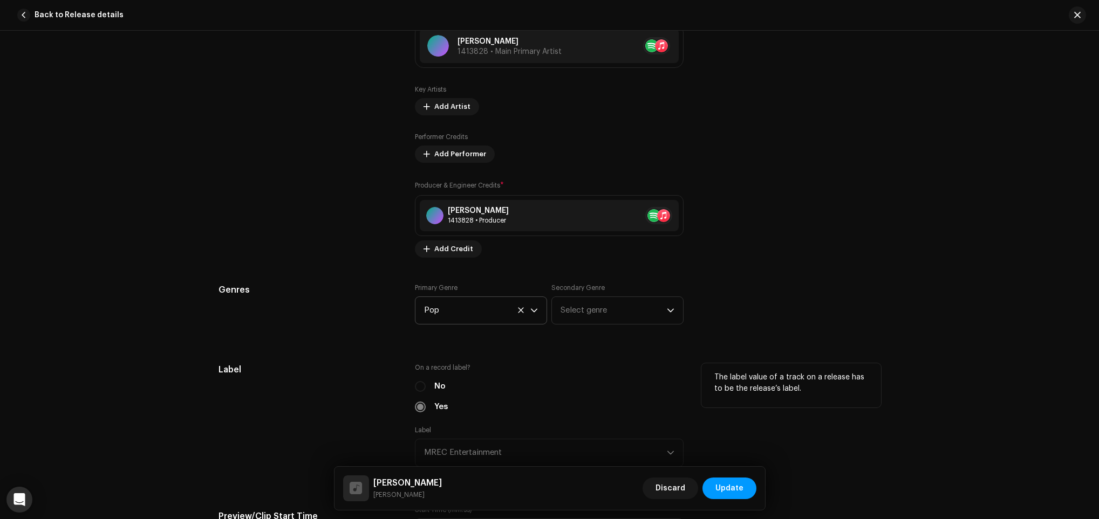
scroll to position [766, 0]
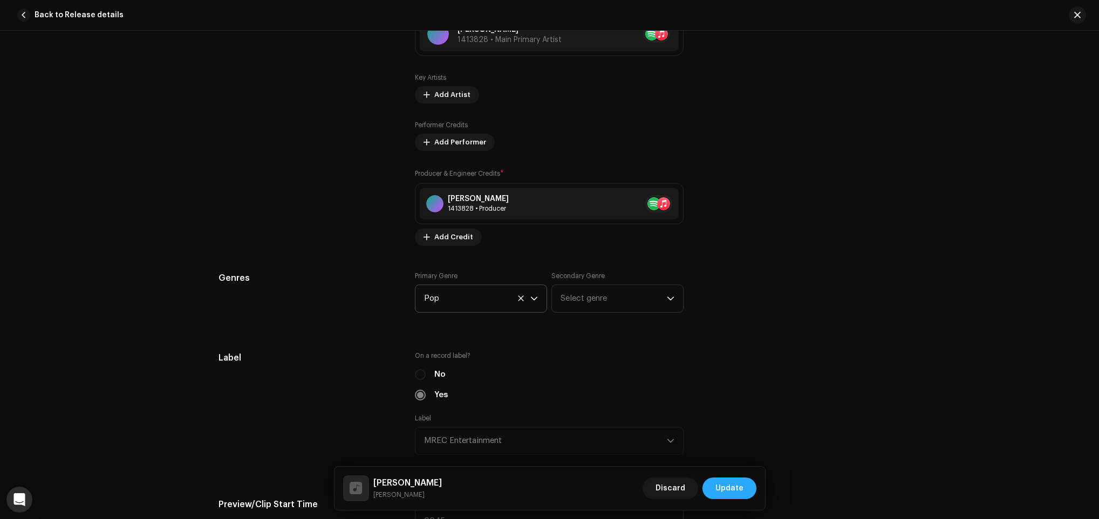
type input "QM4TW2415010"
click at [729, 484] on span "Update" at bounding box center [729, 489] width 28 height 22
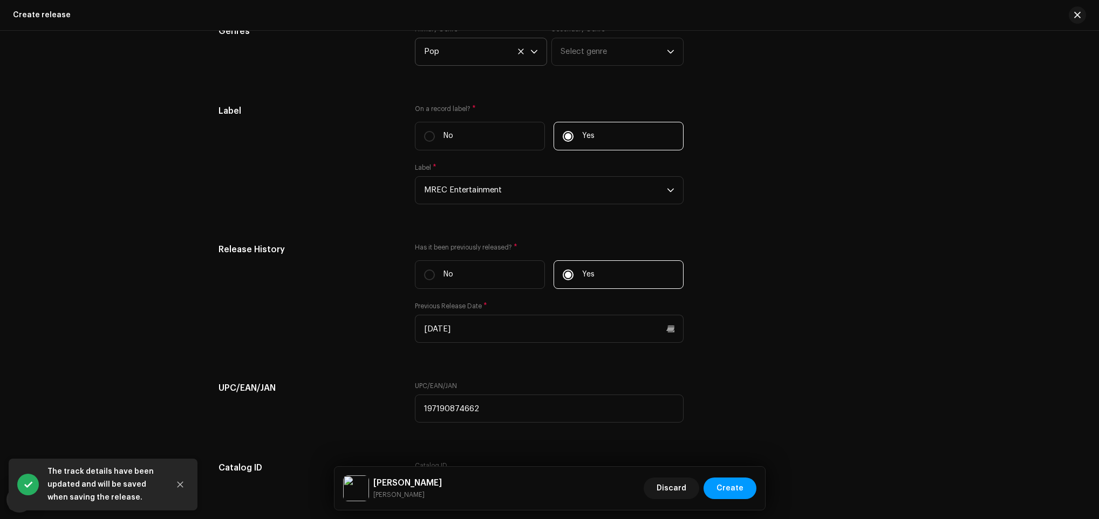
scroll to position [1736, 0]
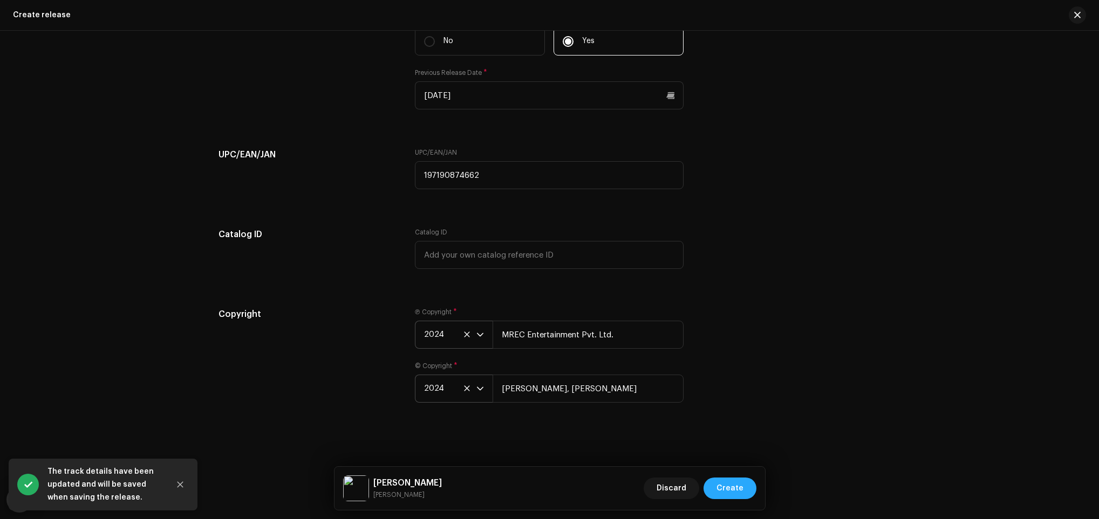
click at [736, 479] on span "Create" at bounding box center [729, 489] width 27 height 22
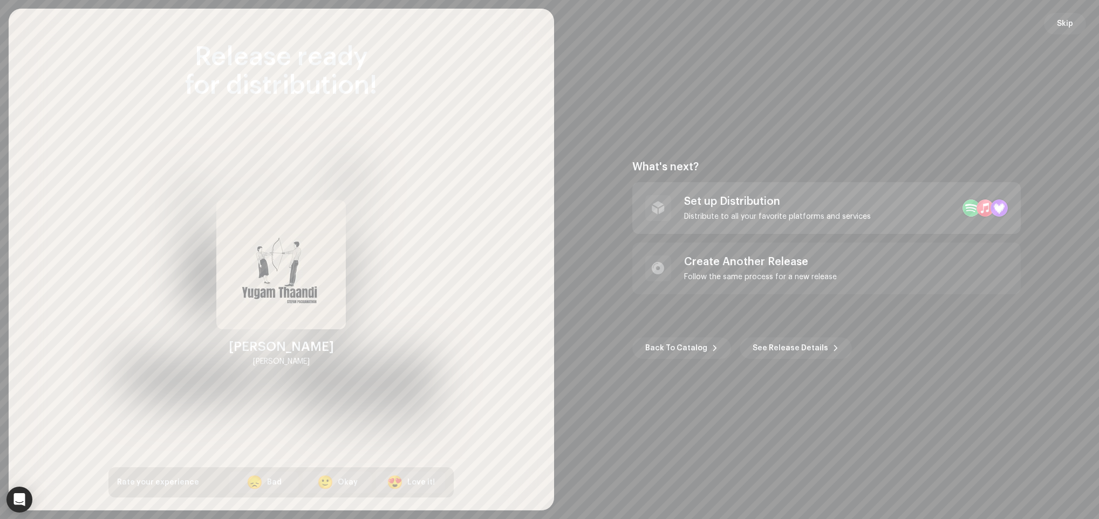
click at [761, 210] on div "Set up Distribution Distribute to all your favorite platforms and services" at bounding box center [777, 208] width 187 height 26
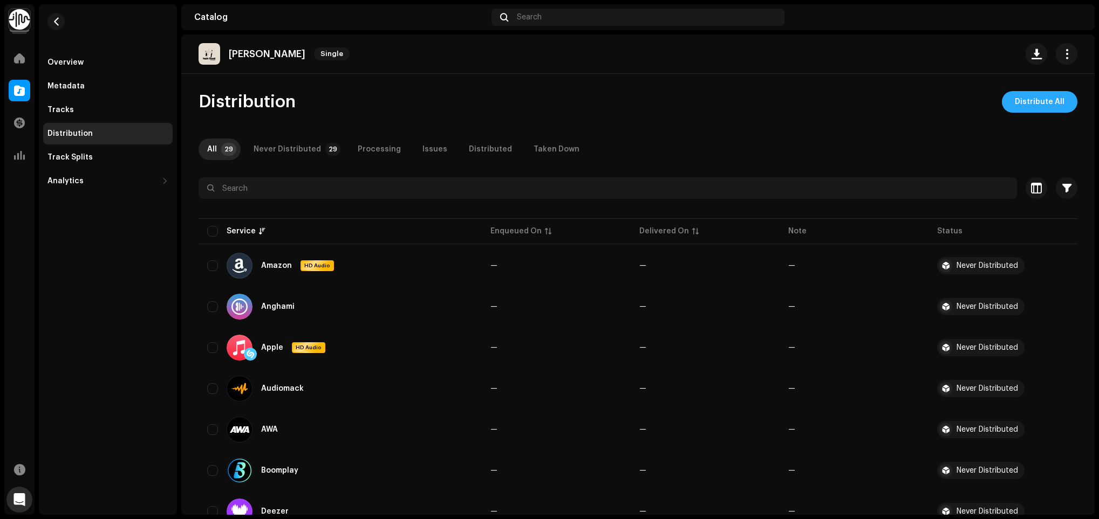
click at [1016, 94] on span "Distribute All" at bounding box center [1039, 102] width 50 height 22
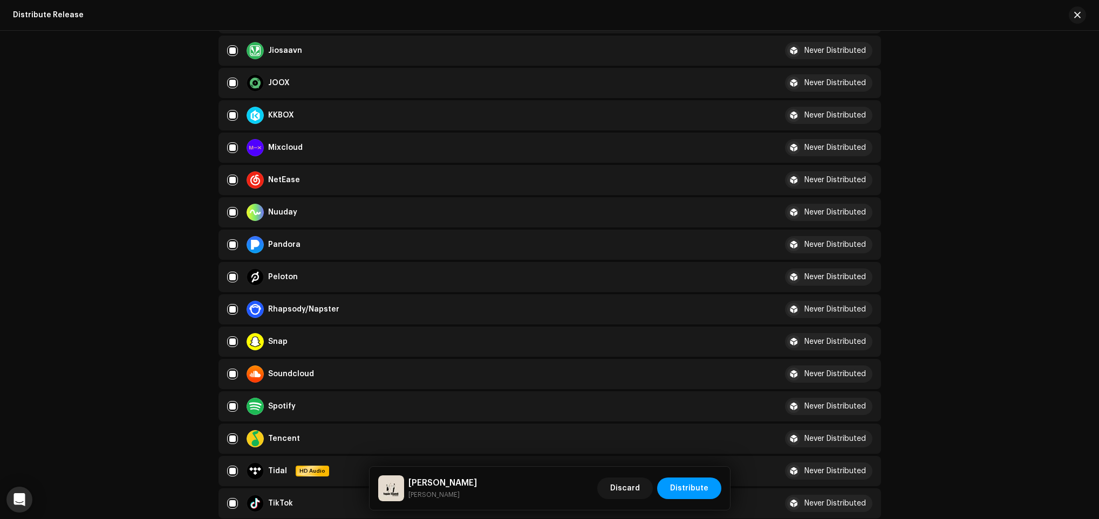
scroll to position [1213, 0]
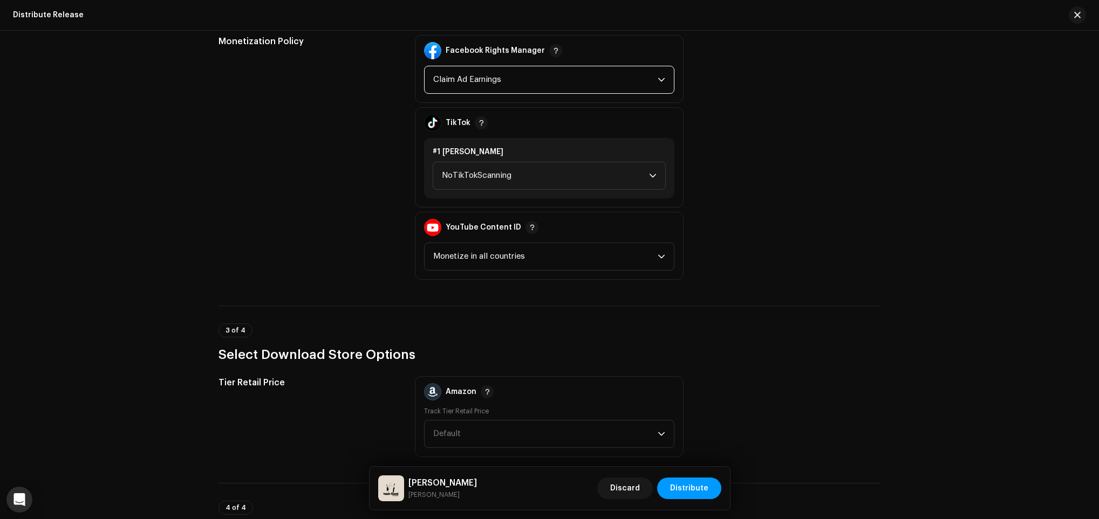
click at [486, 66] on span "Claim Ad Earnings" at bounding box center [545, 79] width 224 height 27
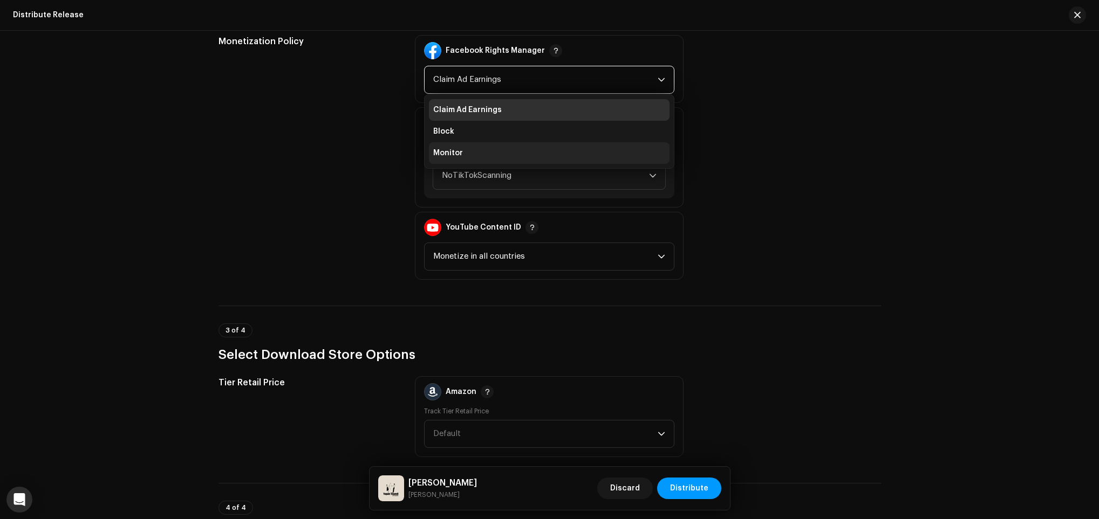
click at [488, 144] on li "Monitor" at bounding box center [549, 153] width 241 height 22
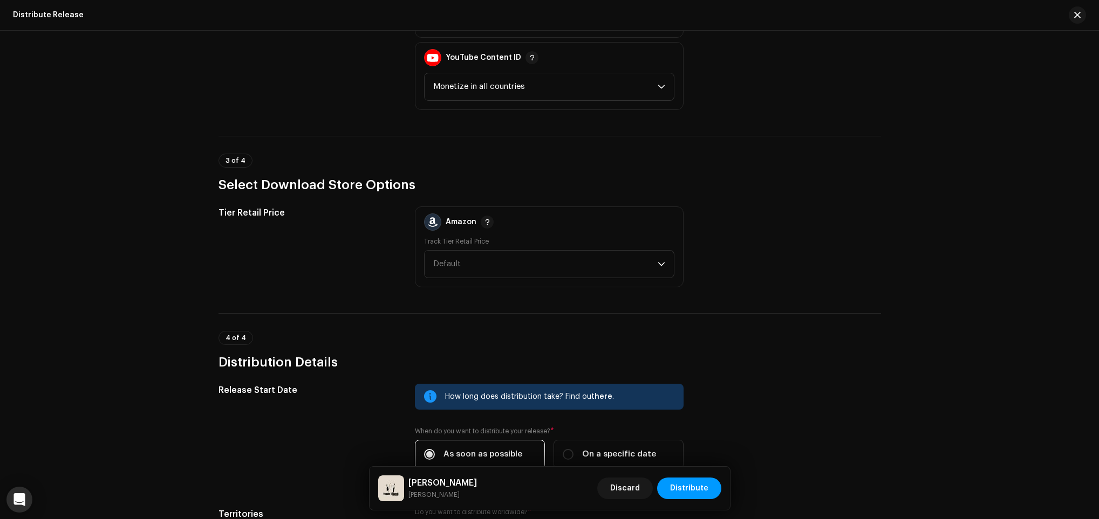
scroll to position [1519, 0]
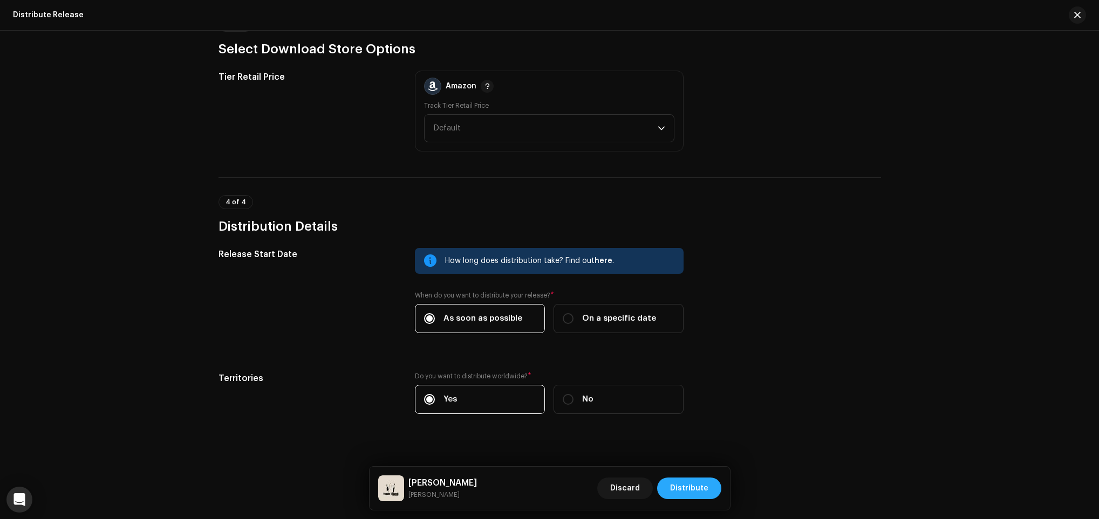
click at [694, 479] on span "Distribute" at bounding box center [689, 489] width 38 height 22
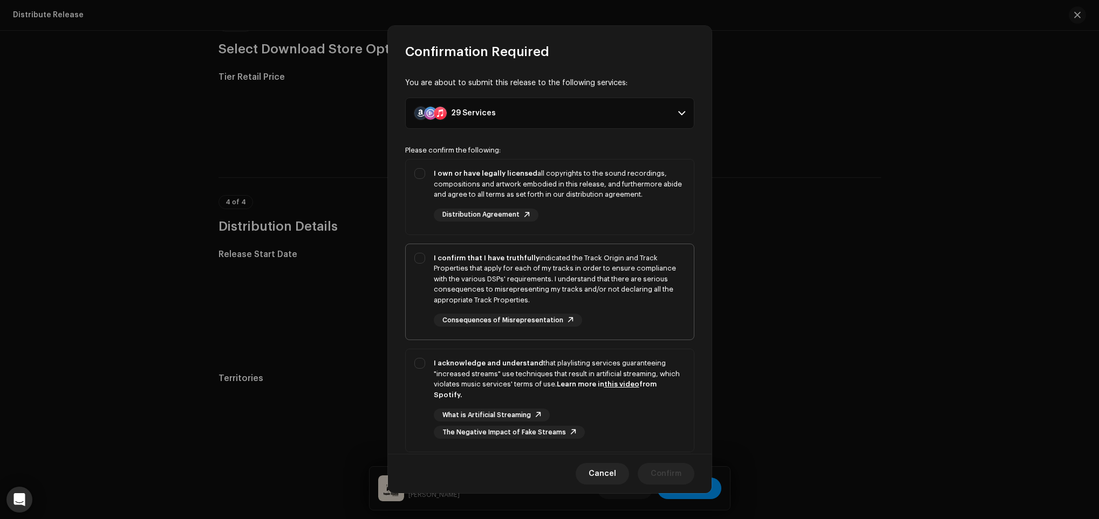
click at [617, 314] on div "I confirm that I have truthfully indicated the Track Origin and Track Propertie…" at bounding box center [559, 290] width 251 height 74
checkbox input "true"
click at [640, 227] on div "I own or have legally licensed all copyrights to the sound recordings, composit…" at bounding box center [550, 195] width 288 height 71
checkbox input "true"
click at [662, 421] on div "What is Artificial Streaming The Negative Impact of Fake Streams" at bounding box center [559, 424] width 251 height 30
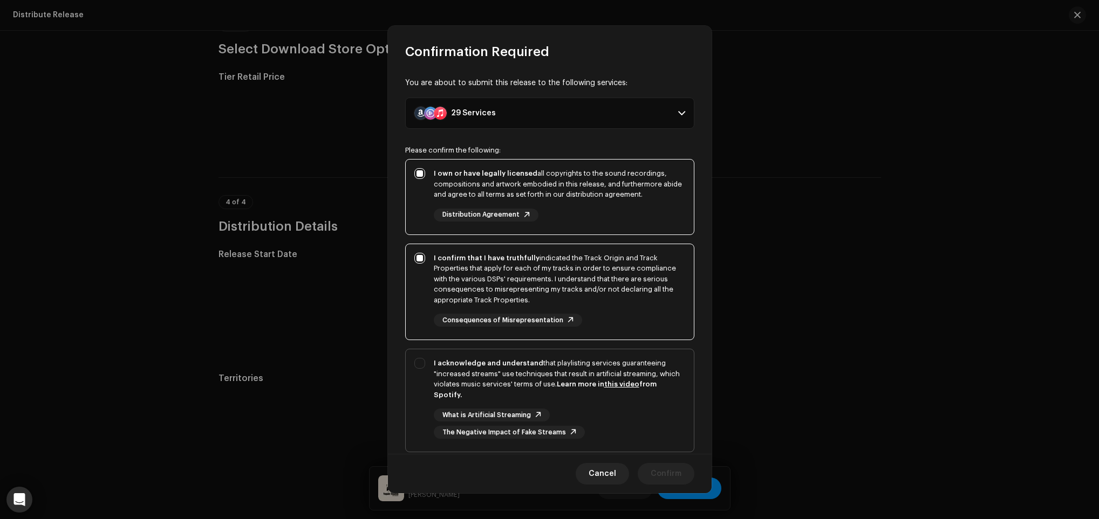
checkbox input "true"
click at [675, 471] on span "Confirm" at bounding box center [665, 474] width 31 height 22
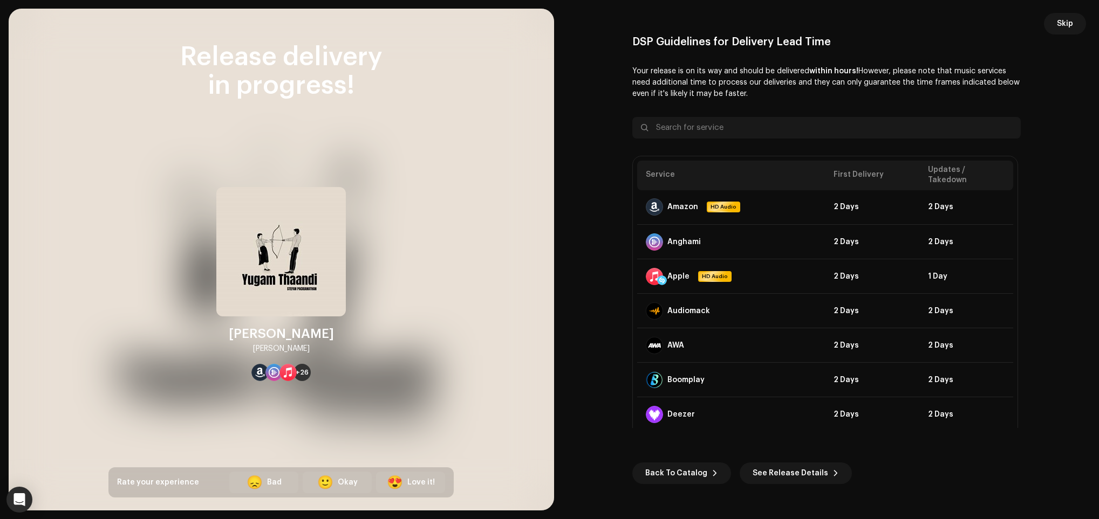
click at [1079, 24] on button "Skip" at bounding box center [1065, 24] width 42 height 22
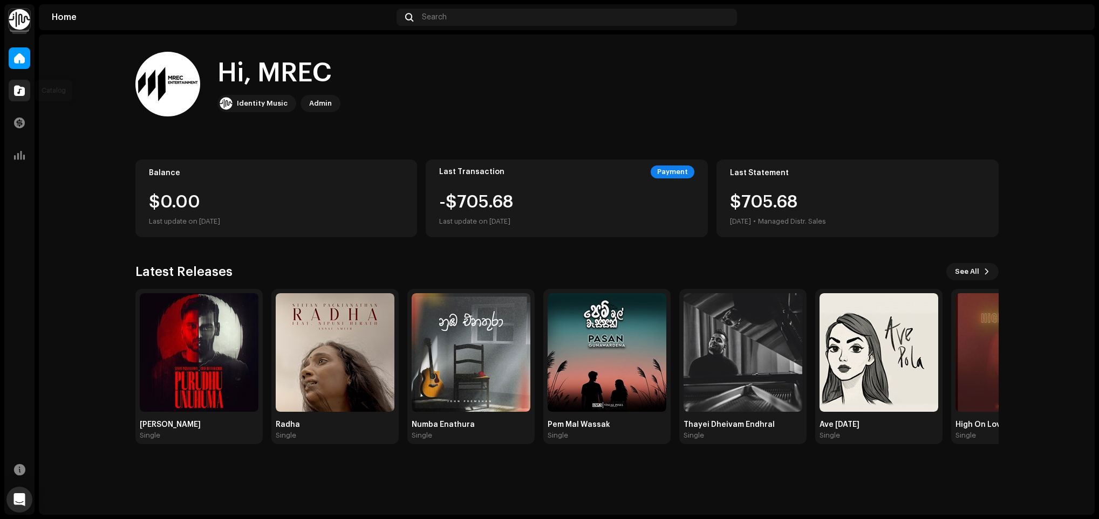
click at [25, 91] on div at bounding box center [20, 91] width 22 height 22
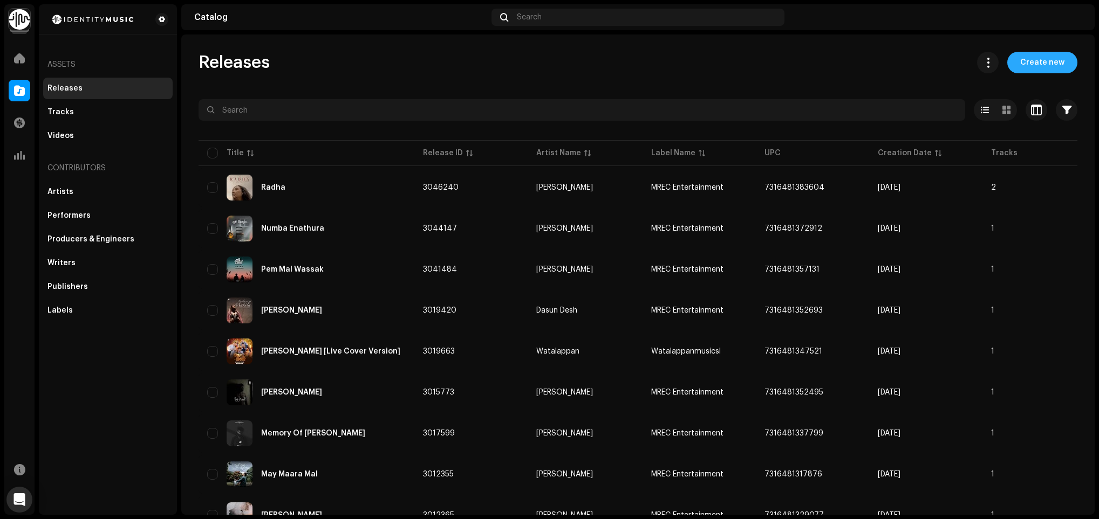
click at [1047, 57] on span "Create new" at bounding box center [1042, 63] width 44 height 22
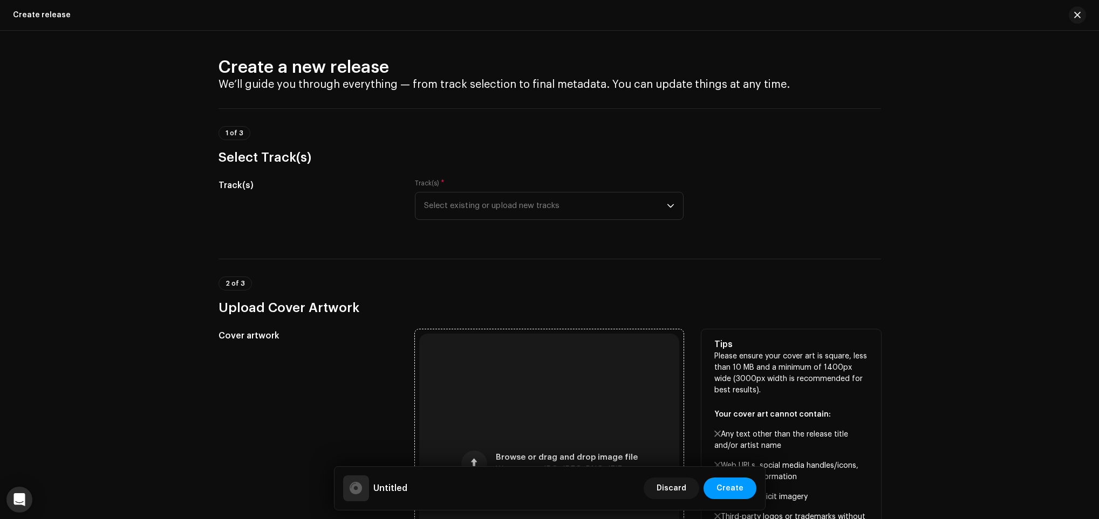
click at [578, 398] on div "Browse or drag and drop image file We support: JPG, JPEG, PNG, JFIF" at bounding box center [549, 464] width 260 height 260
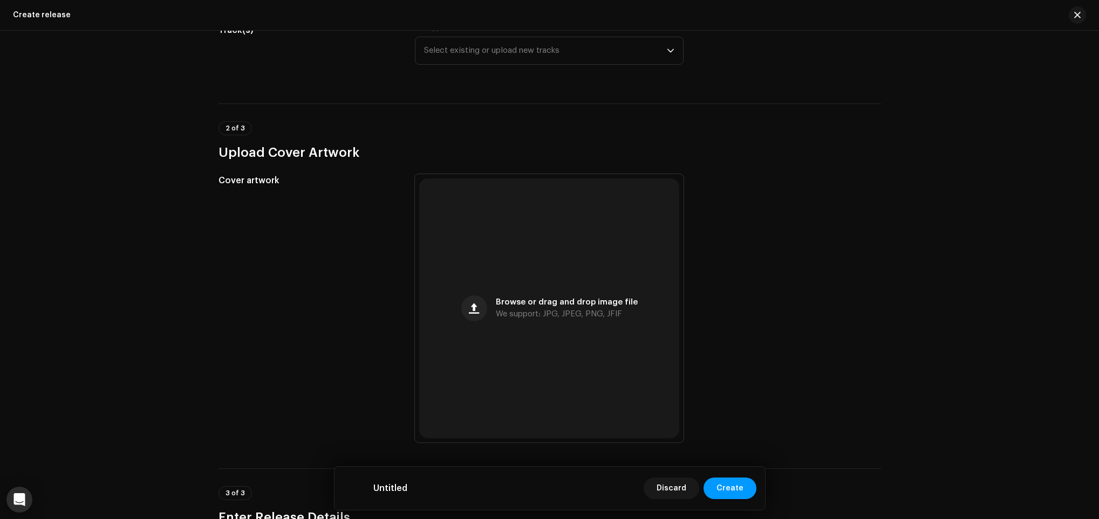
scroll to position [162, 0]
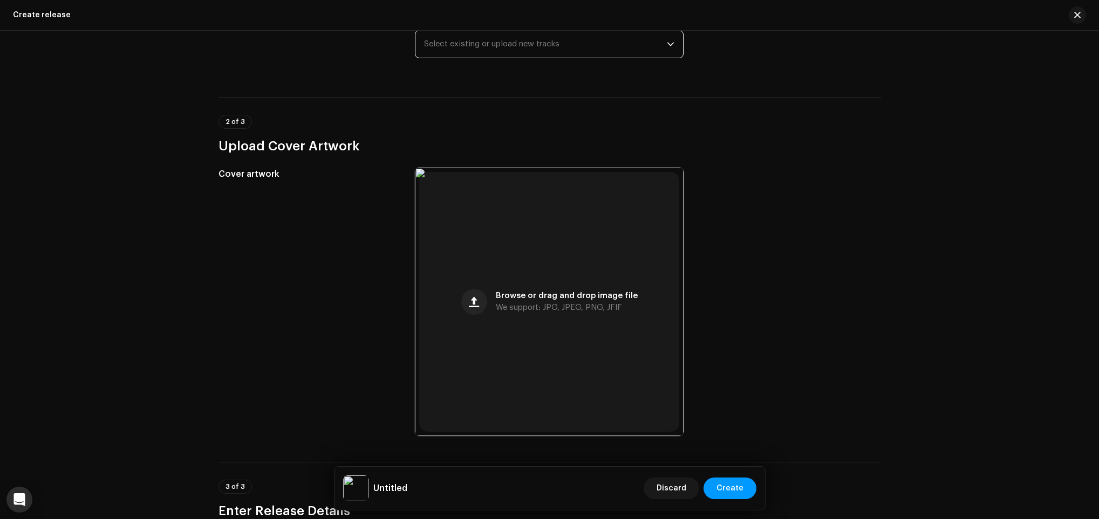
click at [560, 44] on span "Select existing or upload new tracks" at bounding box center [545, 44] width 243 height 27
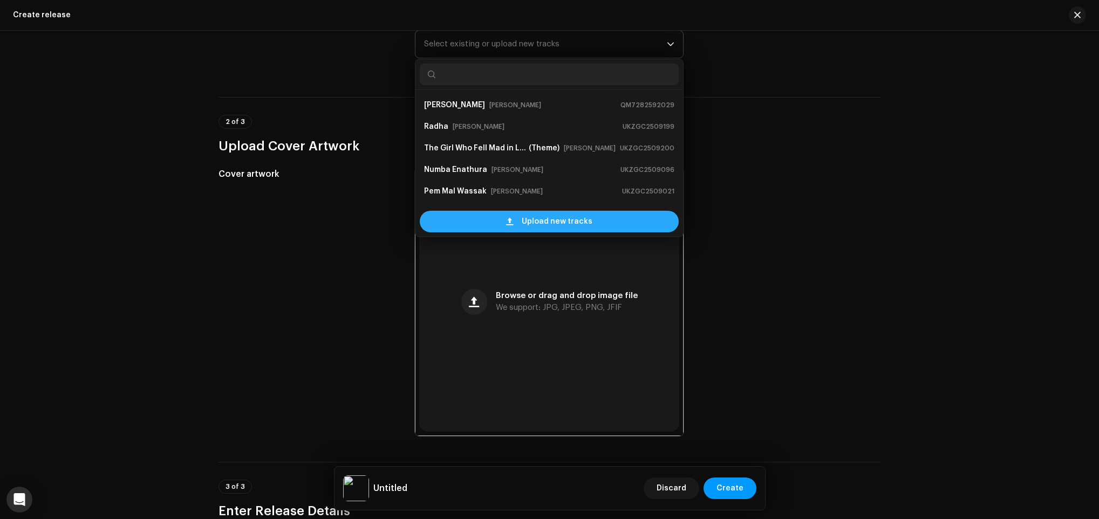
scroll to position [17, 0]
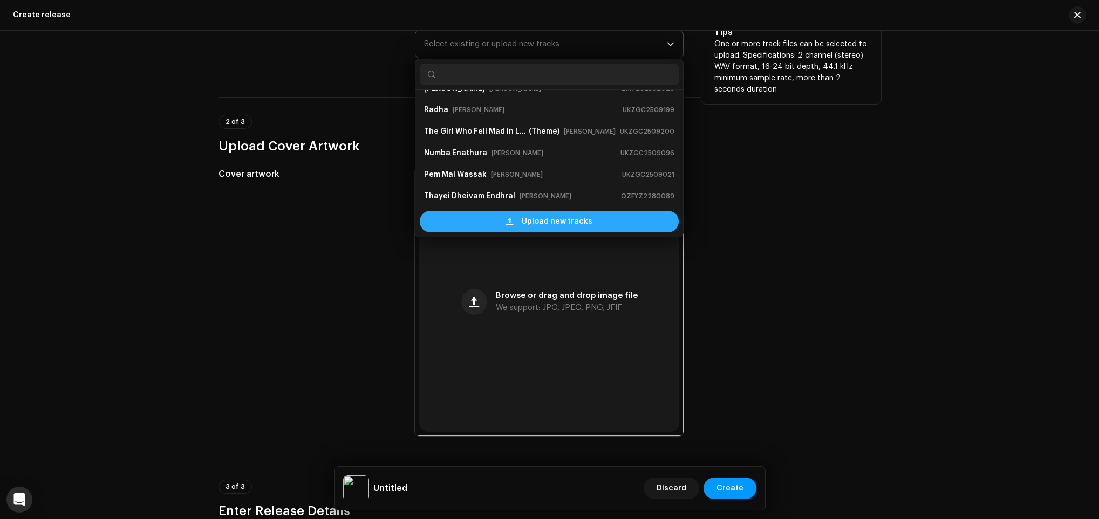
click at [570, 220] on span "Upload new tracks" at bounding box center [557, 222] width 71 height 22
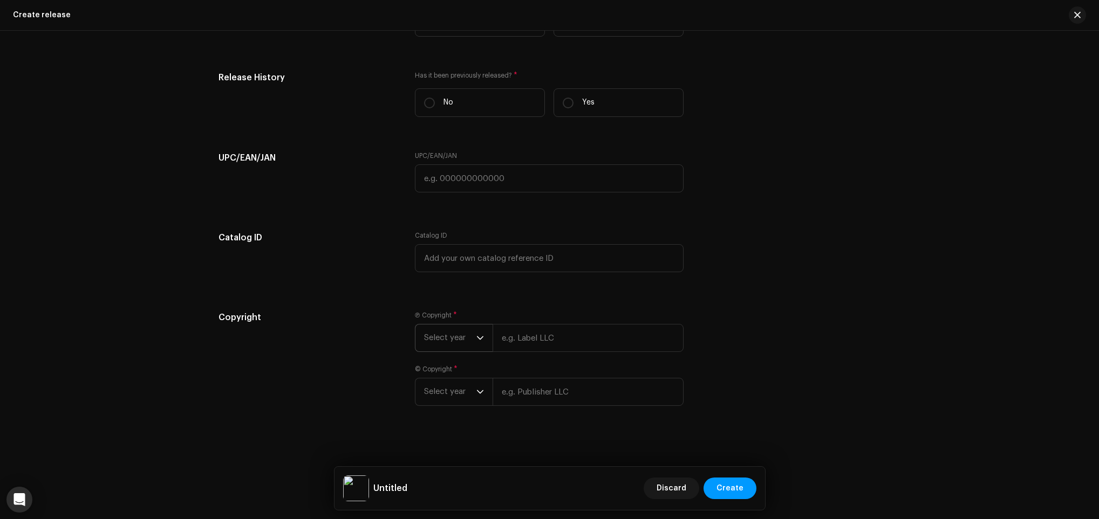
scroll to position [1518, 0]
paste input "Anagi Kottahachchi, Shamal Gunawardhana"
type input "Anagi Kottahachchi, Shamal Gunawardhana"
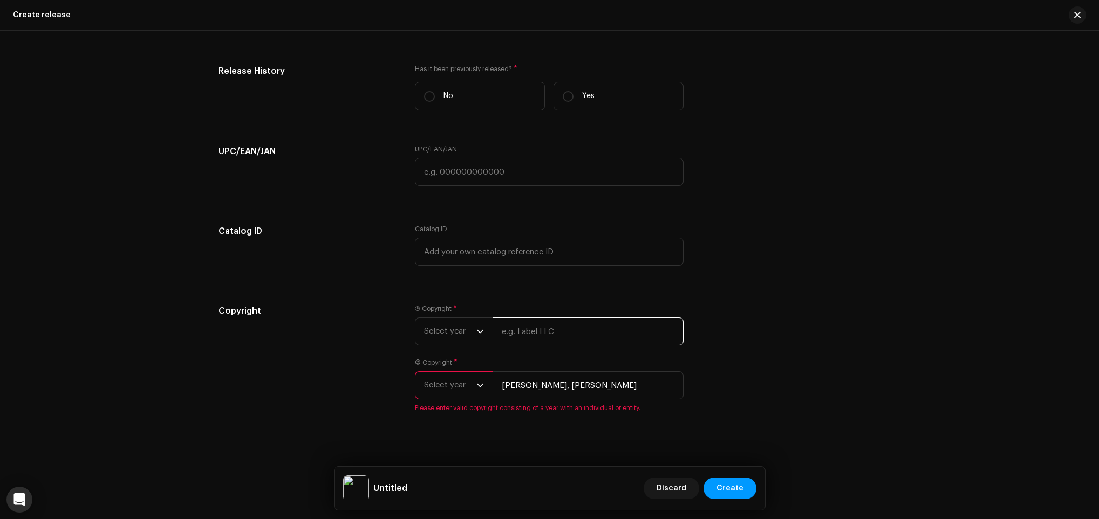
paste input "Anagi Kottahachchi, Shamal Gunawardhana"
drag, startPoint x: 575, startPoint y: 340, endPoint x: 978, endPoint y: 341, distance: 402.9
click at [977, 341] on div "Create a new release We’ll guide you through everything — from track selection …" at bounding box center [549, 275] width 1099 height 489
type input "Anagi Kottahachchi"
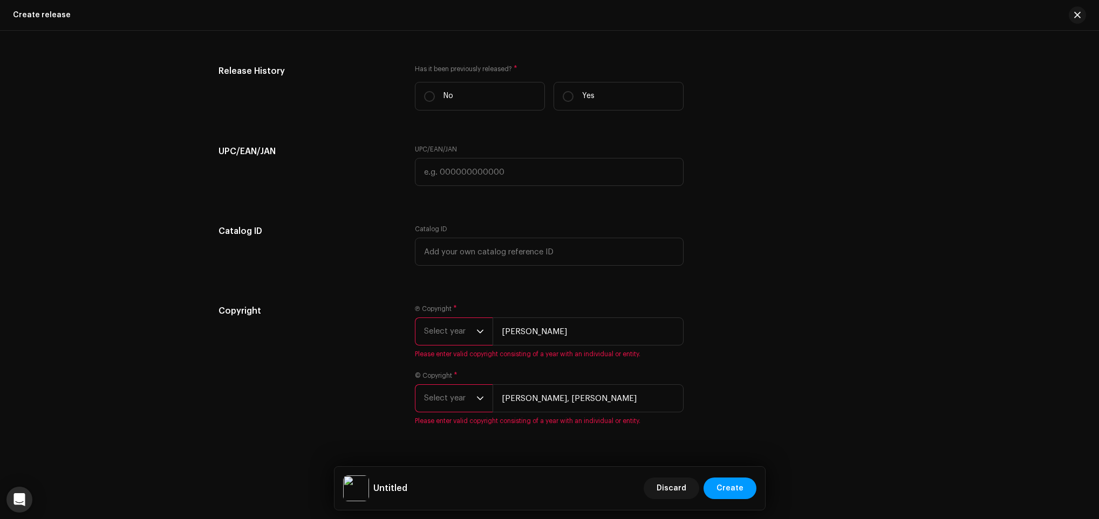
click at [458, 333] on span "Select year" at bounding box center [450, 331] width 52 height 27
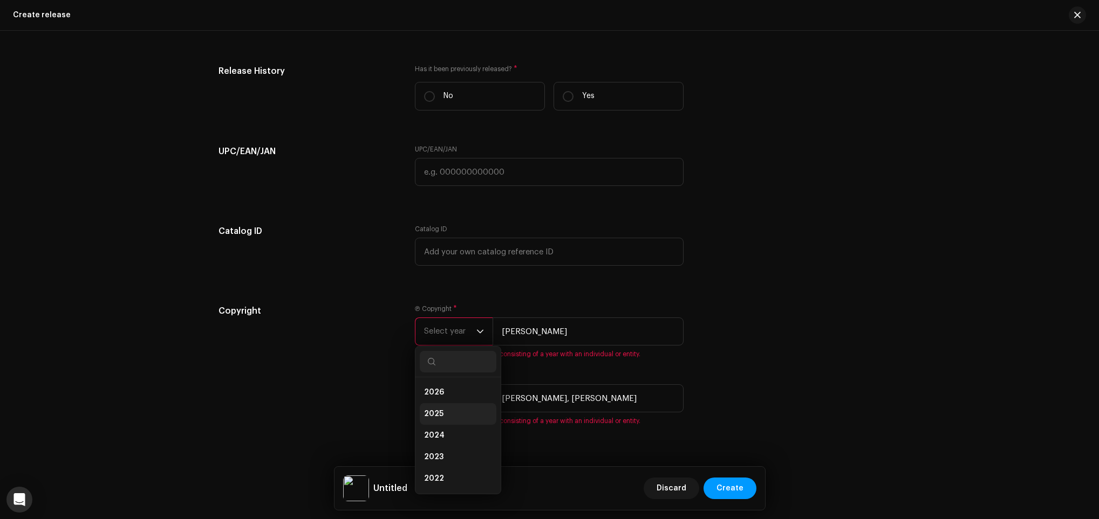
click at [457, 408] on li "2025" at bounding box center [458, 414] width 77 height 22
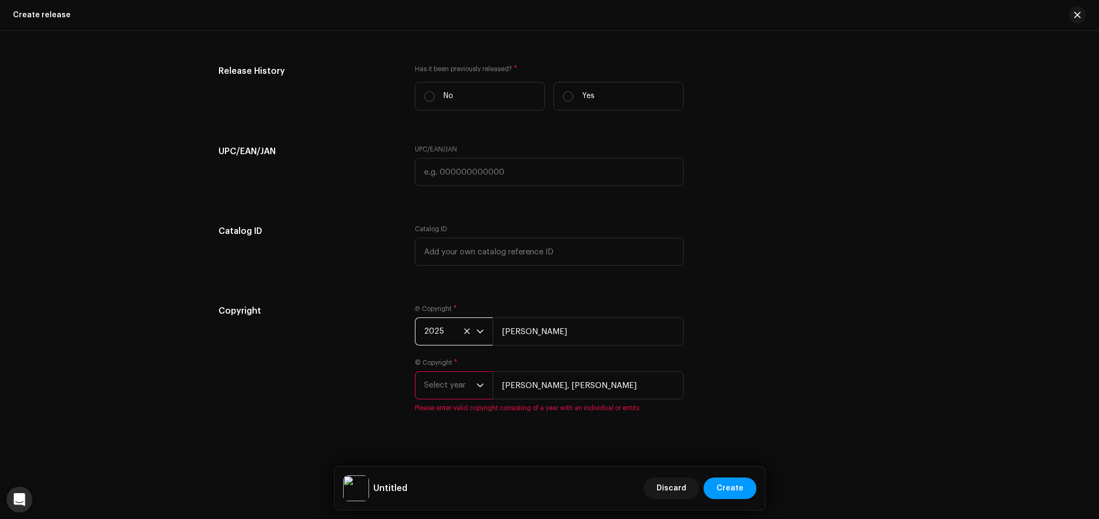
click at [451, 389] on span "Select year" at bounding box center [450, 385] width 52 height 27
click at [444, 298] on li "2024" at bounding box center [458, 295] width 77 height 22
click at [460, 389] on span "2024" at bounding box center [450, 388] width 52 height 27
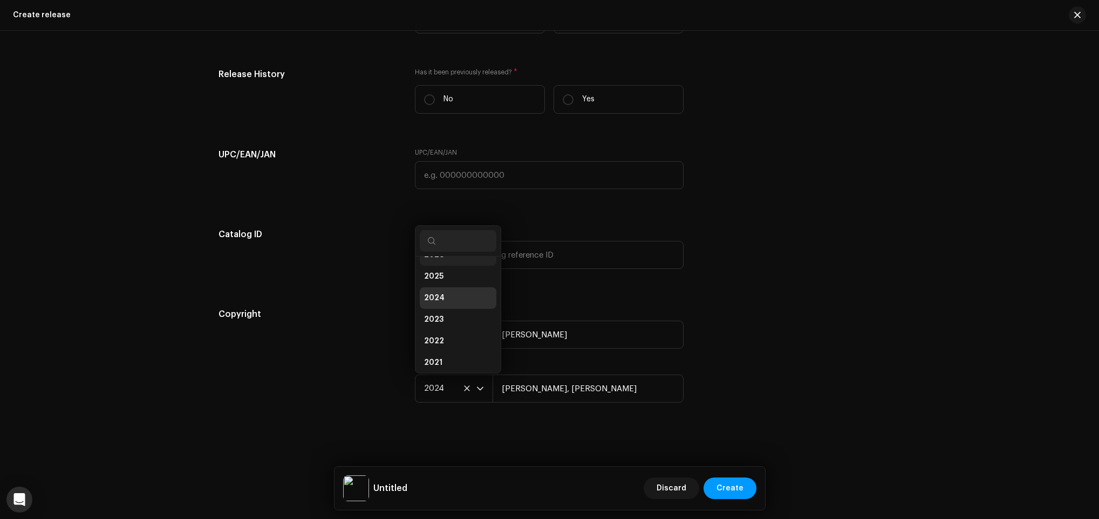
scroll to position [4, 0]
click at [458, 288] on li "2025" at bounding box center [458, 290] width 77 height 22
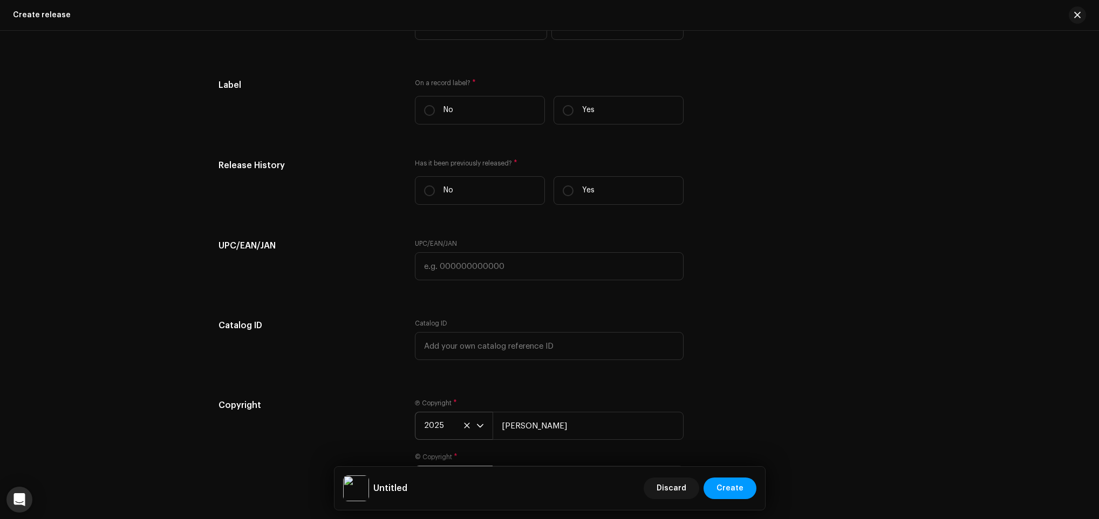
scroll to position [1276, 0]
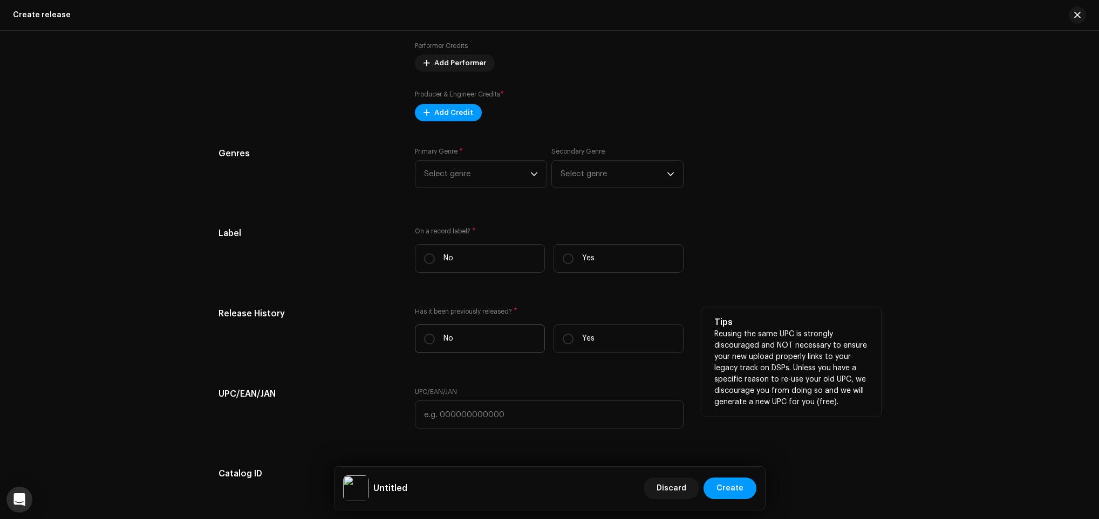
click at [496, 342] on label "No" at bounding box center [480, 339] width 130 height 29
click at [435, 342] on input "No" at bounding box center [429, 339] width 11 height 11
radio input "true"
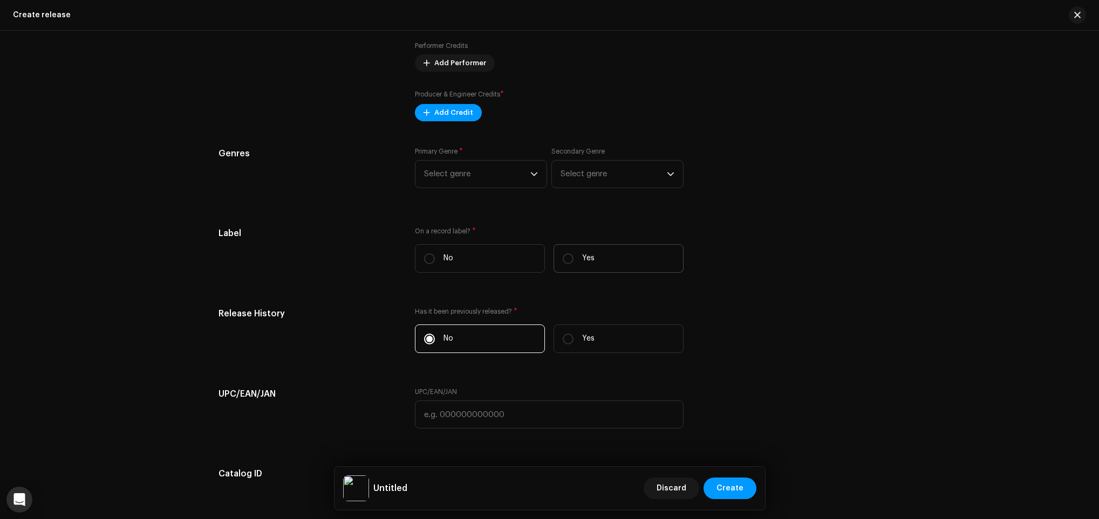
click at [605, 271] on label "Yes" at bounding box center [618, 258] width 130 height 29
click at [573, 264] on input "Yes" at bounding box center [568, 258] width 11 height 11
radio input "true"
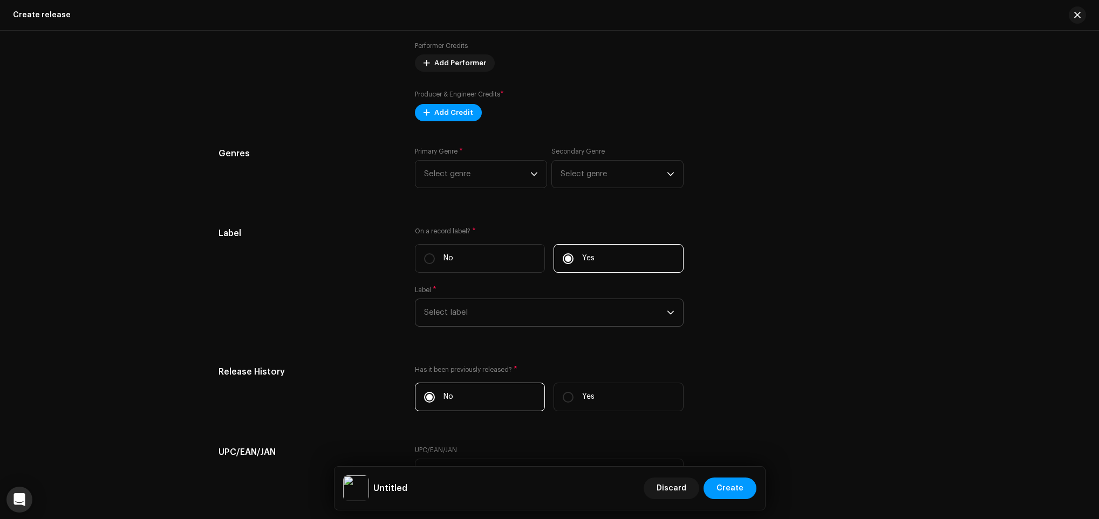
click at [563, 316] on span "Select label" at bounding box center [545, 312] width 243 height 27
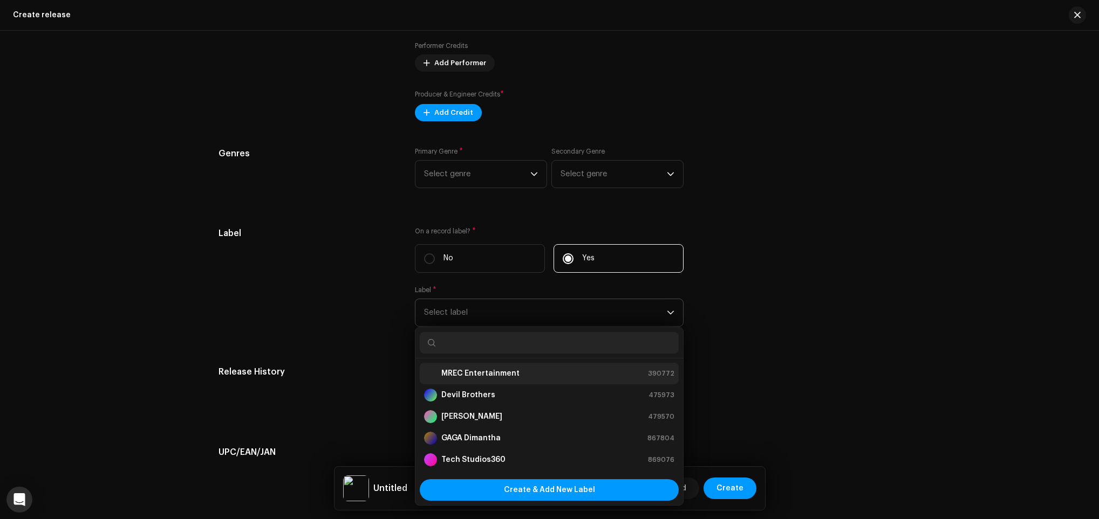
drag, startPoint x: 520, startPoint y: 371, endPoint x: 517, endPoint y: 311, distance: 60.5
click at [521, 371] on div "MREC Entertainment 390772" at bounding box center [549, 373] width 250 height 13
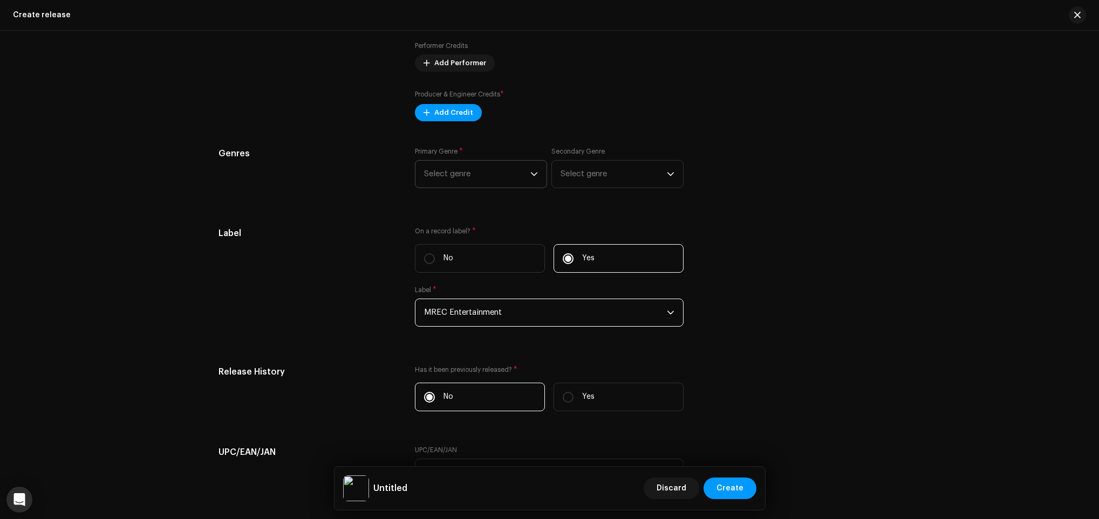
click at [471, 172] on span "Select genre" at bounding box center [477, 174] width 106 height 27
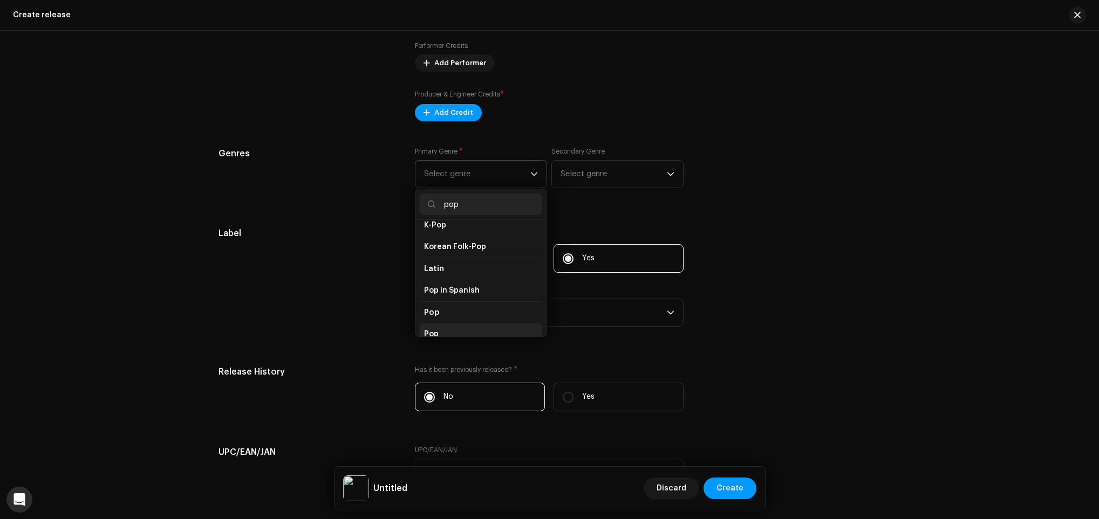
scroll to position [326, 0]
type input "pop"
click at [437, 337] on li "Pop" at bounding box center [481, 332] width 122 height 22
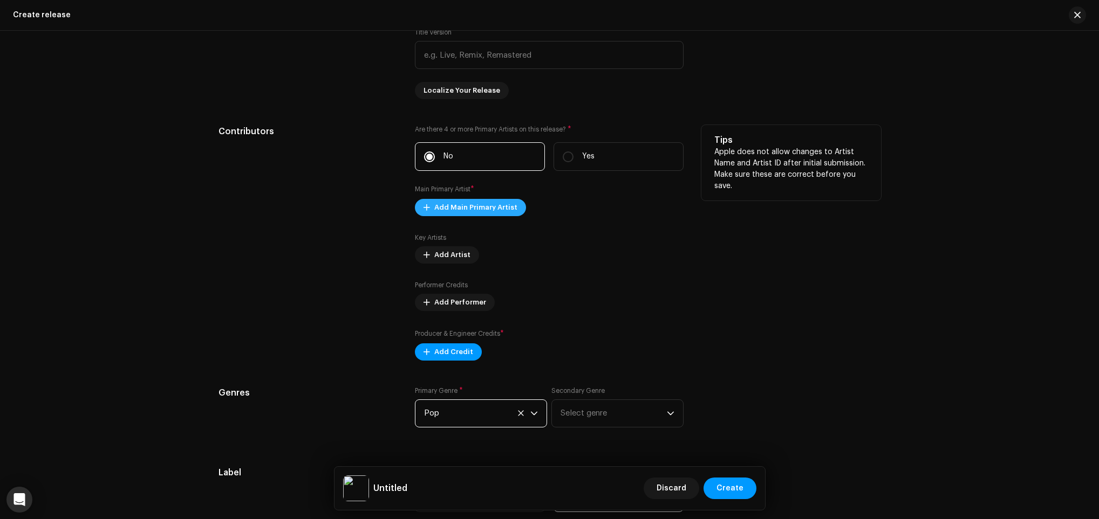
scroll to position [1033, 0]
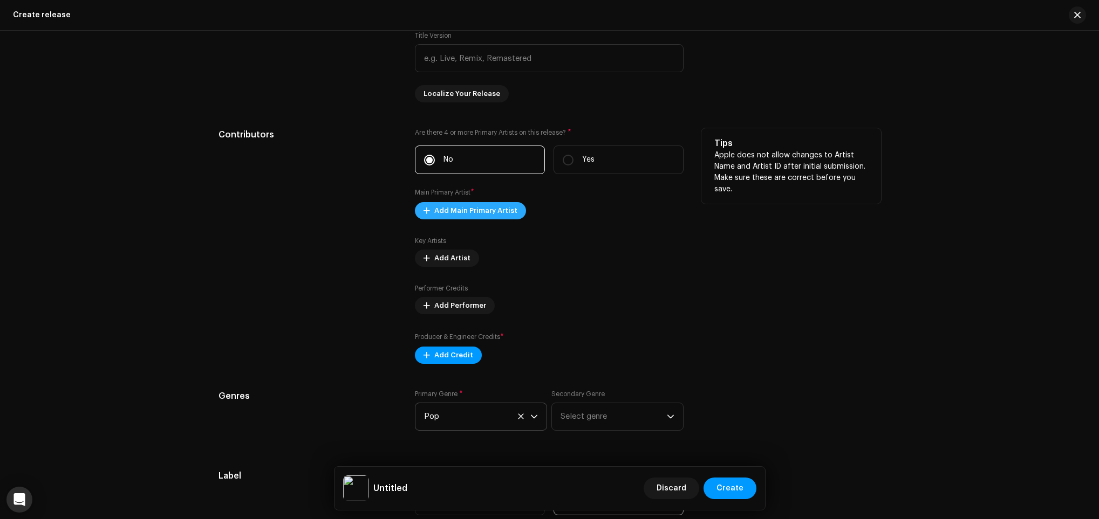
click at [457, 209] on span "Add Main Primary Artist" at bounding box center [475, 211] width 83 height 22
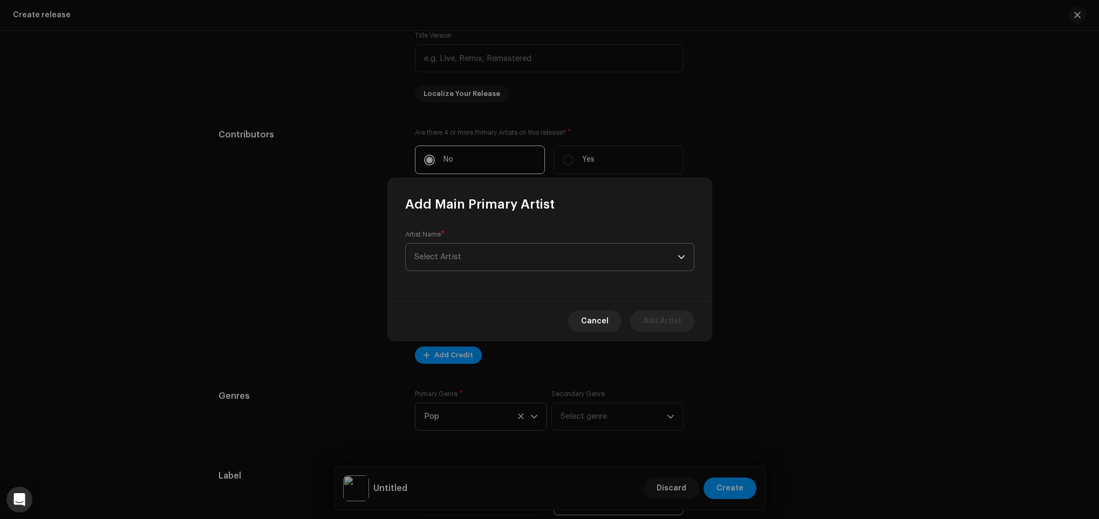
click at [500, 260] on span "Select Artist" at bounding box center [545, 257] width 263 height 27
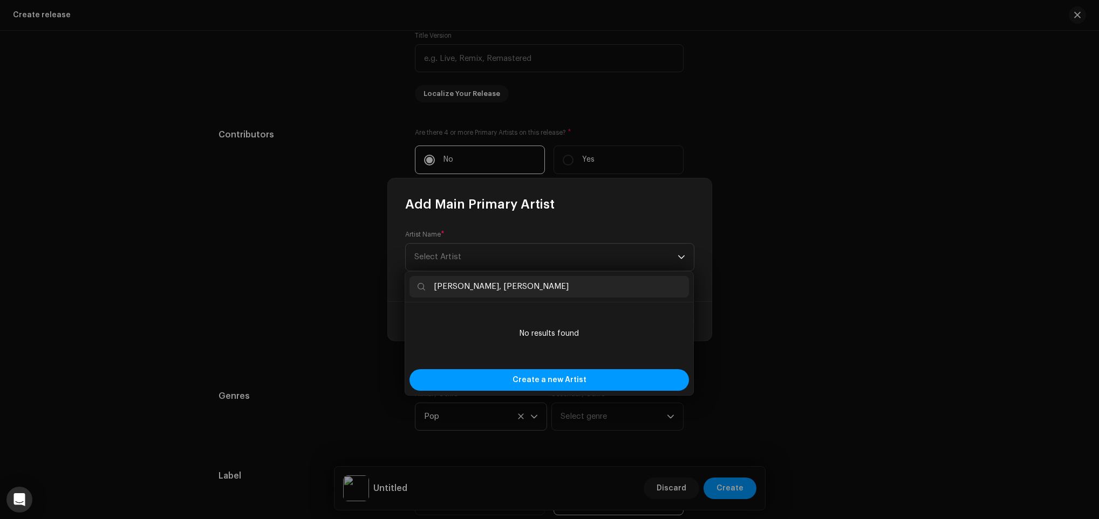
drag, startPoint x: 578, startPoint y: 290, endPoint x: 617, endPoint y: 284, distance: 39.8
click at [617, 284] on input "Anagi Kottahachchi, Shamal Gunawardhana" at bounding box center [548, 287] width 279 height 22
type input "Anagi Kottahachchi"
click at [573, 375] on span "Create a new Artist" at bounding box center [549, 380] width 74 height 22
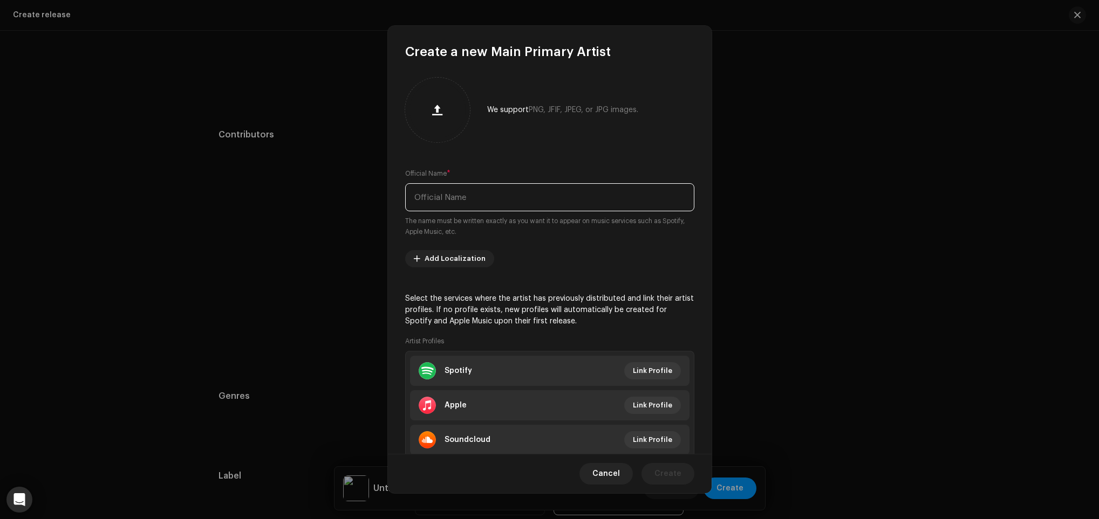
paste input "Anagi Kottahachchi"
type input "Anagi Kottahachchi"
click at [665, 476] on span "Create" at bounding box center [667, 474] width 27 height 22
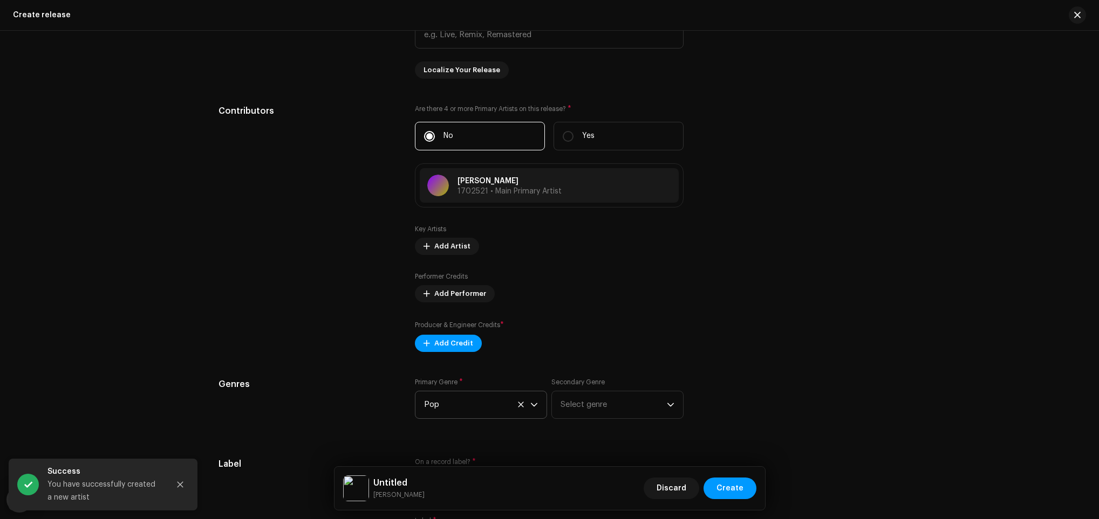
scroll to position [1184, 0]
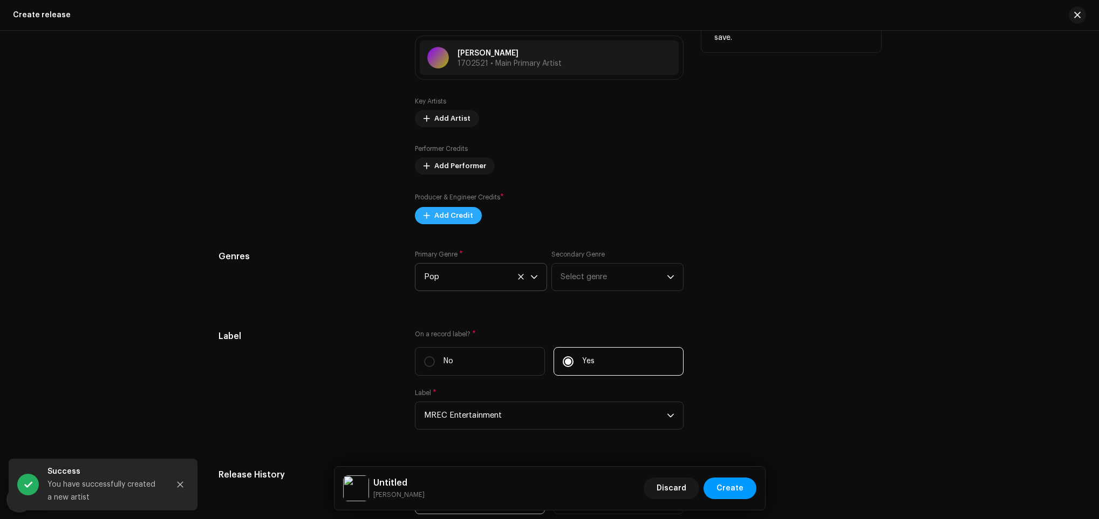
click at [451, 221] on span "Add Credit" at bounding box center [453, 216] width 39 height 22
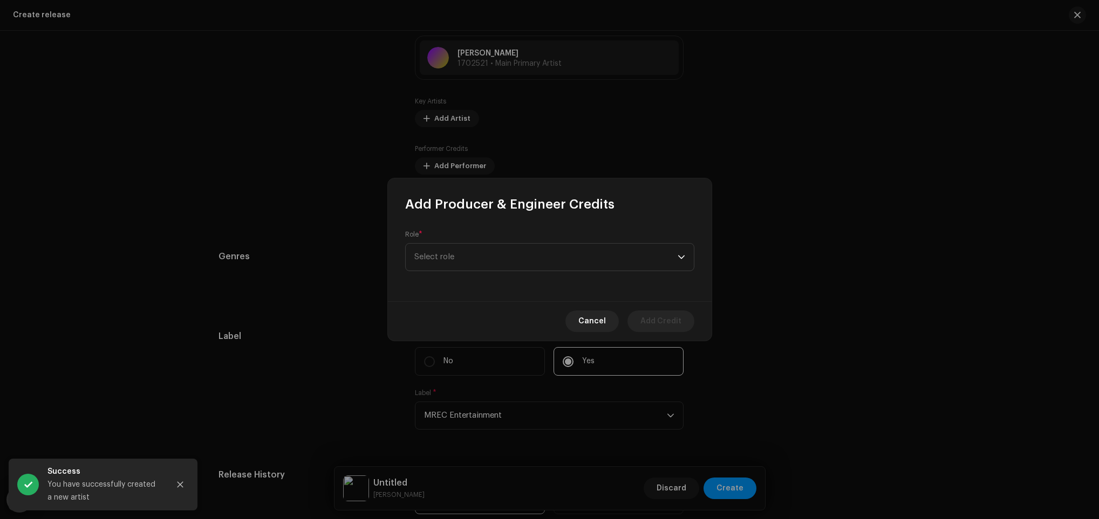
click at [471, 240] on div "Role * Select role" at bounding box center [549, 250] width 289 height 41
click at [479, 255] on span "Select role" at bounding box center [545, 250] width 263 height 27
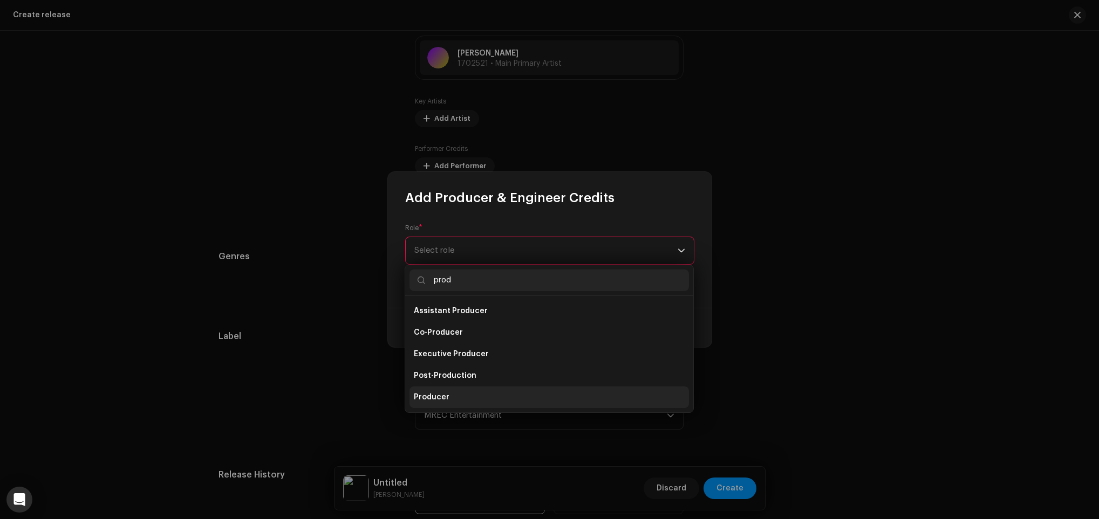
type input "prod"
click at [516, 396] on li "Producer" at bounding box center [548, 398] width 279 height 22
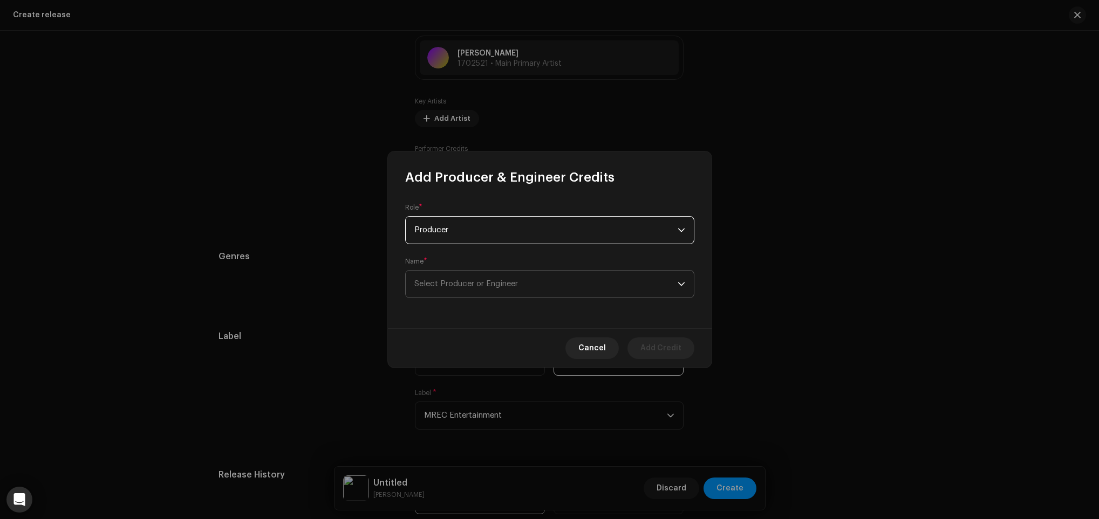
click at [499, 284] on span "Select Producer or Engineer" at bounding box center [466, 284] width 104 height 8
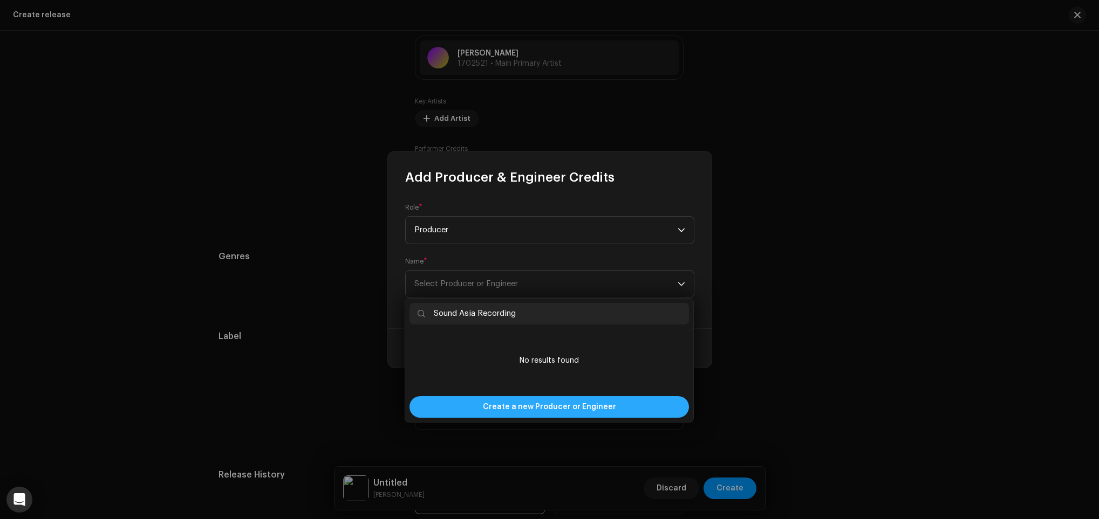
type input "Sound Asia Recording"
click at [586, 405] on span "Create a new Producer or Engineer" at bounding box center [549, 407] width 133 height 22
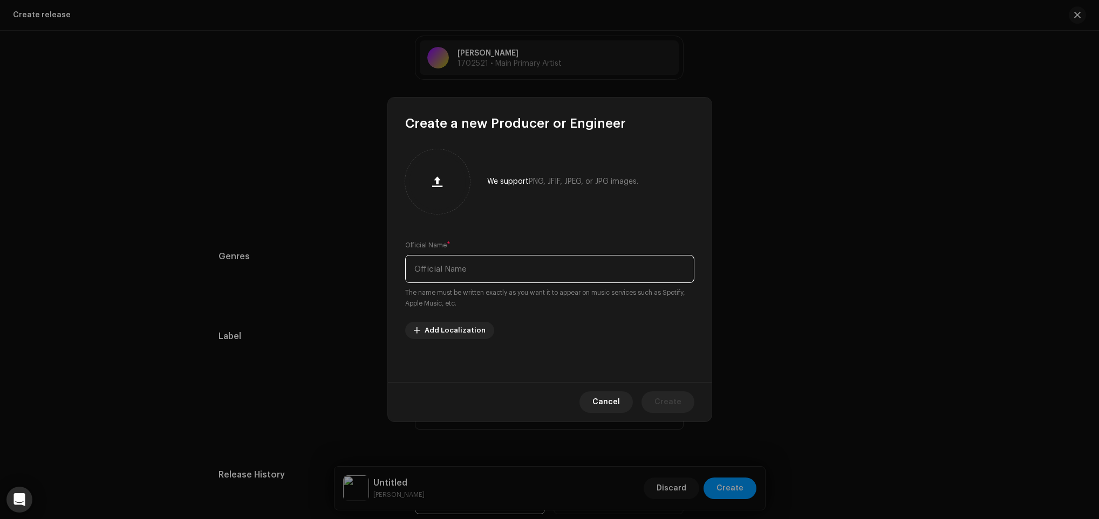
paste input "Sound Asia Recording"
type input "Sound Asia Recording"
click at [662, 396] on span "Create" at bounding box center [667, 403] width 27 height 22
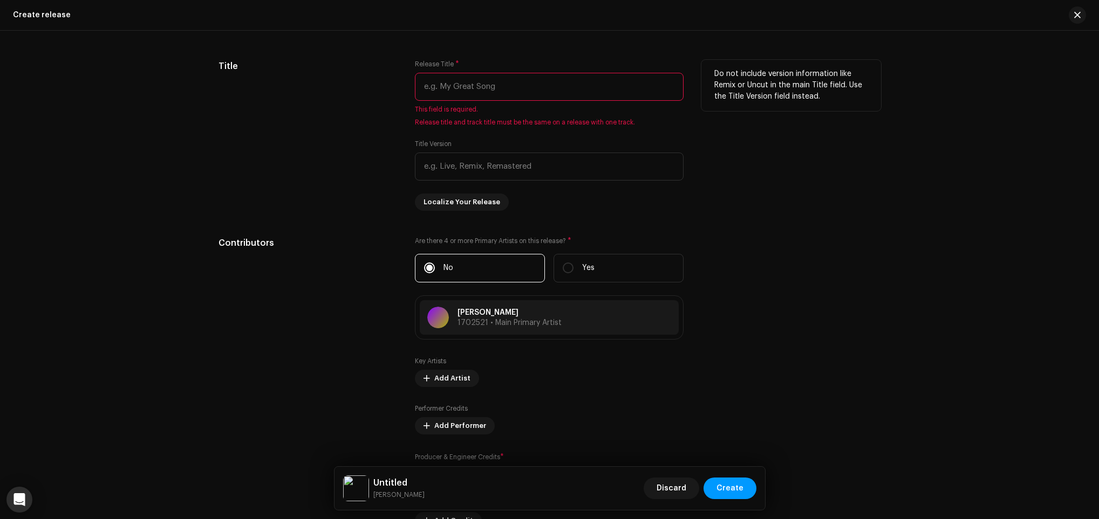
scroll to position [895, 0]
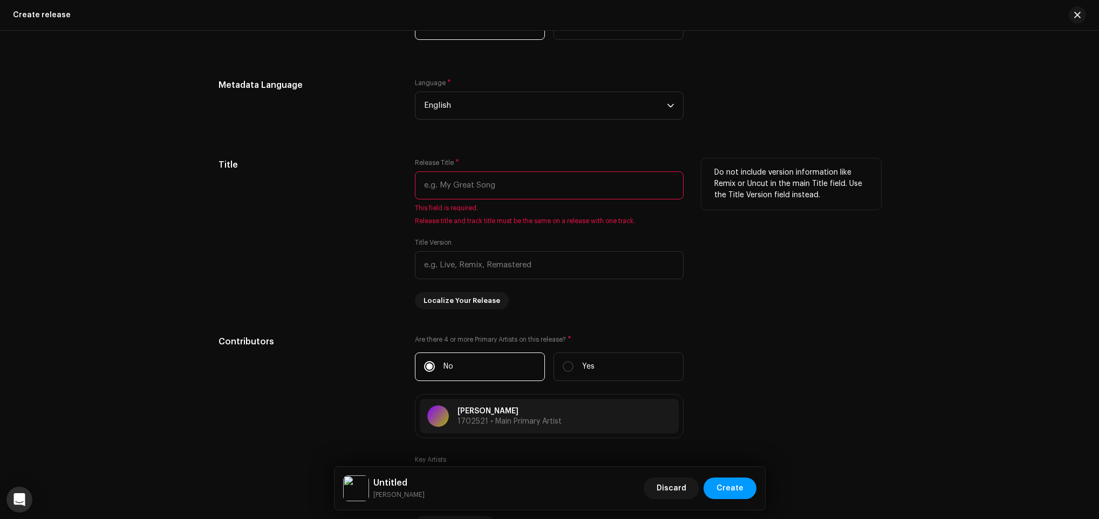
paste input "Mohiniye"
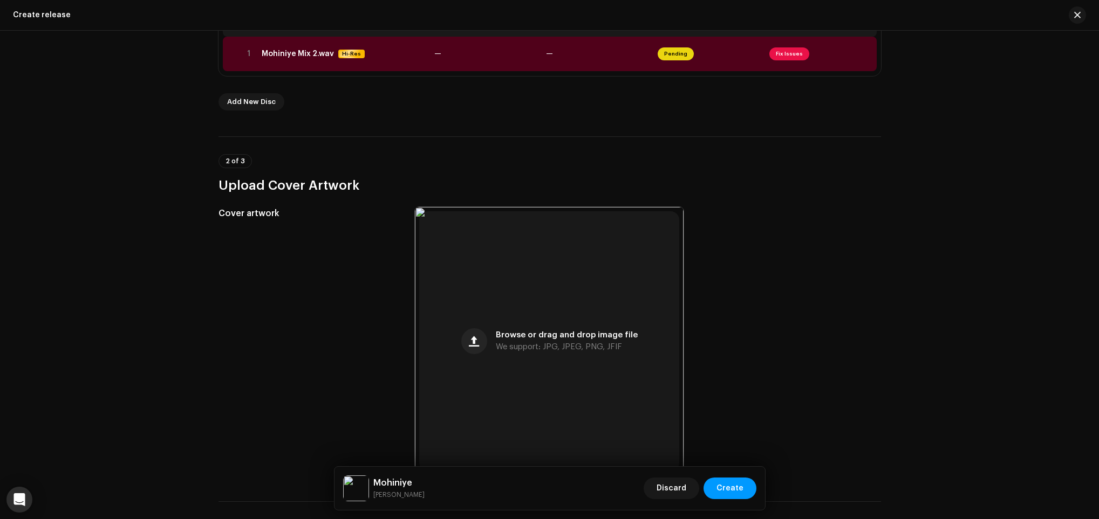
scroll to position [167, 0]
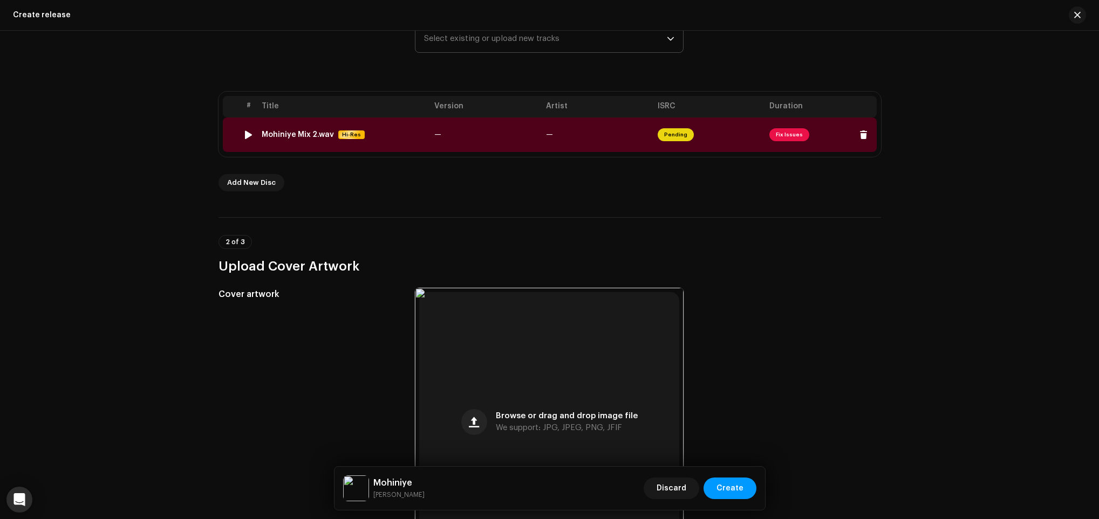
type input "Mohiniye"
click at [479, 141] on td "—" at bounding box center [486, 135] width 112 height 35
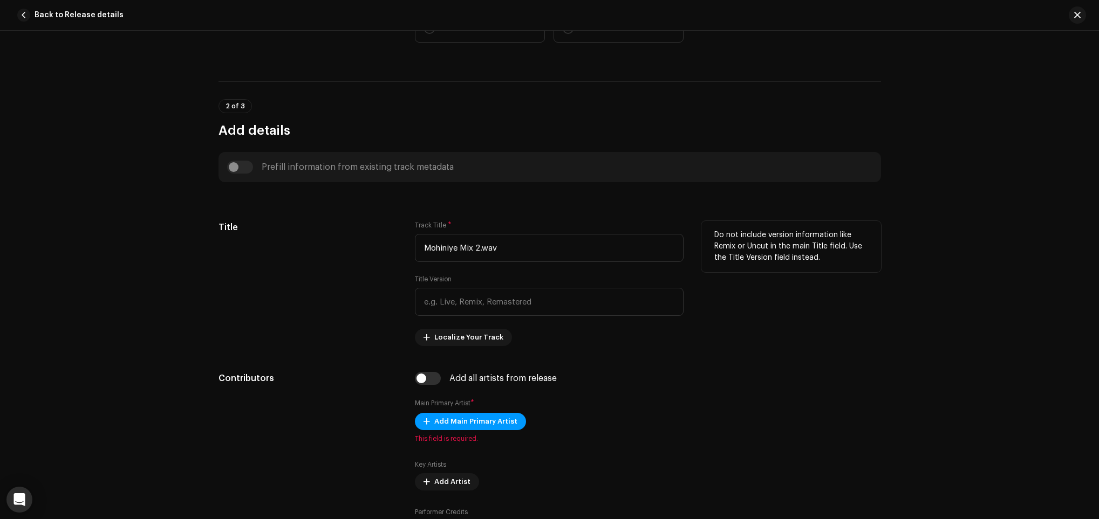
scroll to position [324, 0]
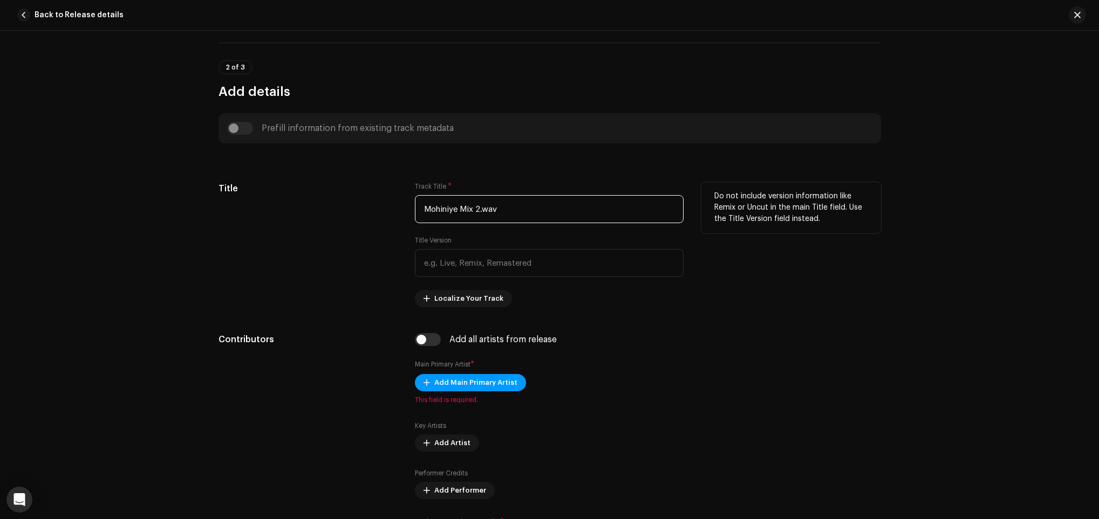
drag, startPoint x: 499, startPoint y: 214, endPoint x: 272, endPoint y: 214, distance: 226.5
click at [274, 214] on div "Title Track Title * Mohiniye Mix 2.wav Title Version Localize Your Track Do not…" at bounding box center [549, 244] width 662 height 125
paste input "text"
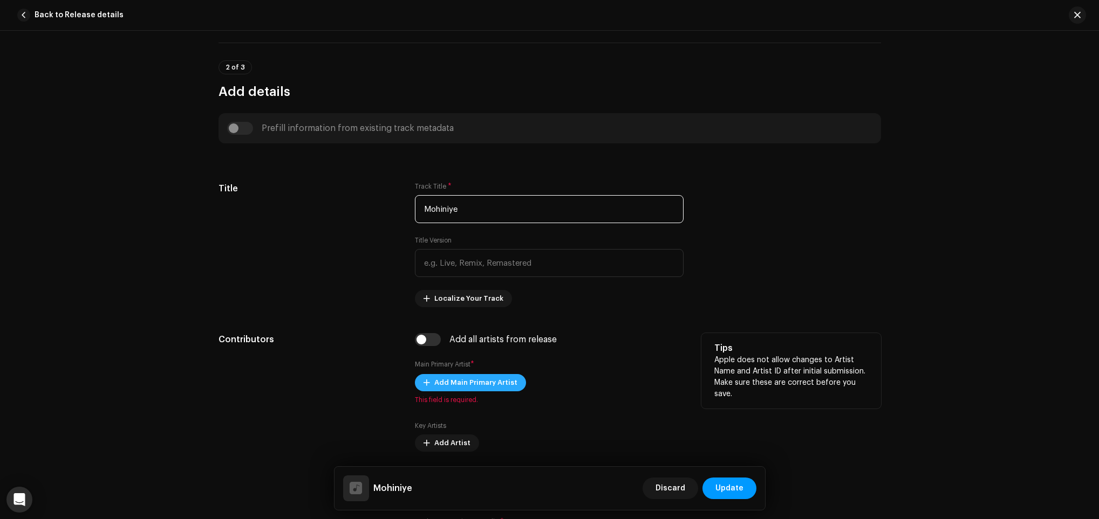
type input "Mohiniye"
click at [492, 387] on span "Add Main Primary Artist" at bounding box center [475, 383] width 83 height 22
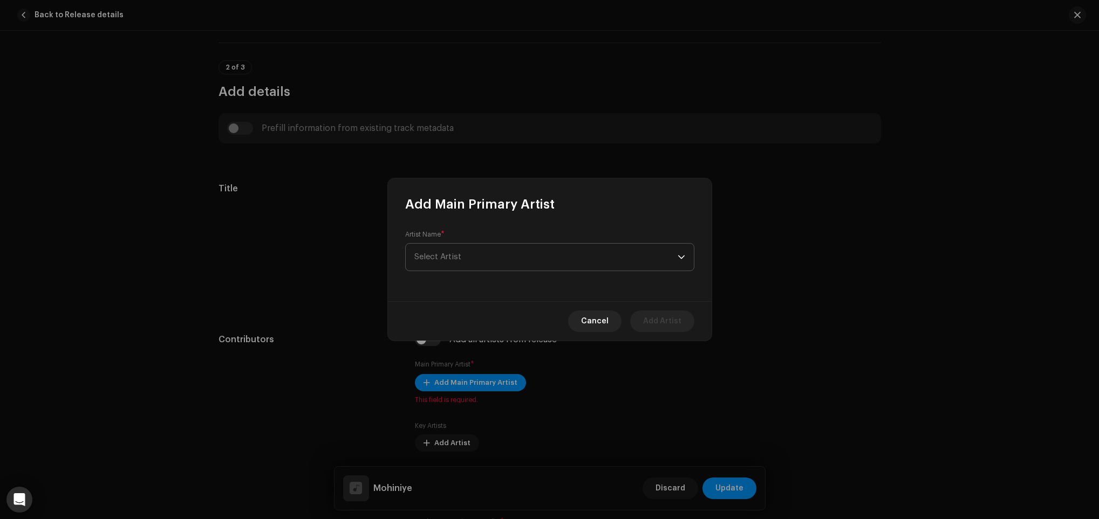
click at [481, 250] on span "Select Artist" at bounding box center [545, 257] width 263 height 27
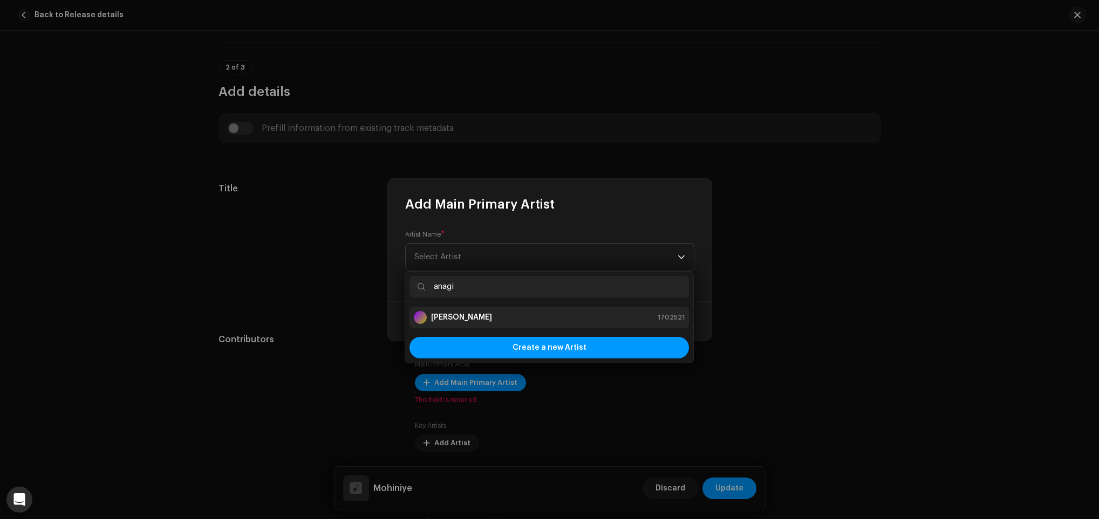
type input "anagi"
click at [450, 316] on strong "Anagi Kottahachchi" at bounding box center [461, 317] width 61 height 11
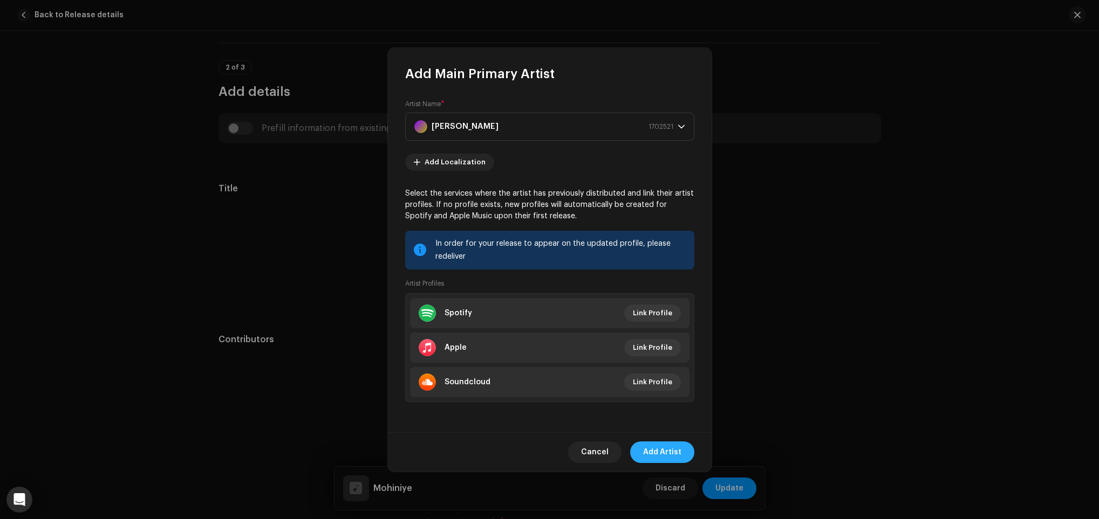
click at [668, 444] on span "Add Artist" at bounding box center [662, 453] width 38 height 22
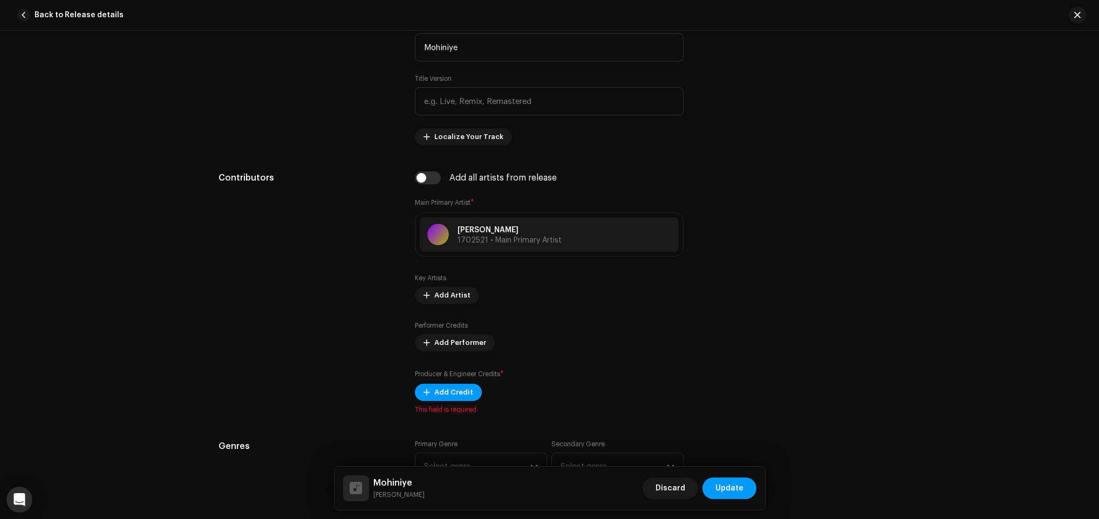
scroll to position [647, 0]
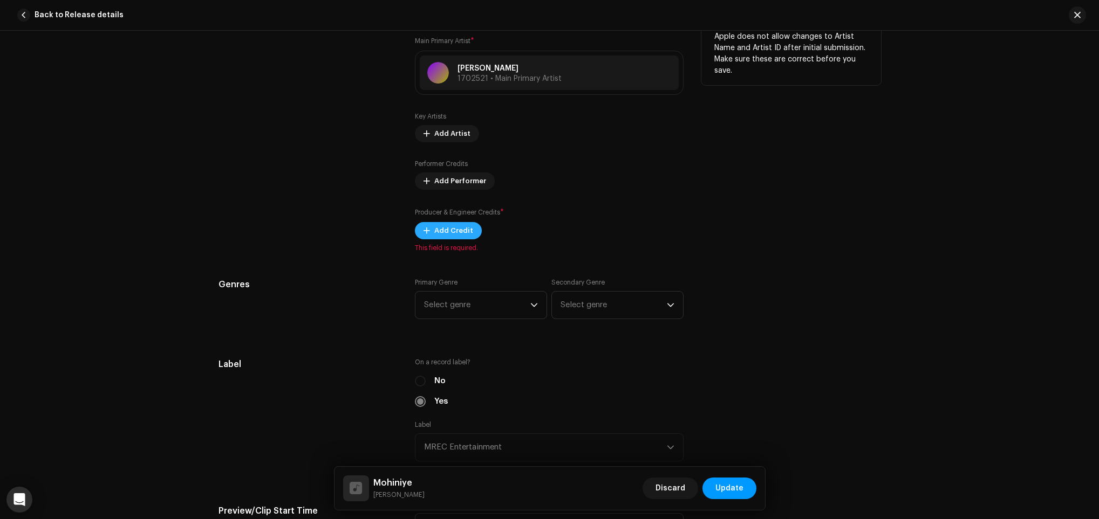
click at [458, 227] on span "Add Credit" at bounding box center [453, 231] width 39 height 22
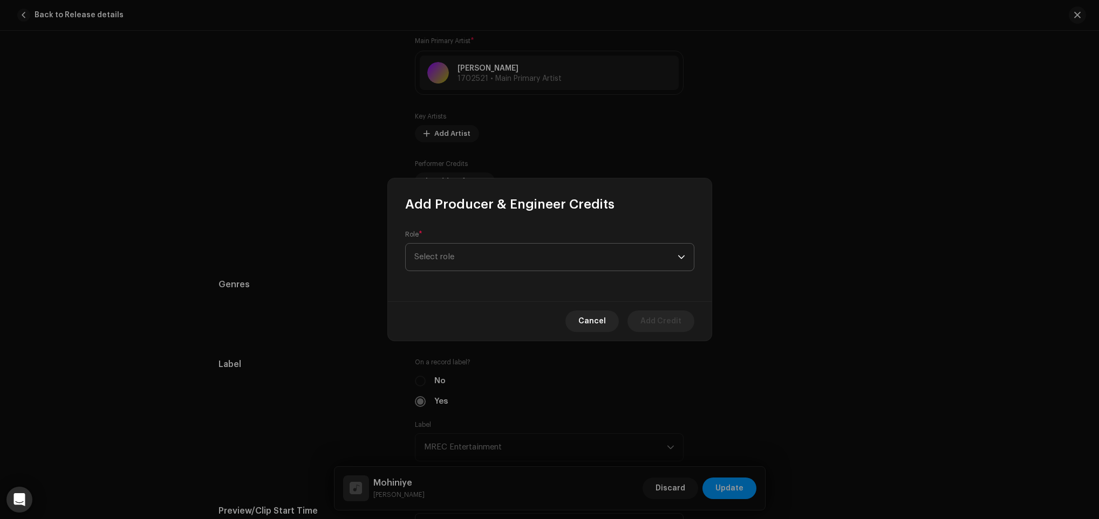
click at [466, 252] on span "Select role" at bounding box center [545, 257] width 263 height 27
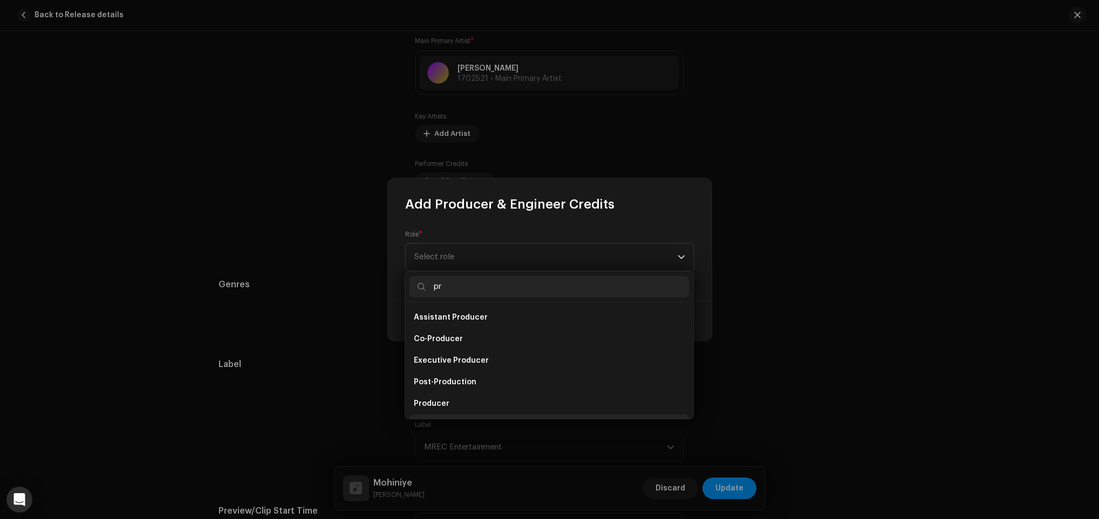
scroll to position [17, 0]
type input "pr"
click at [494, 393] on li "Producer" at bounding box center [548, 387] width 279 height 22
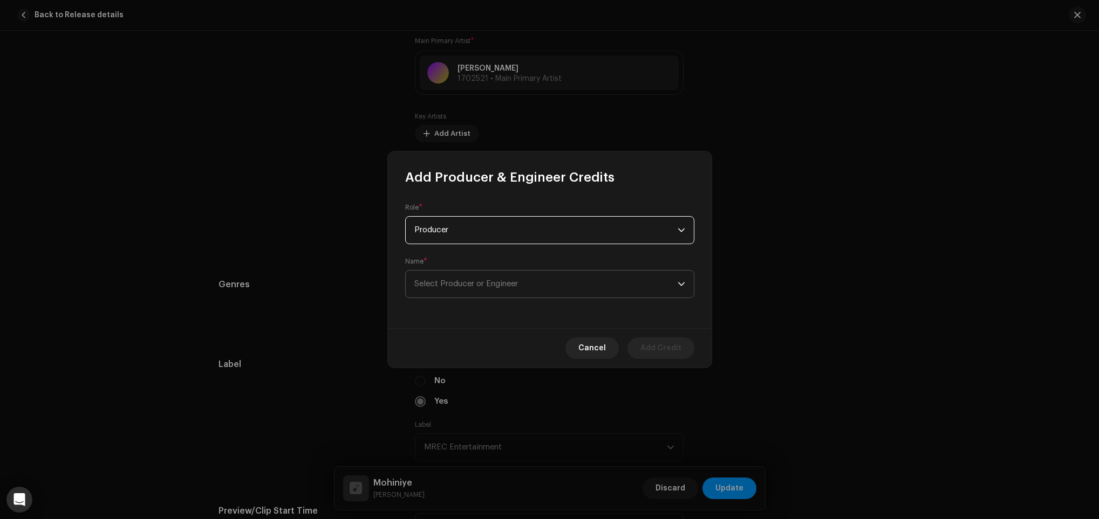
click at [471, 287] on span "Select Producer or Engineer" at bounding box center [466, 284] width 104 height 8
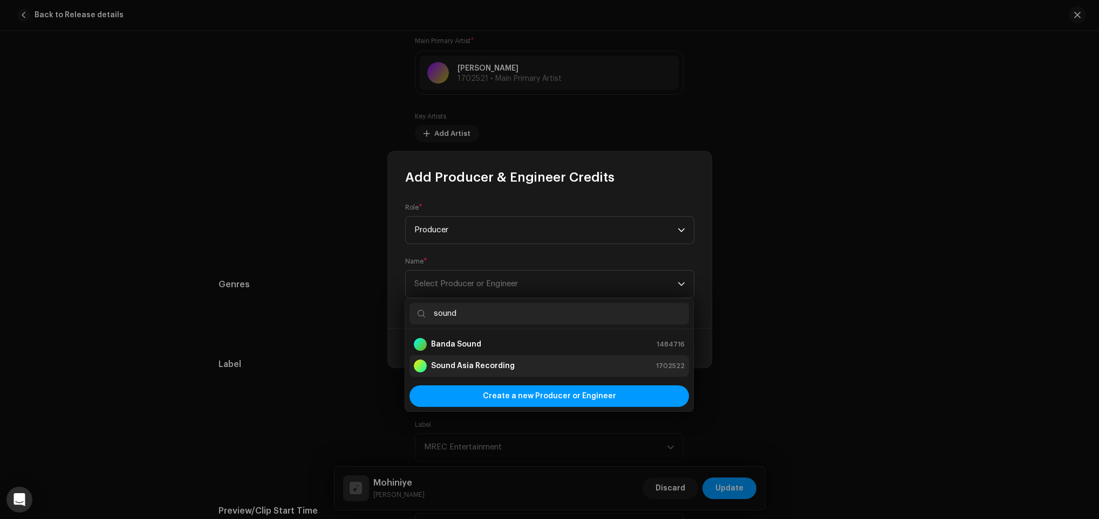
type input "sound"
click at [489, 365] on strong "Sound Asia Recording" at bounding box center [473, 366] width 84 height 11
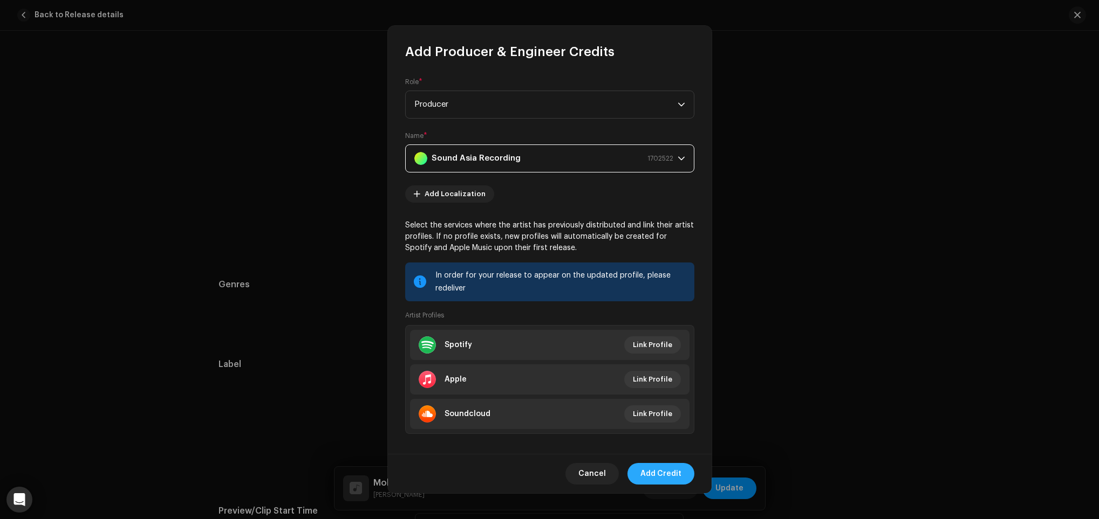
click at [661, 466] on span "Add Credit" at bounding box center [660, 474] width 41 height 22
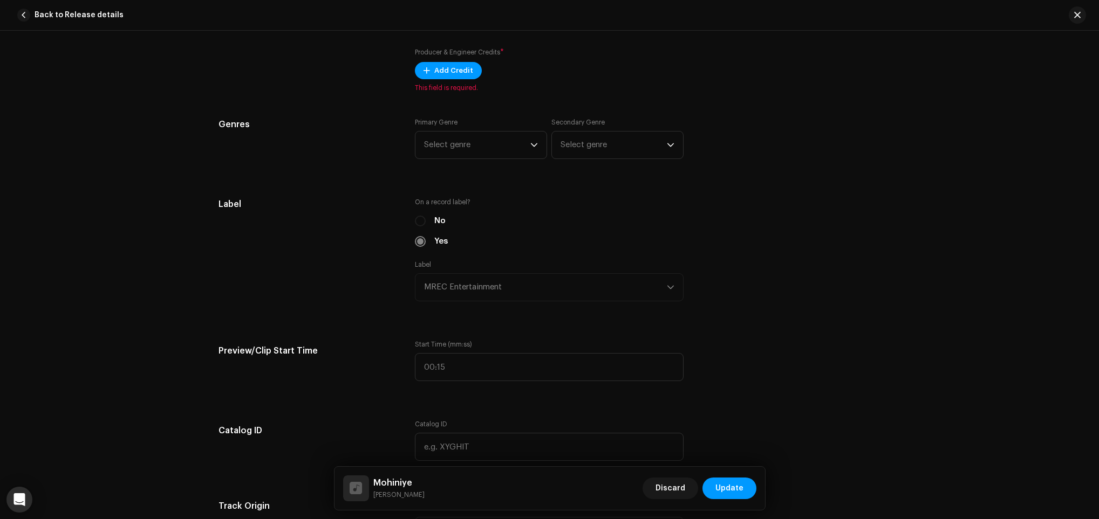
scroll to position [809, 0]
click at [497, 162] on div "Primary Genre Select genre Secondary Genre Select genre" at bounding box center [549, 143] width 269 height 54
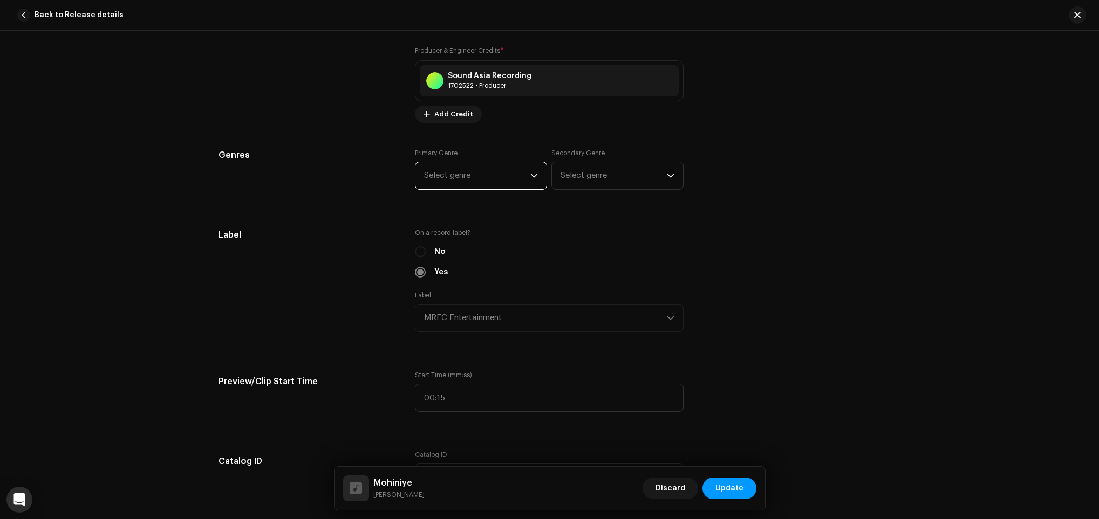
click at [493, 180] on span "Select genre" at bounding box center [477, 175] width 106 height 27
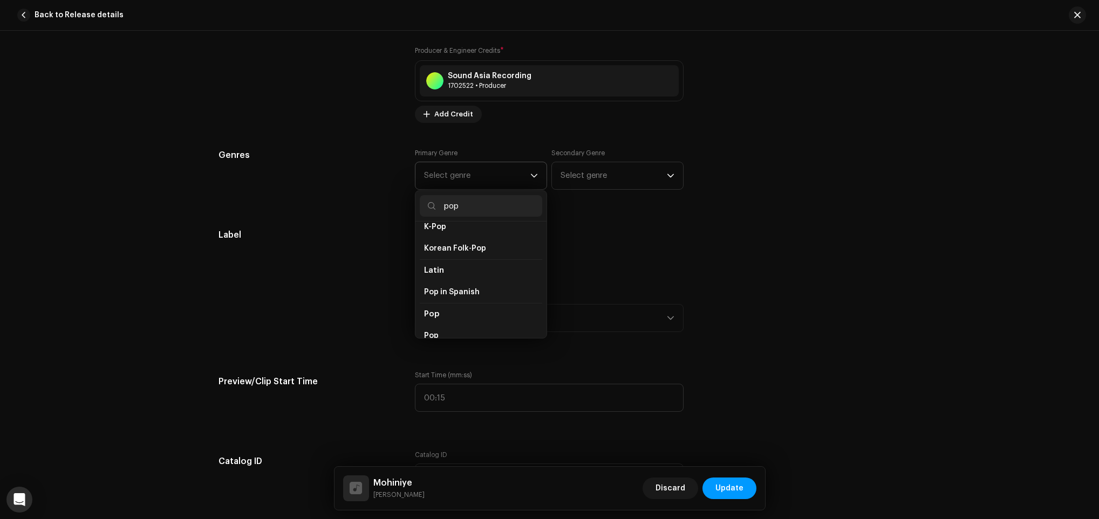
scroll to position [404, 0]
type input "pop"
click at [468, 248] on li "Pop" at bounding box center [481, 255] width 122 height 22
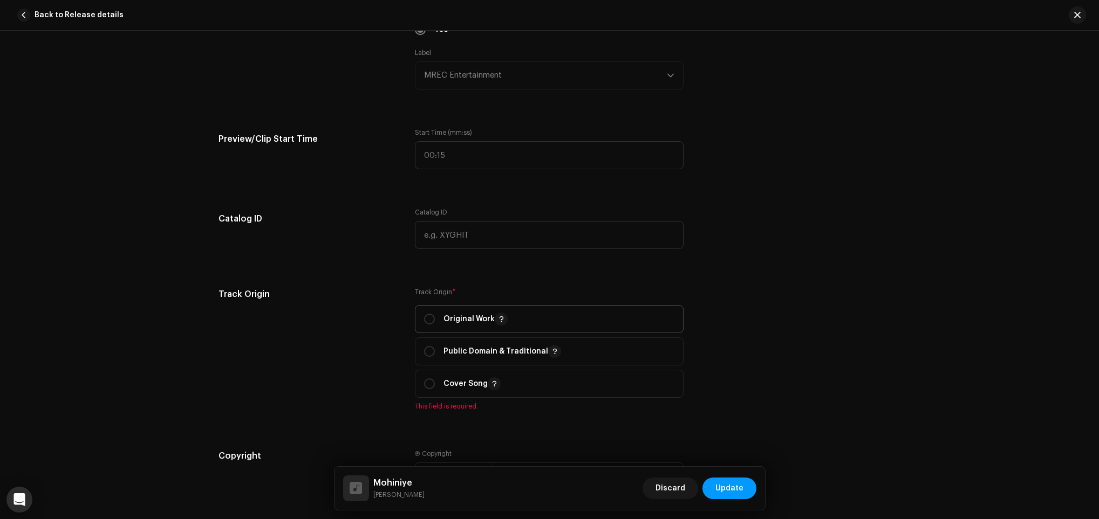
click at [455, 311] on span "Original Work" at bounding box center [549, 319] width 250 height 27
radio input "true"
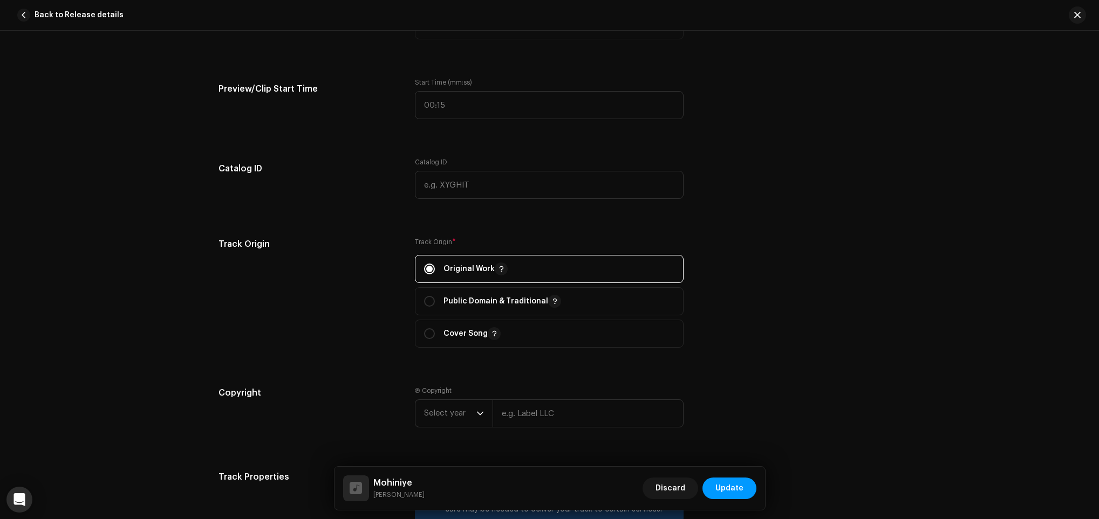
scroll to position [1294, 0]
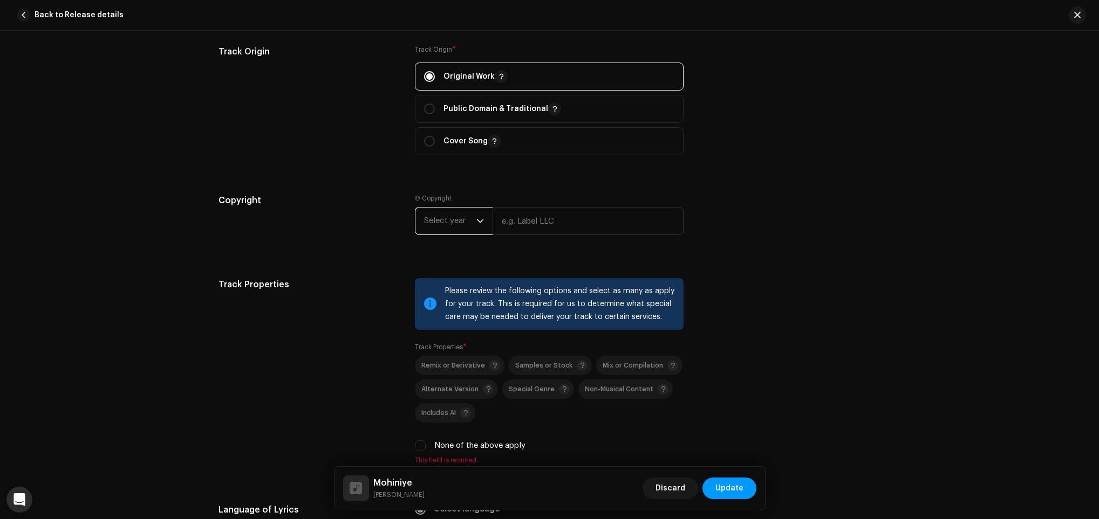
click at [441, 225] on span "Select year" at bounding box center [450, 221] width 52 height 27
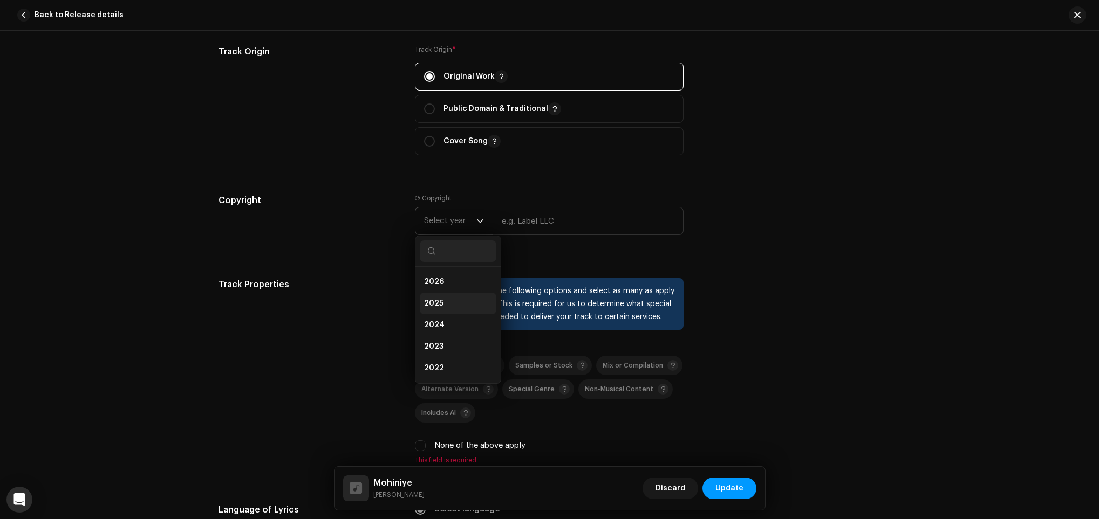
click at [468, 307] on li "2025" at bounding box center [458, 304] width 77 height 22
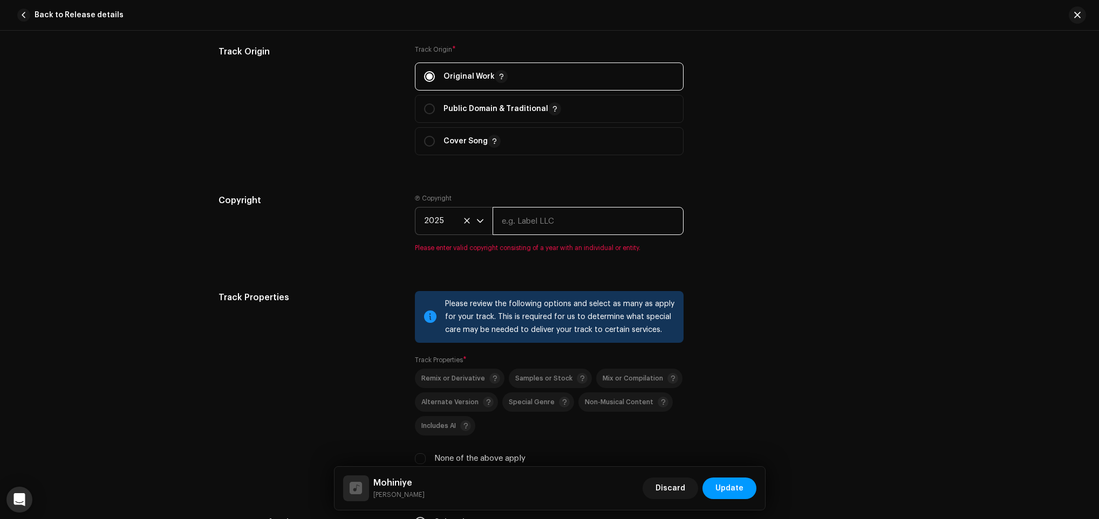
click at [524, 234] on input "text" at bounding box center [587, 221] width 191 height 28
paste input "Mohiniye"
drag, startPoint x: 462, startPoint y: 230, endPoint x: 290, endPoint y: 227, distance: 171.5
click at [290, 227] on div "Copyright Ⓟ Copyright 2025 Mohiniye Please enter valid copyright consisting of …" at bounding box center [549, 229] width 662 height 71
type input "Anagi Kottahachchi"
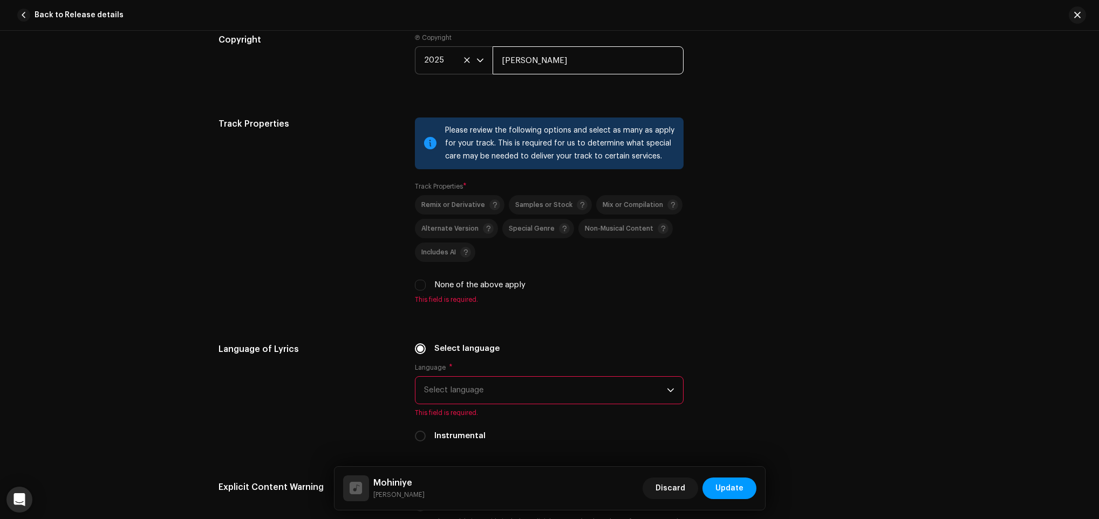
scroll to position [1456, 0]
click at [497, 290] on label "None of the above apply" at bounding box center [479, 284] width 91 height 12
click at [426, 290] on input "None of the above apply" at bounding box center [420, 284] width 11 height 11
checkbox input "true"
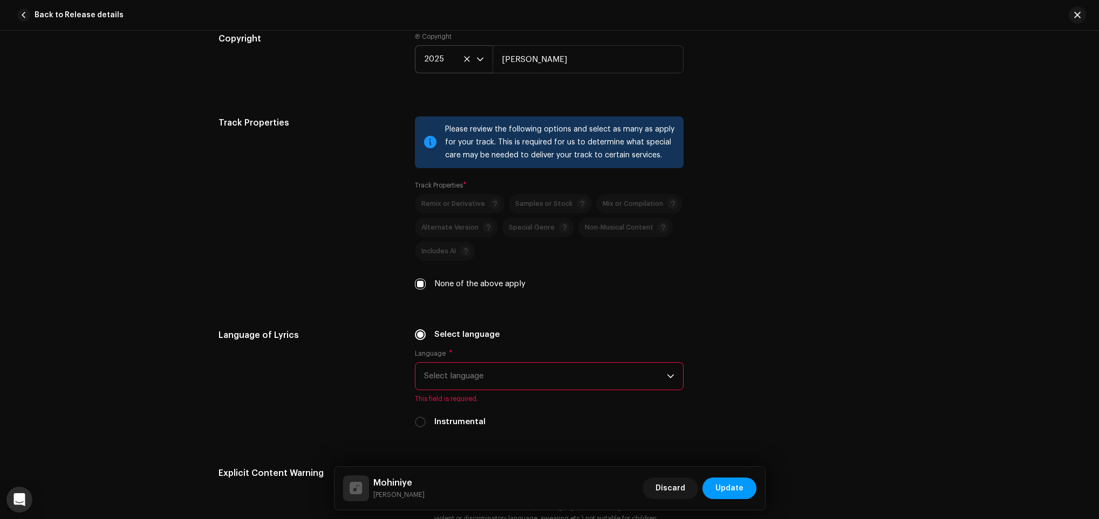
click at [494, 373] on span "Select language" at bounding box center [545, 376] width 243 height 27
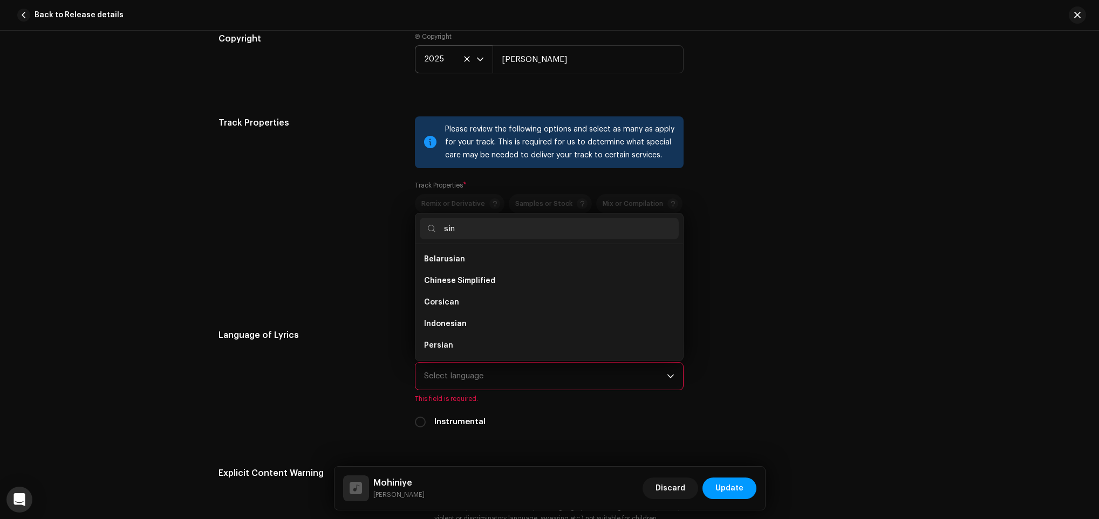
scroll to position [0, 0]
type input "sinha"
click at [455, 254] on li "Sinhala" at bounding box center [549, 260] width 259 height 22
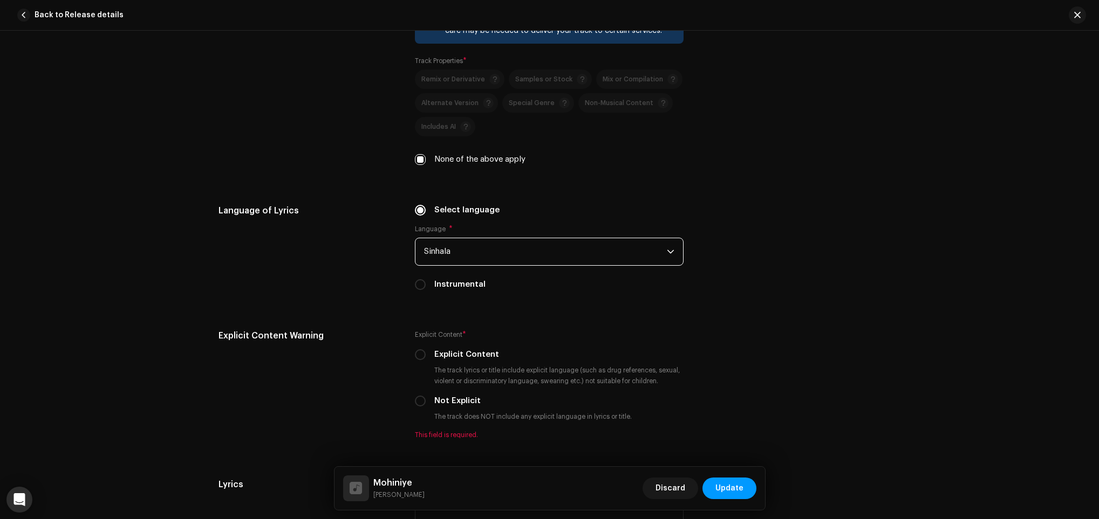
scroll to position [1861, 0]
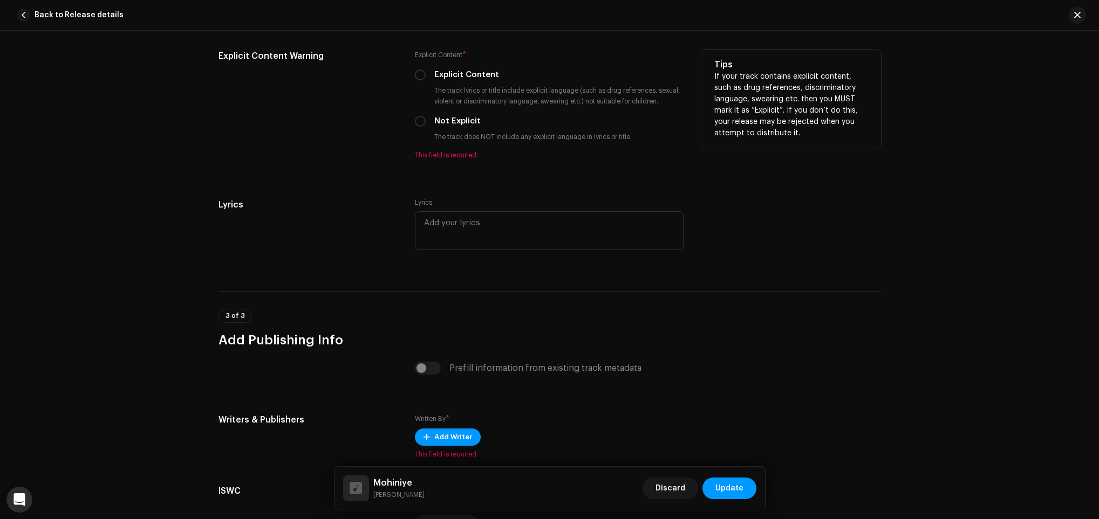
click at [441, 124] on label "Not Explicit" at bounding box center [457, 121] width 46 height 12
click at [426, 124] on input "Not Explicit" at bounding box center [420, 121] width 11 height 11
radio input "true"
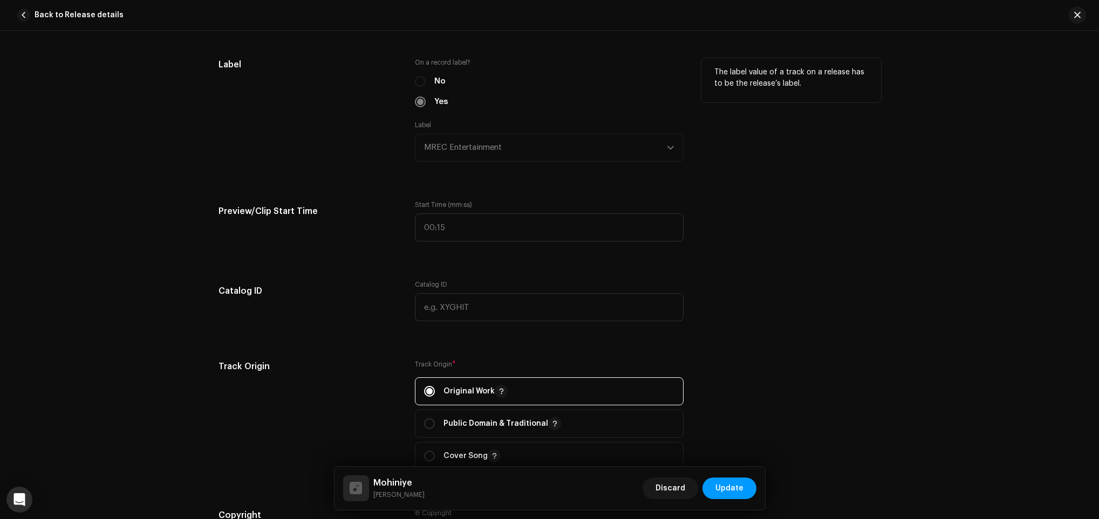
scroll to position [971, 0]
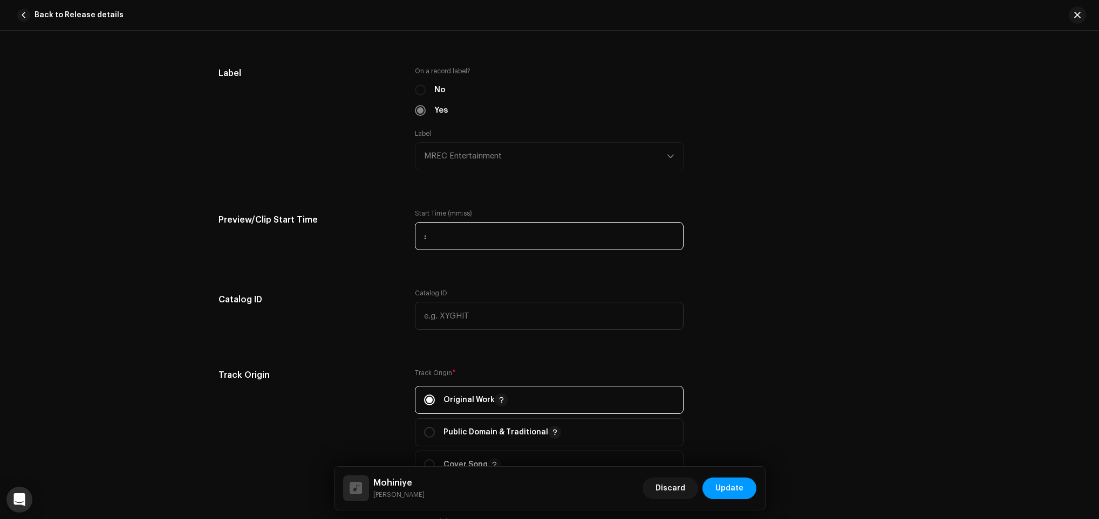
drag, startPoint x: 488, startPoint y: 238, endPoint x: 131, endPoint y: 228, distance: 356.6
click at [136, 230] on div "Track details Complete the following to finalize your track. 1 of 3 Add Audio F…" at bounding box center [549, 275] width 1099 height 489
type input "01:51"
click at [216, 189] on div "Track details Complete the following to finalize your track. 1 of 3 Add Audio F…" at bounding box center [549, 247] width 697 height 2323
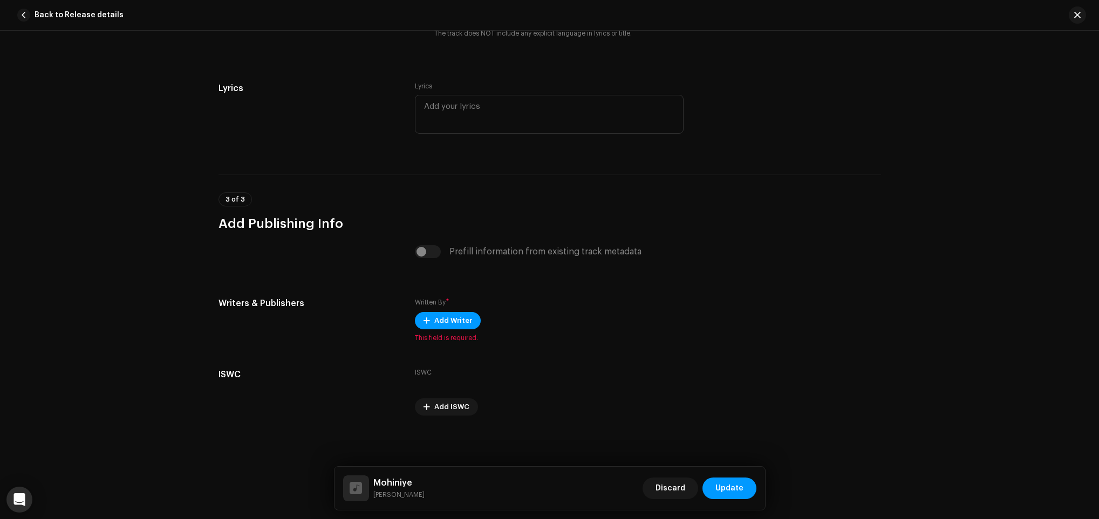
scroll to position [1967, 0]
click at [465, 320] on span "Add Writer" at bounding box center [453, 321] width 38 height 22
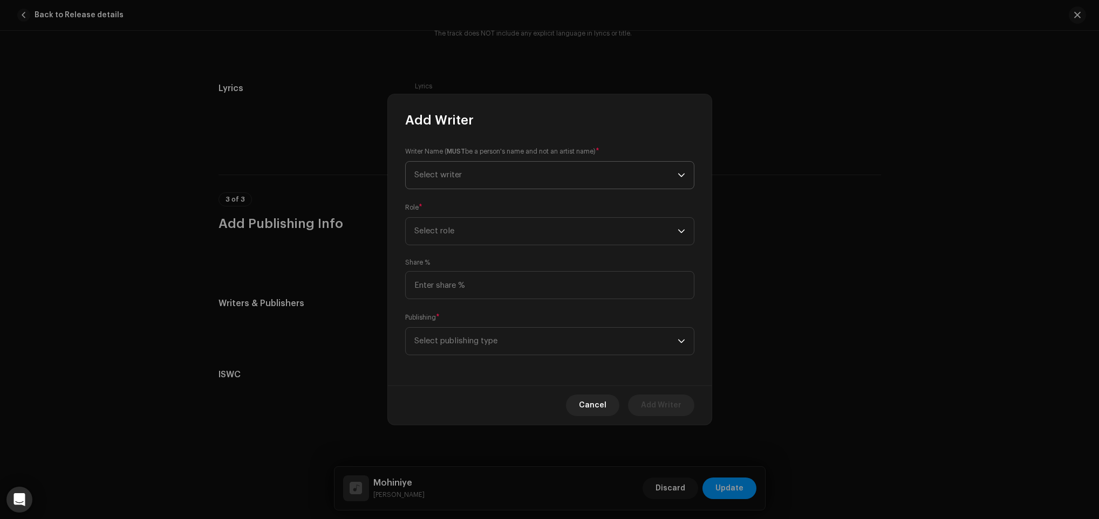
click at [483, 177] on span "Select writer" at bounding box center [545, 175] width 263 height 27
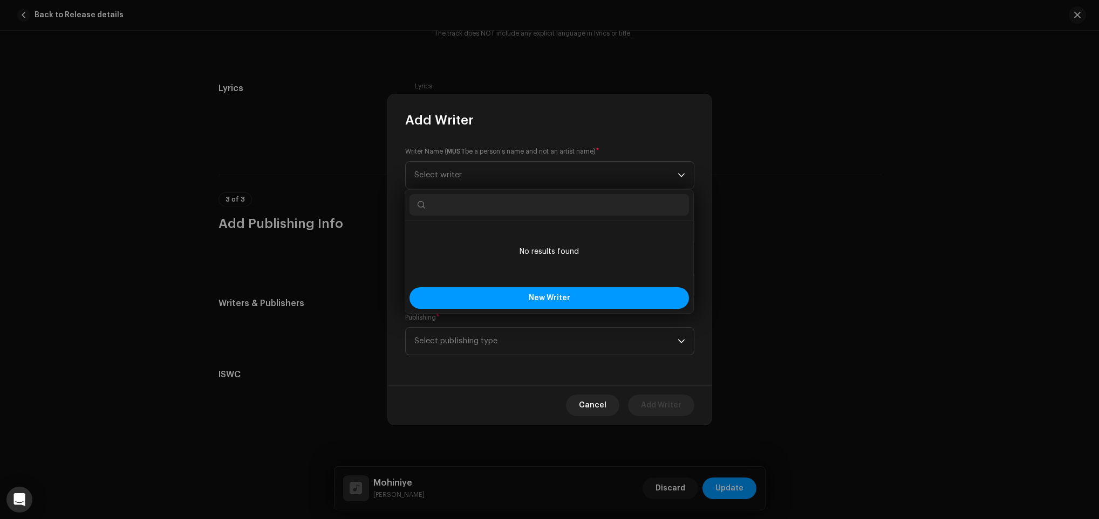
paste input "Anagi Kottahachchi"
type input "Anagi Kottahachchi"
click at [513, 291] on button "New Writer" at bounding box center [548, 298] width 279 height 22
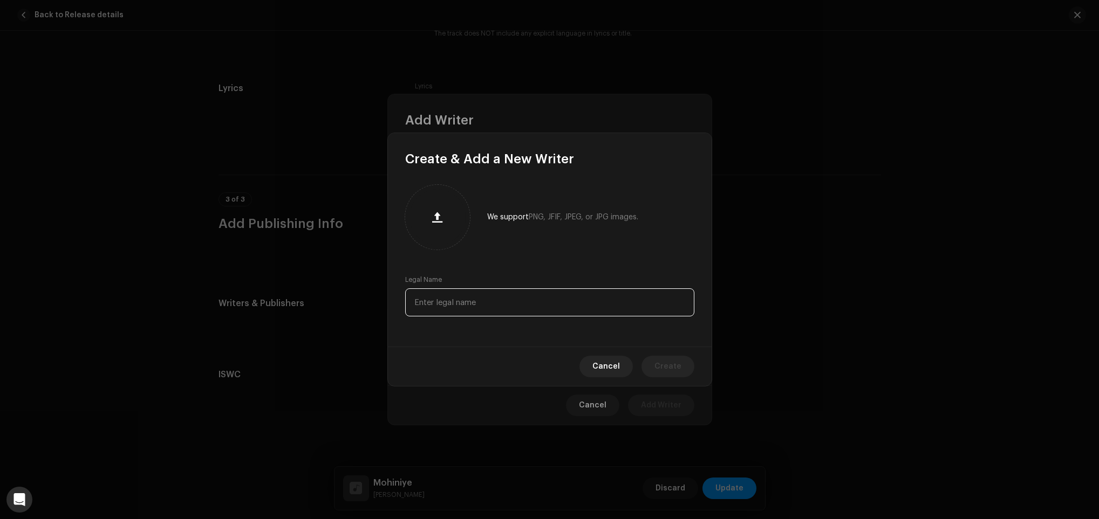
paste input "Anagi Kottahachchi"
type input "Anagi Kottahachchi"
click at [669, 374] on span "Create" at bounding box center [667, 367] width 27 height 22
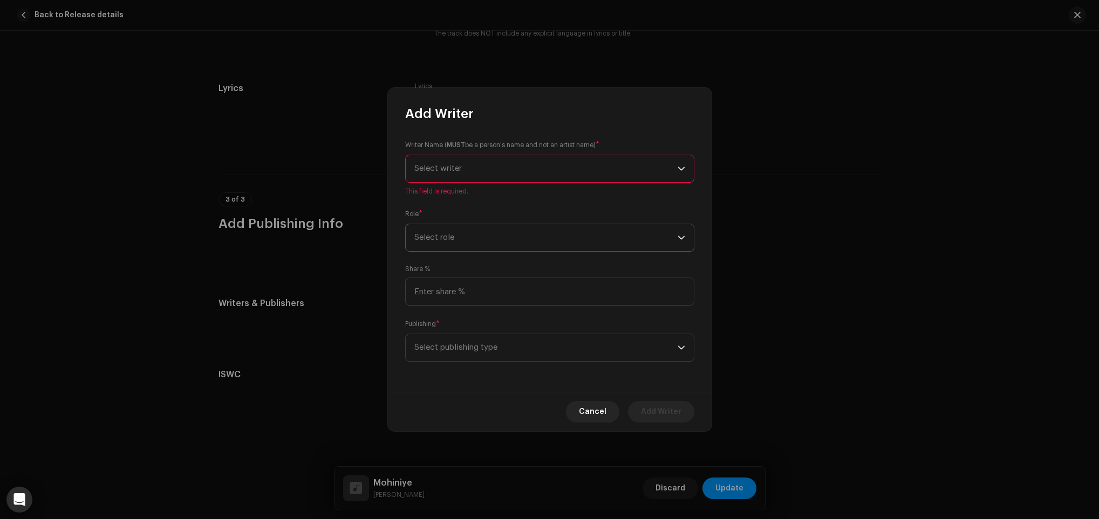
click at [539, 246] on span "Select role" at bounding box center [545, 237] width 263 height 27
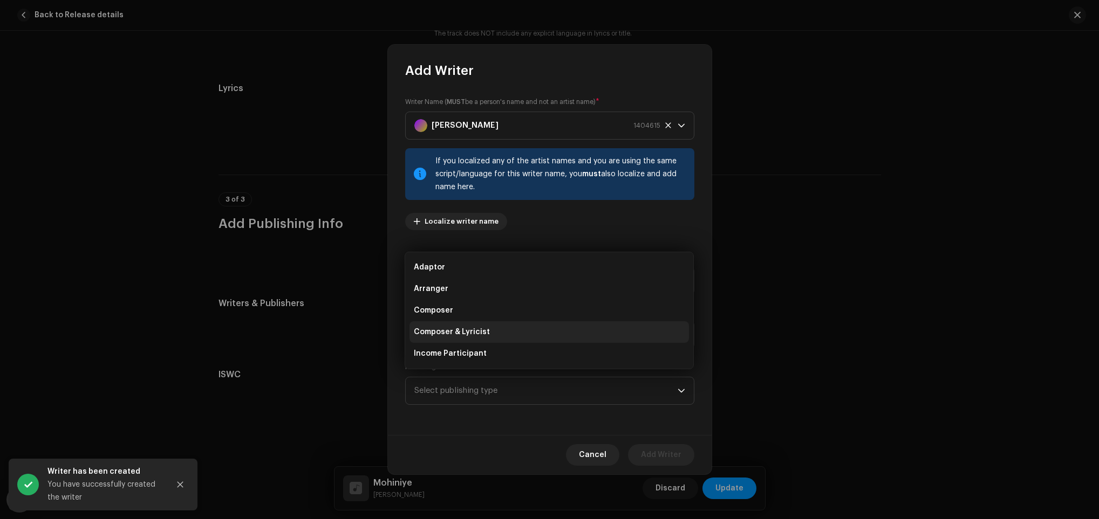
click at [549, 328] on li "Composer & Lyricist" at bounding box center [548, 332] width 279 height 22
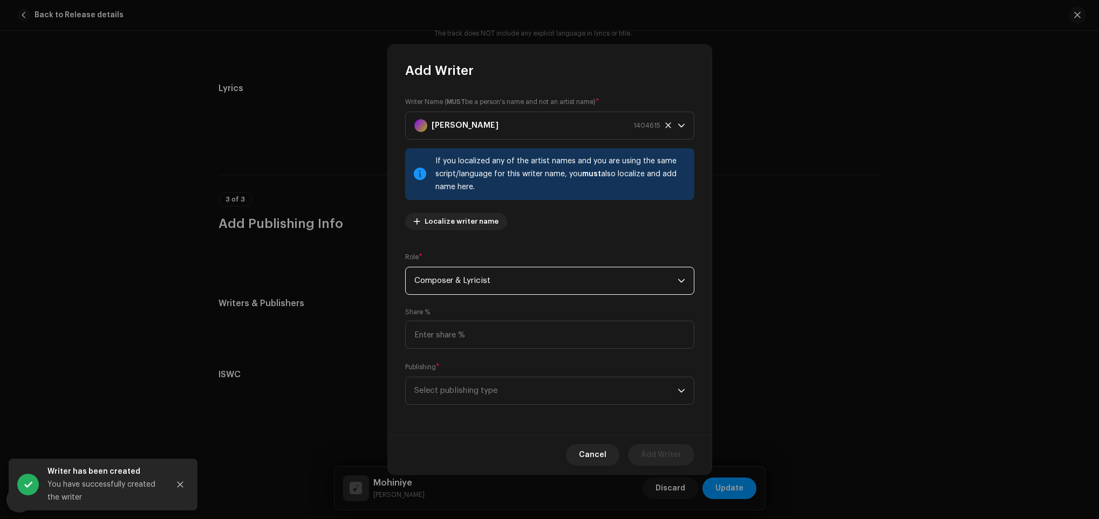
click at [534, 318] on div "Share %" at bounding box center [549, 328] width 289 height 41
click at [531, 337] on input at bounding box center [549, 335] width 289 height 28
type input "75.00"
click at [549, 400] on span "Select publishing type" at bounding box center [545, 391] width 263 height 27
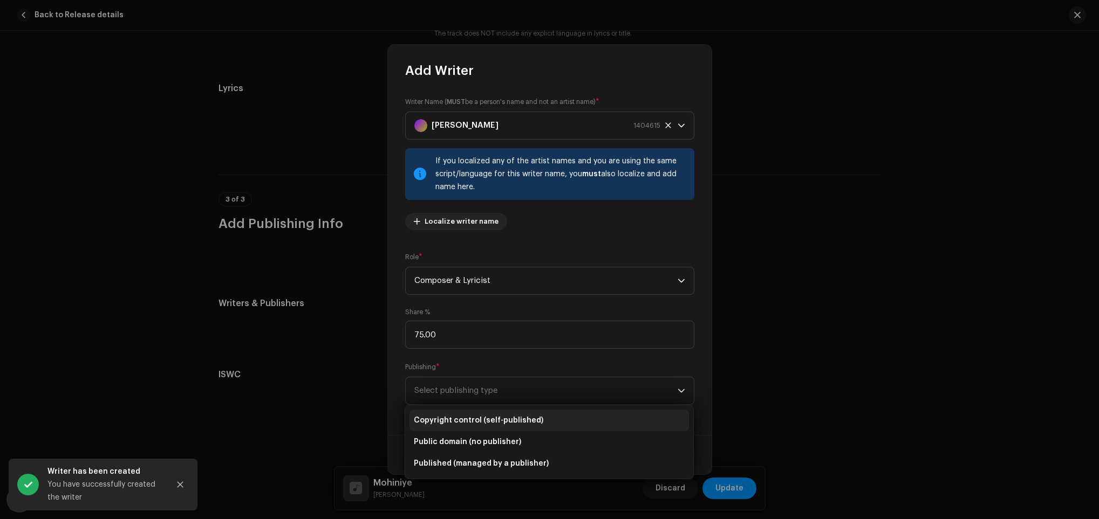
click at [539, 410] on li "Copyright control (self-published)" at bounding box center [548, 421] width 279 height 22
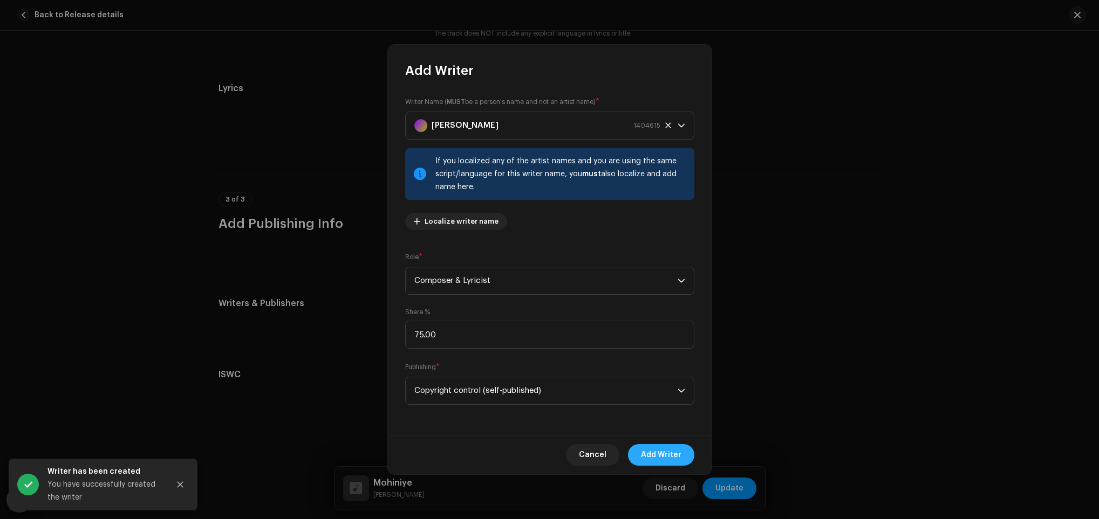
click at [682, 451] on button "Add Writer" at bounding box center [661, 455] width 66 height 22
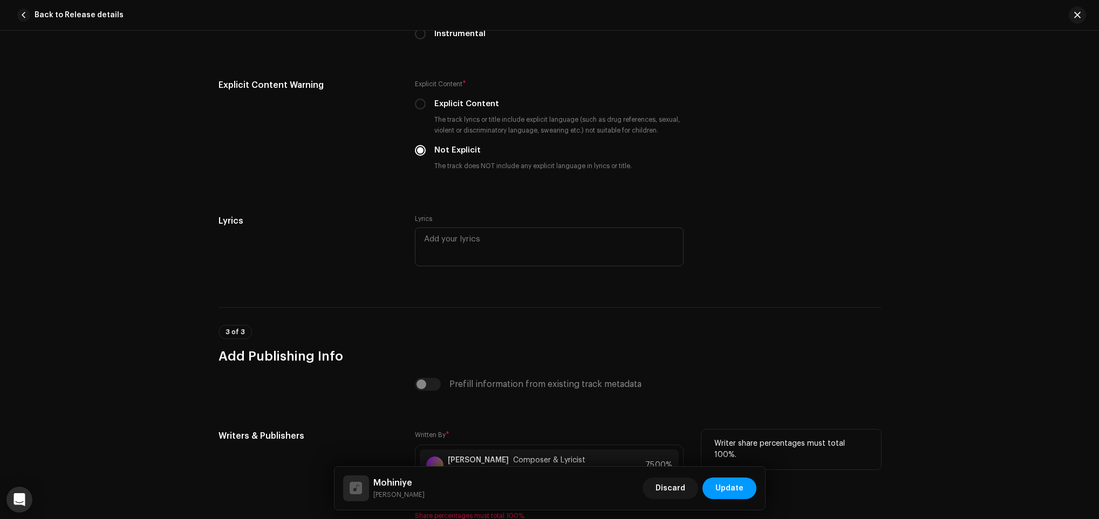
scroll to position [2013, 0]
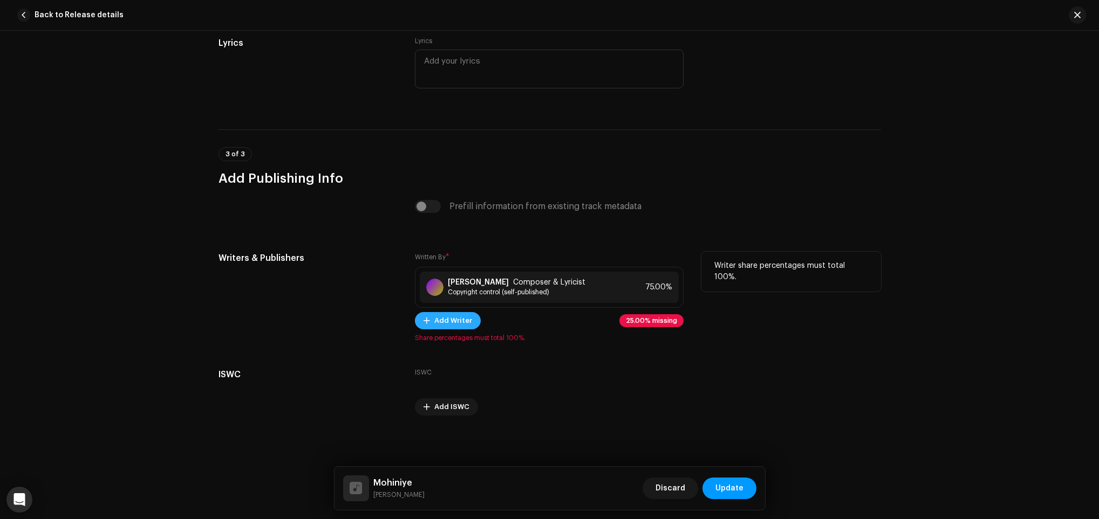
click at [447, 317] on span "Add Writer" at bounding box center [453, 321] width 38 height 22
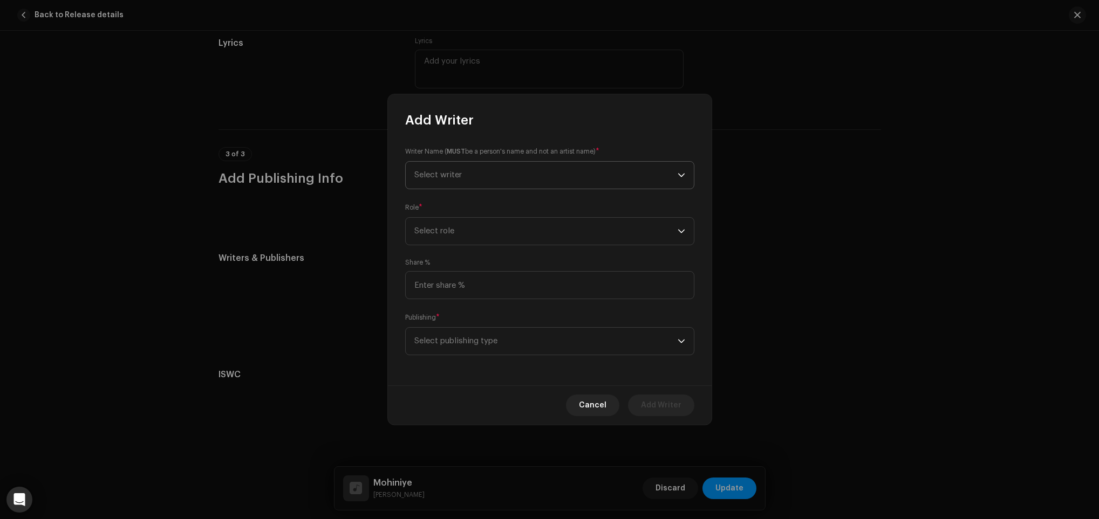
click at [493, 169] on span "Select writer" at bounding box center [545, 175] width 263 height 27
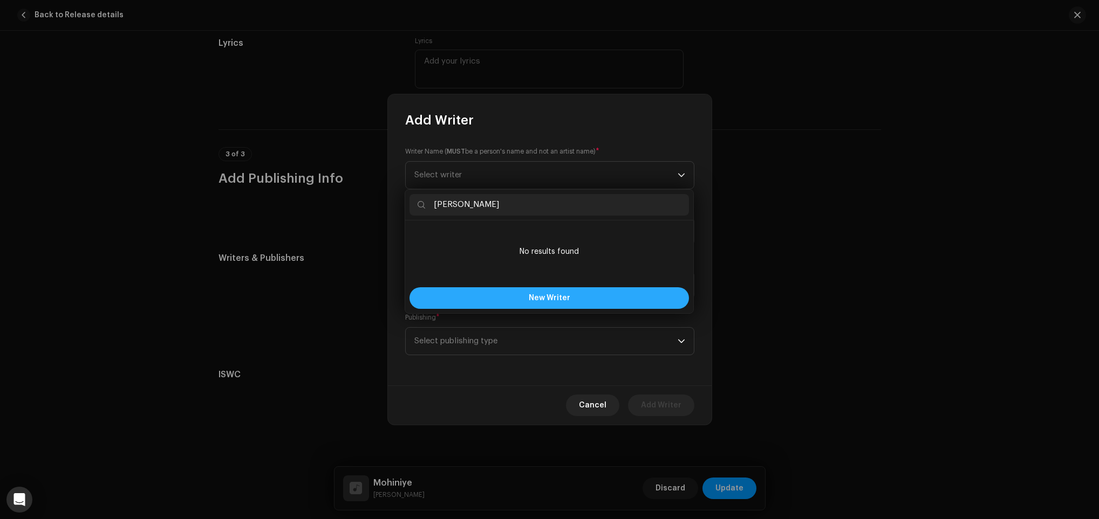
type input "Shamal Gunawardhana"
click at [520, 295] on button "New Writer" at bounding box center [548, 298] width 279 height 22
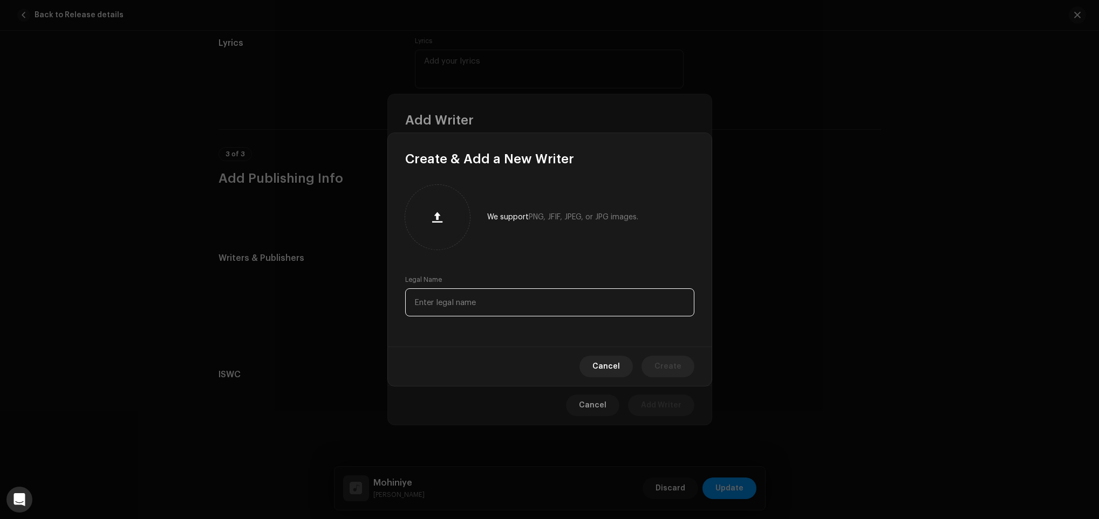
paste input "Shamal Gunawardhana"
type input "Shamal Gunawardhana"
click at [668, 374] on span "Create" at bounding box center [667, 367] width 27 height 22
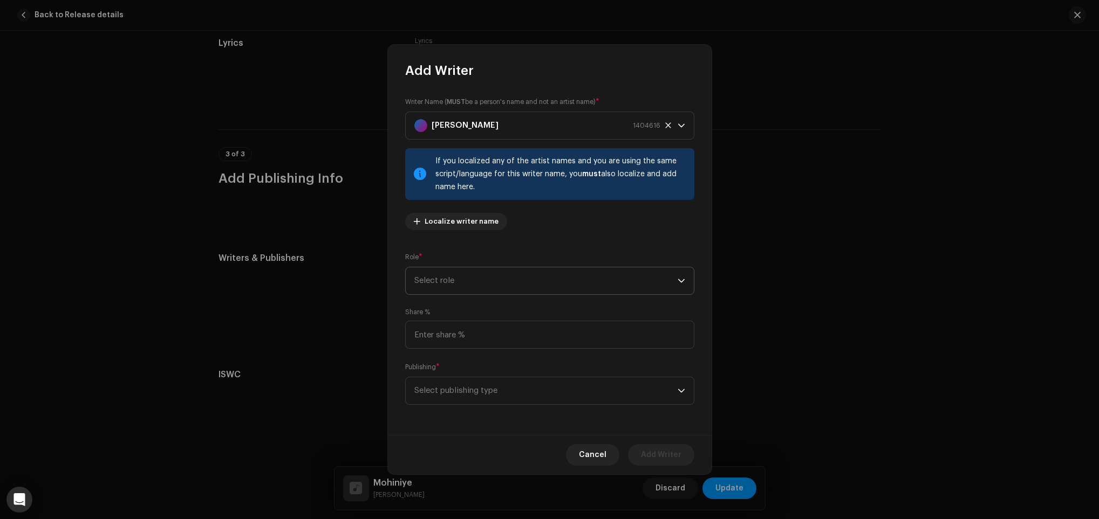
click at [544, 277] on span "Select role" at bounding box center [545, 281] width 263 height 27
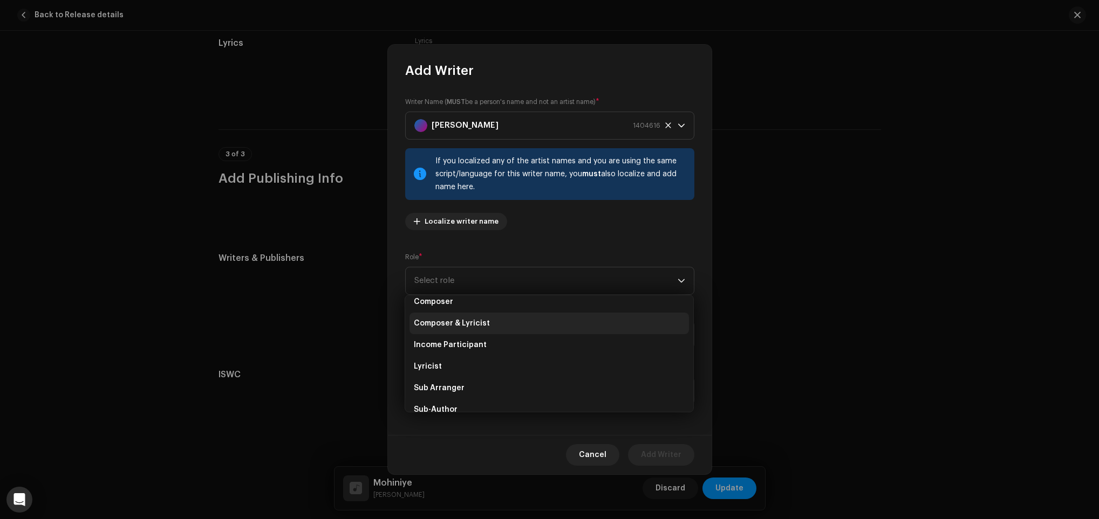
scroll to position [107, 0]
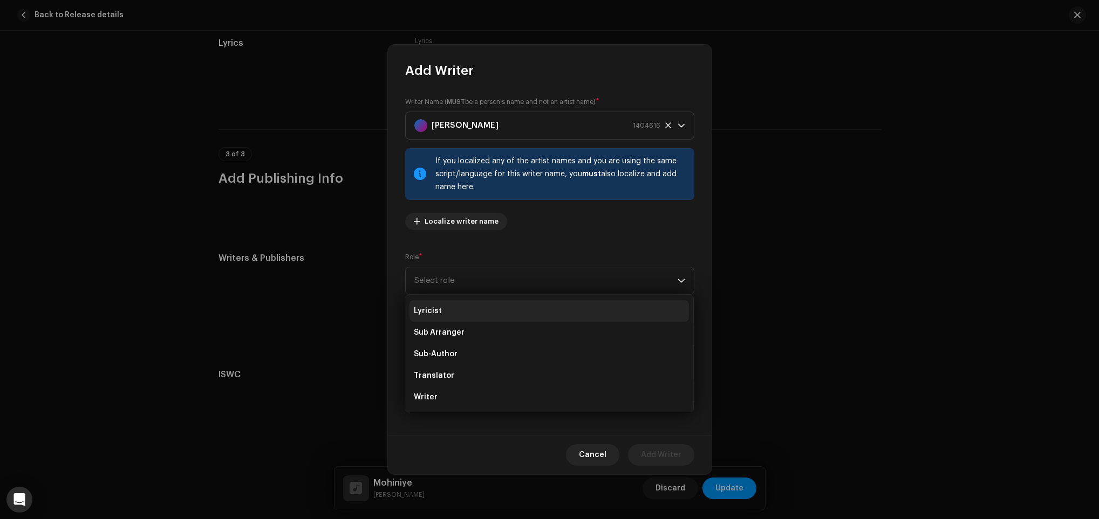
click at [447, 319] on li "Lyricist" at bounding box center [548, 311] width 279 height 22
click at [462, 345] on input at bounding box center [549, 335] width 289 height 28
type input "25.00"
click at [528, 380] on span "Select publishing type" at bounding box center [545, 391] width 263 height 27
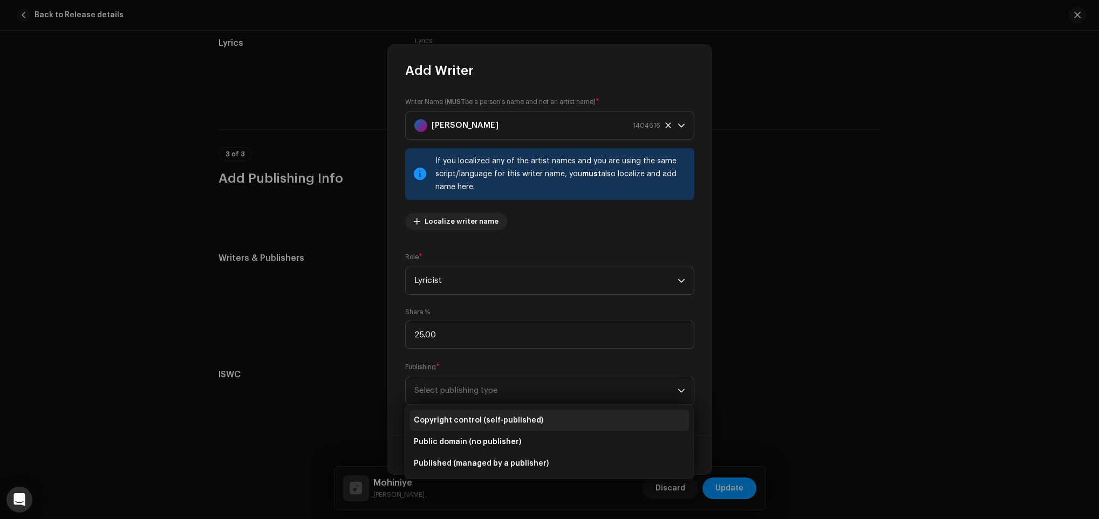
click at [526, 412] on li "Copyright control (self-published)" at bounding box center [548, 421] width 279 height 22
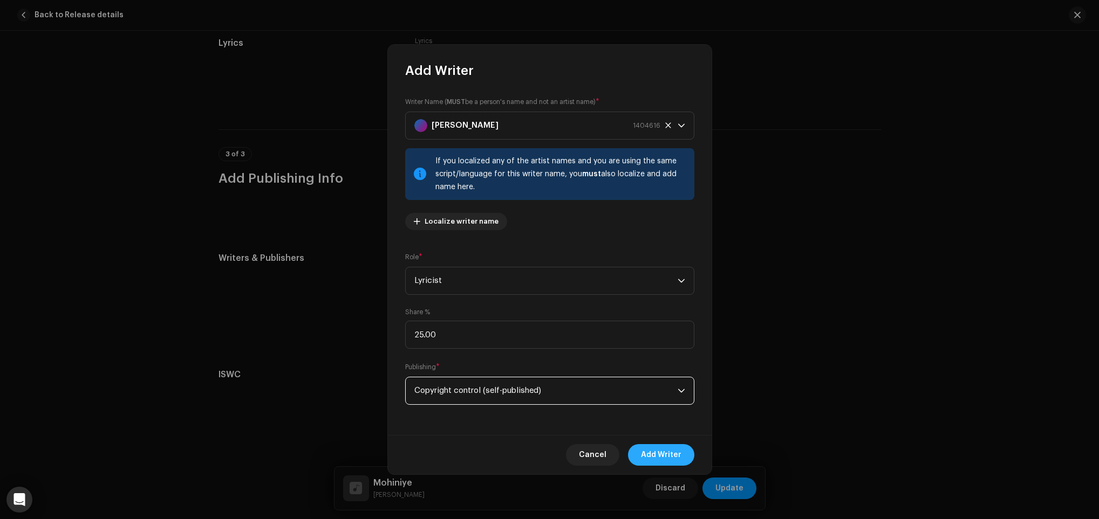
click at [654, 455] on span "Add Writer" at bounding box center [661, 455] width 40 height 22
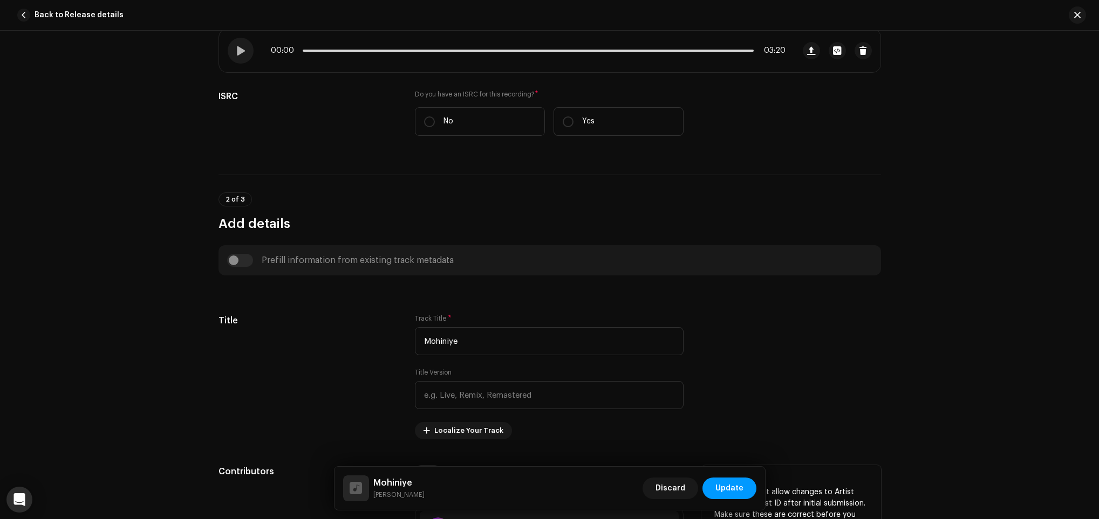
scroll to position [638, 0]
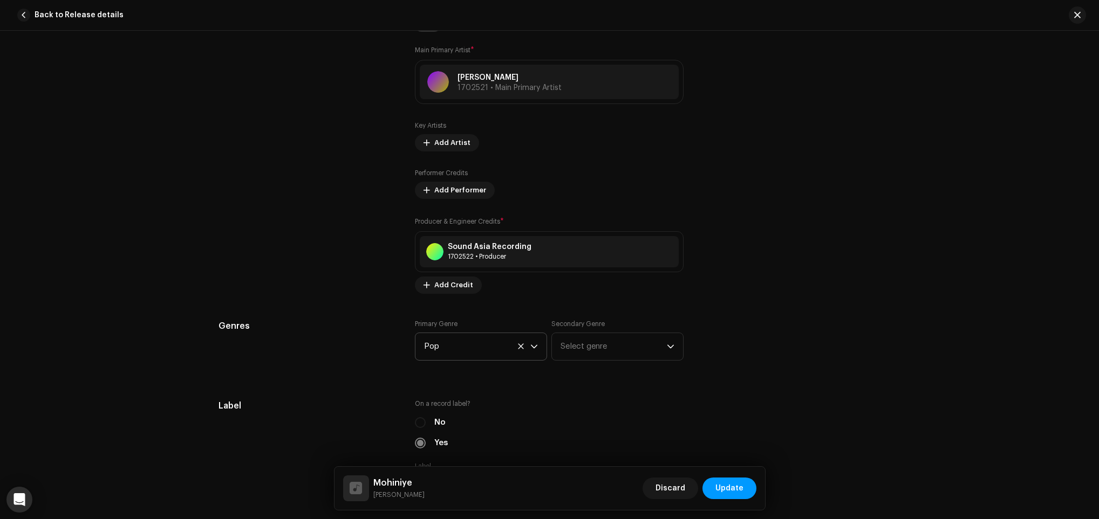
click at [743, 489] on button "Update" at bounding box center [729, 489] width 54 height 22
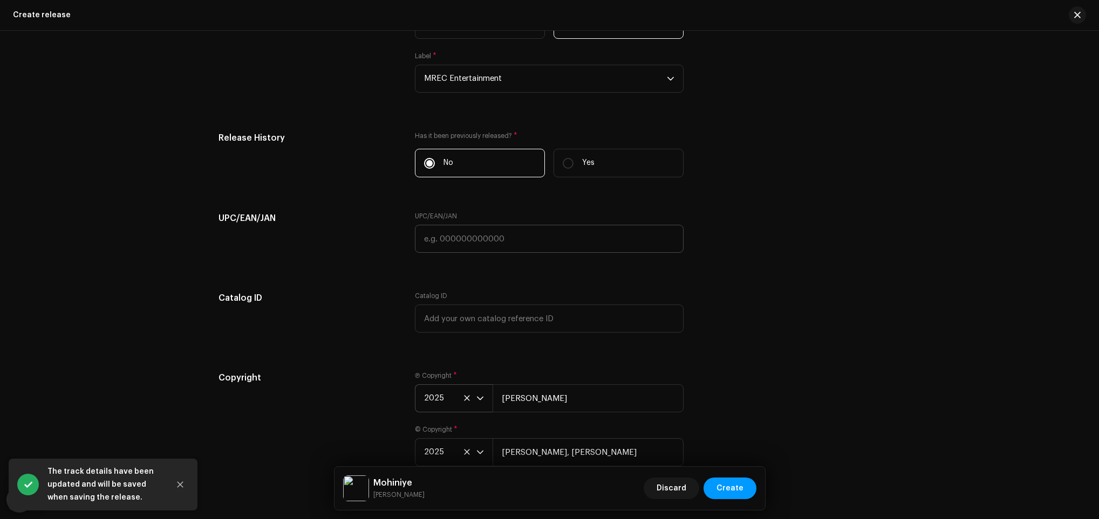
scroll to position [1678, 0]
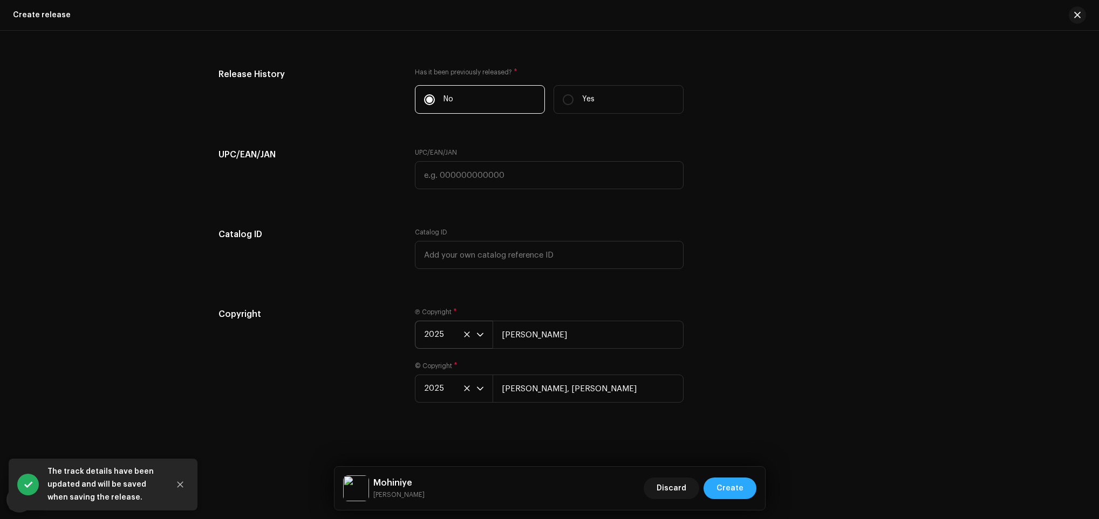
click at [730, 486] on span "Create" at bounding box center [729, 489] width 27 height 22
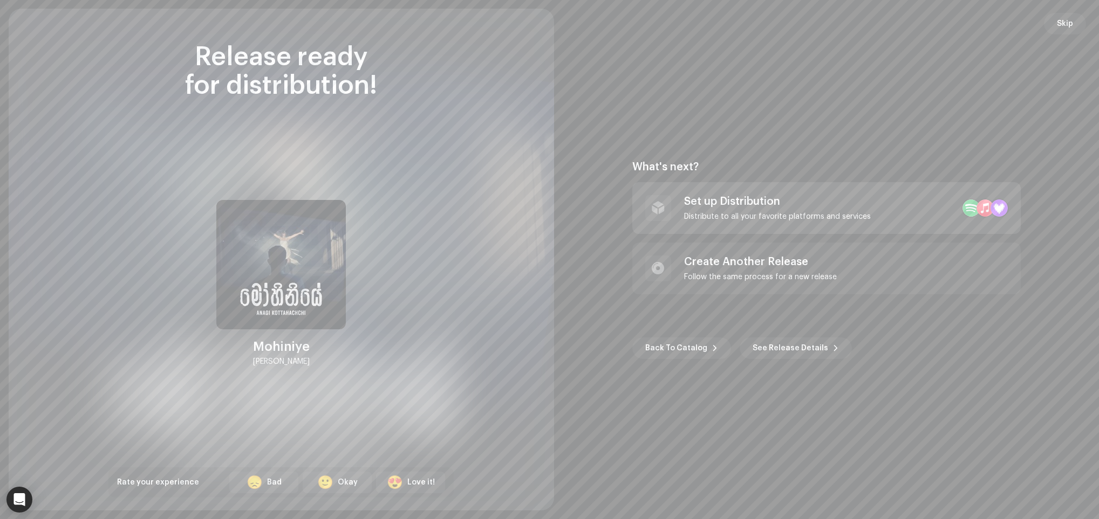
click at [811, 202] on div "Set up Distribution" at bounding box center [777, 201] width 187 height 13
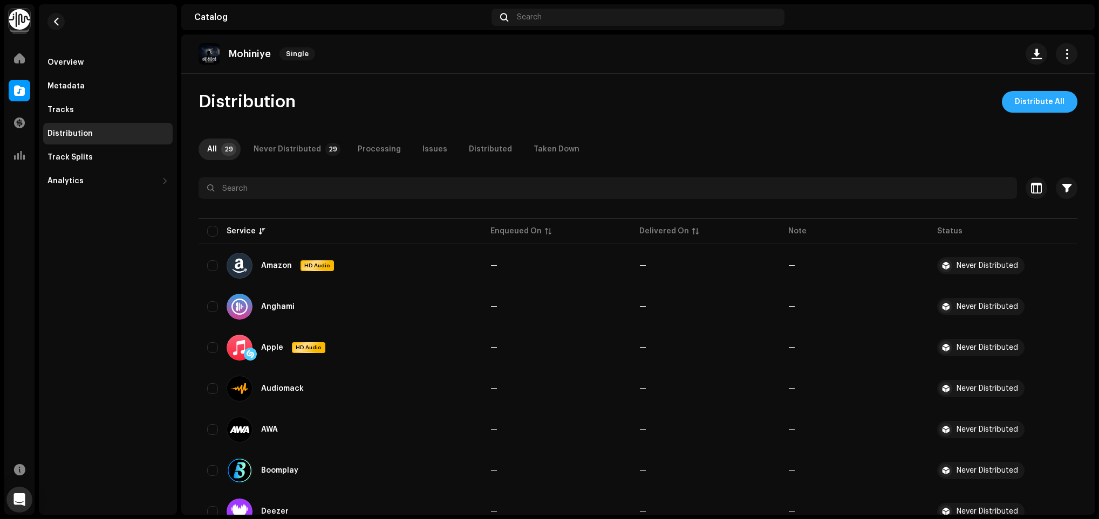
click at [1052, 97] on span "Distribute All" at bounding box center [1039, 102] width 50 height 22
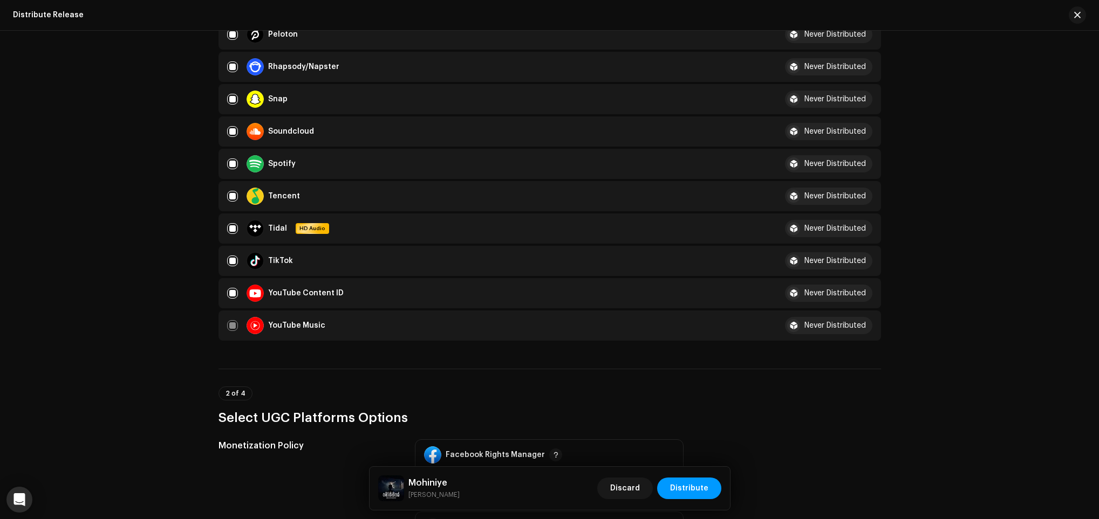
scroll to position [1133, 0]
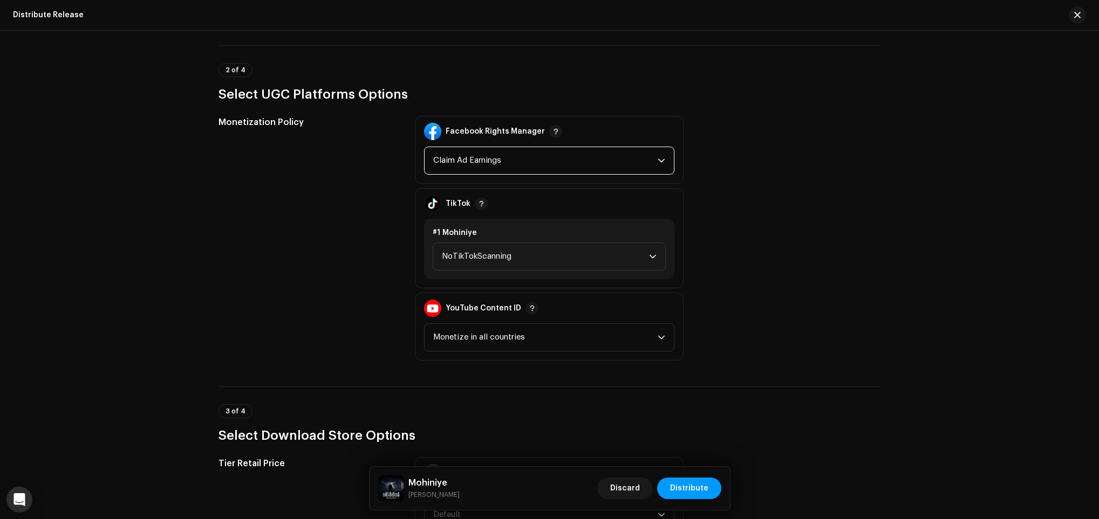
click at [530, 147] on span "Claim Ad Earnings" at bounding box center [545, 160] width 224 height 27
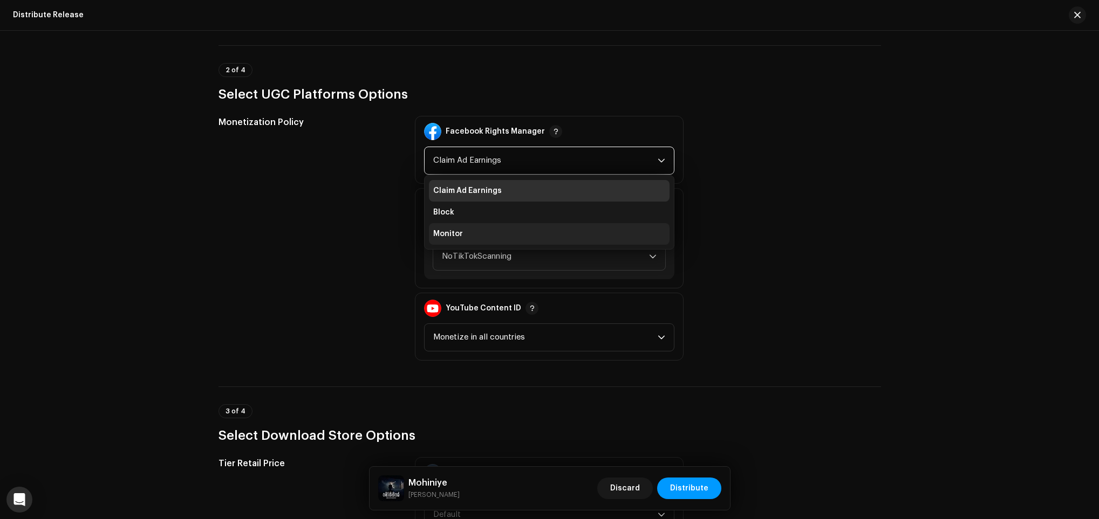
click at [503, 223] on li "Monitor" at bounding box center [549, 234] width 241 height 22
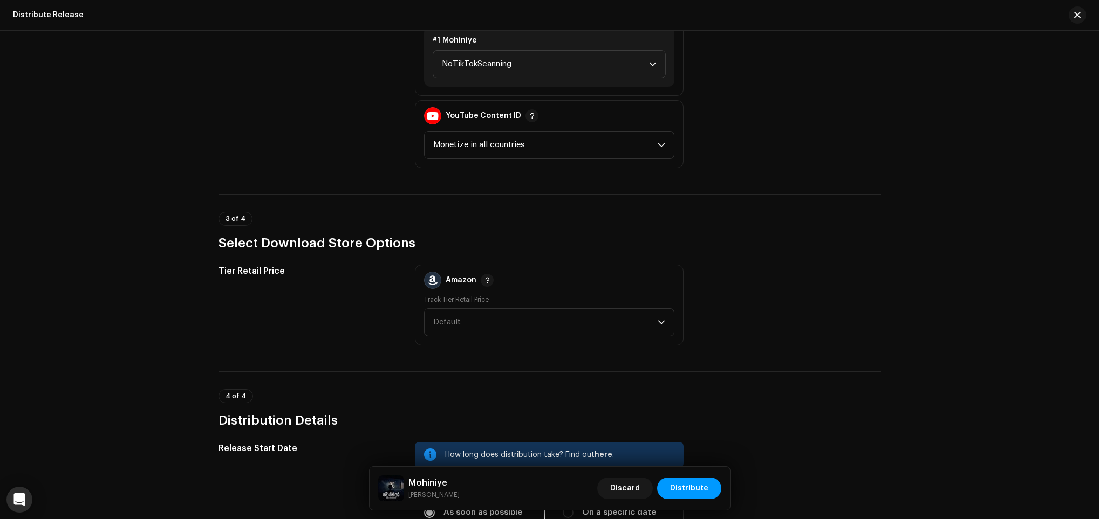
scroll to position [1519, 0]
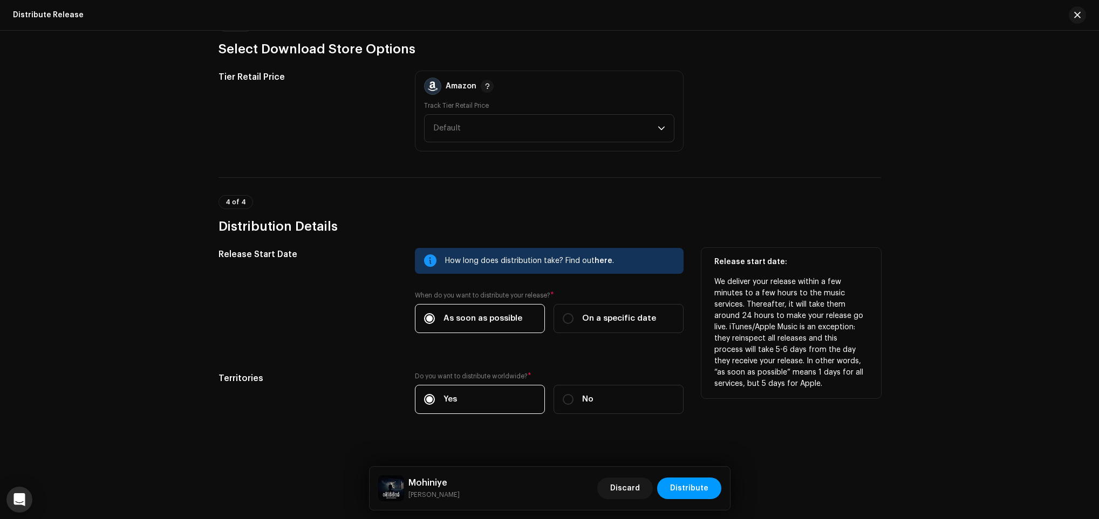
click at [560, 323] on div "How long does distribution take? Find out here . When do you want to distribute…" at bounding box center [549, 297] width 269 height 98
click at [567, 314] on label "On a specific date" at bounding box center [618, 318] width 130 height 29
click at [567, 314] on input "On a specific date" at bounding box center [568, 318] width 11 height 11
radio input "true"
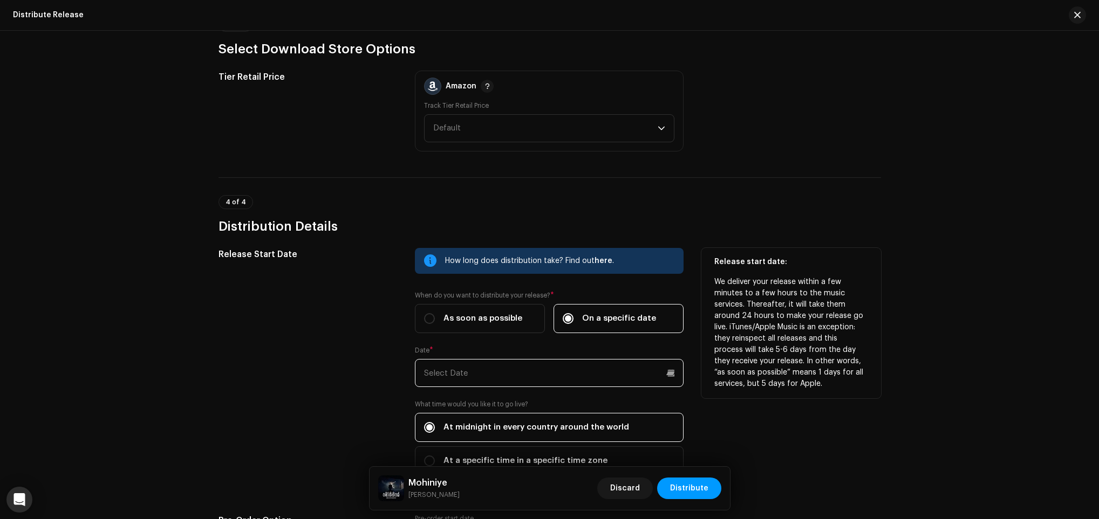
click at [539, 359] on input "text" at bounding box center [549, 373] width 269 height 28
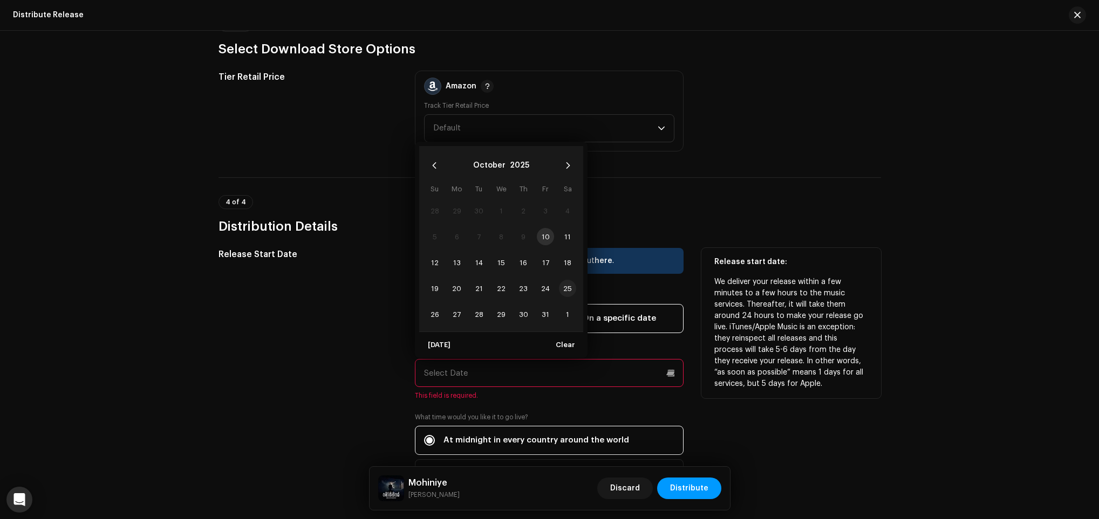
click at [568, 280] on span "25" at bounding box center [567, 288] width 17 height 17
type input "10/25/2025"
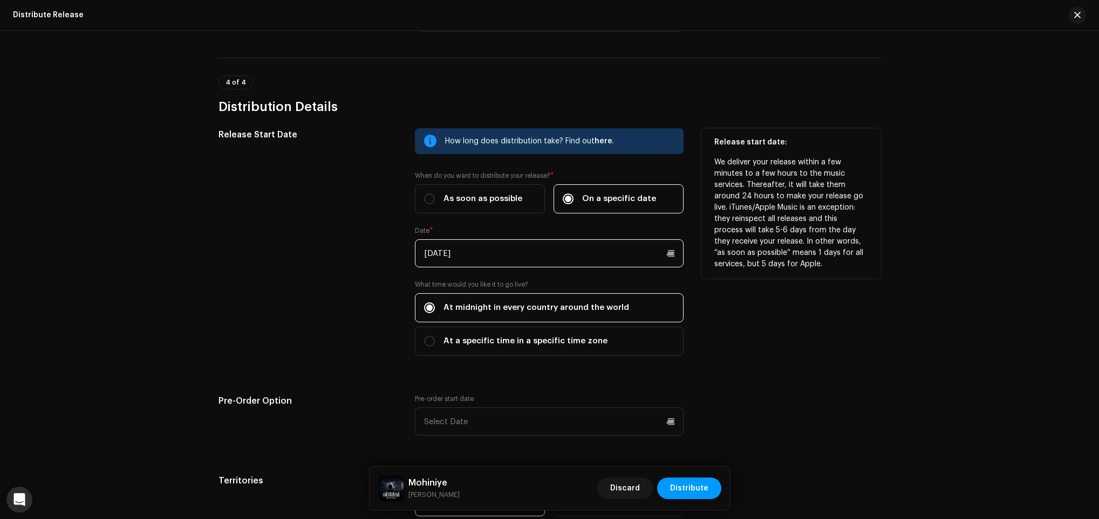
scroll to position [1743, 0]
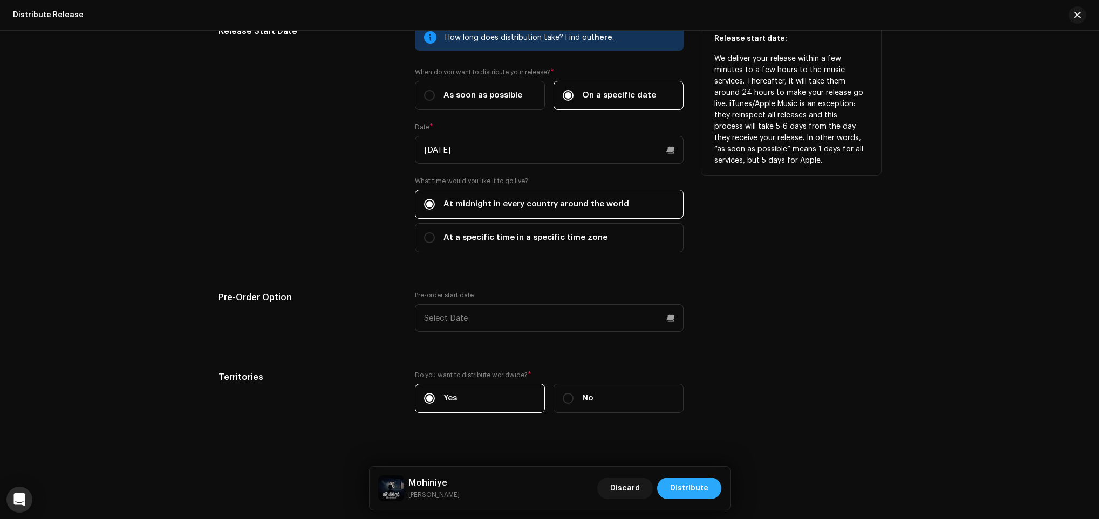
click at [710, 492] on button "Distribute" at bounding box center [689, 489] width 64 height 22
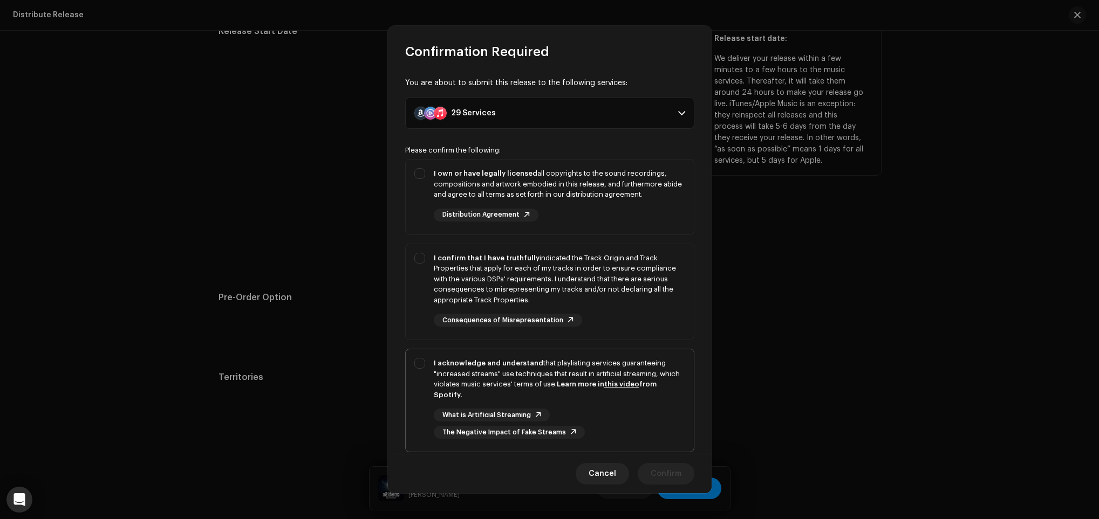
click at [640, 389] on strong "Learn more in this video from Spotify." at bounding box center [545, 390] width 223 height 18
checkbox input "true"
click at [637, 333] on div "I confirm that I have truthfully indicated the Track Origin and Track Propertie…" at bounding box center [550, 290] width 288 height 92
checkbox input "true"
click at [639, 201] on div "I own or have legally licensed all copyrights to the sound recordings, composit…" at bounding box center [559, 194] width 251 height 53
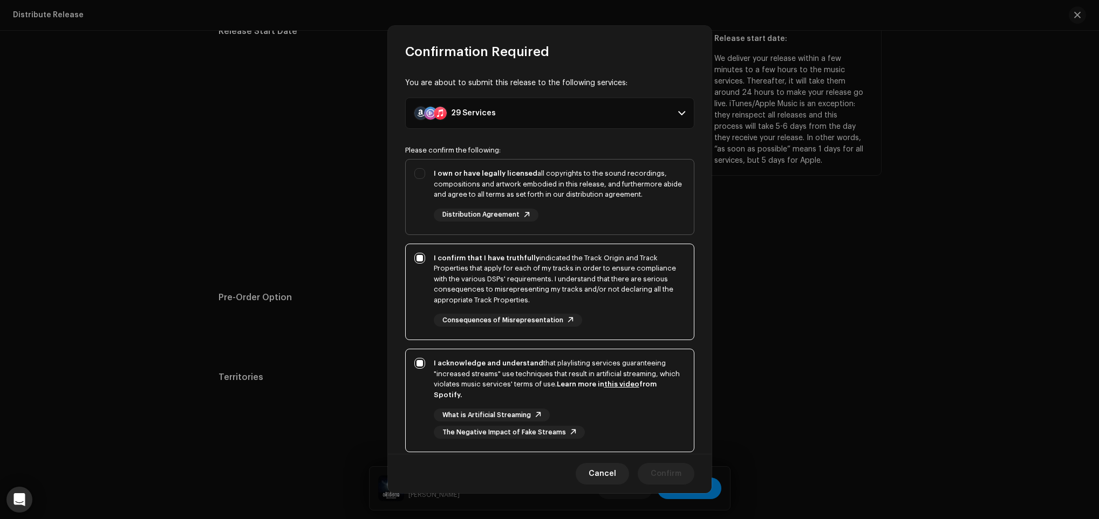
checkbox input "true"
click at [673, 473] on span "Confirm" at bounding box center [665, 474] width 31 height 22
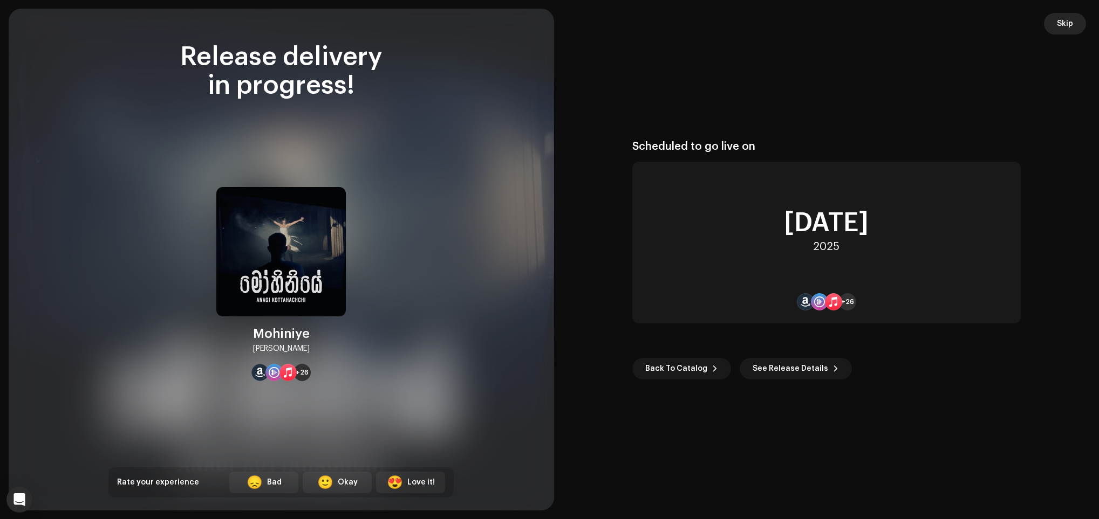
click at [1053, 28] on button "Skip" at bounding box center [1065, 24] width 42 height 22
